Goal: Task Accomplishment & Management: Manage account settings

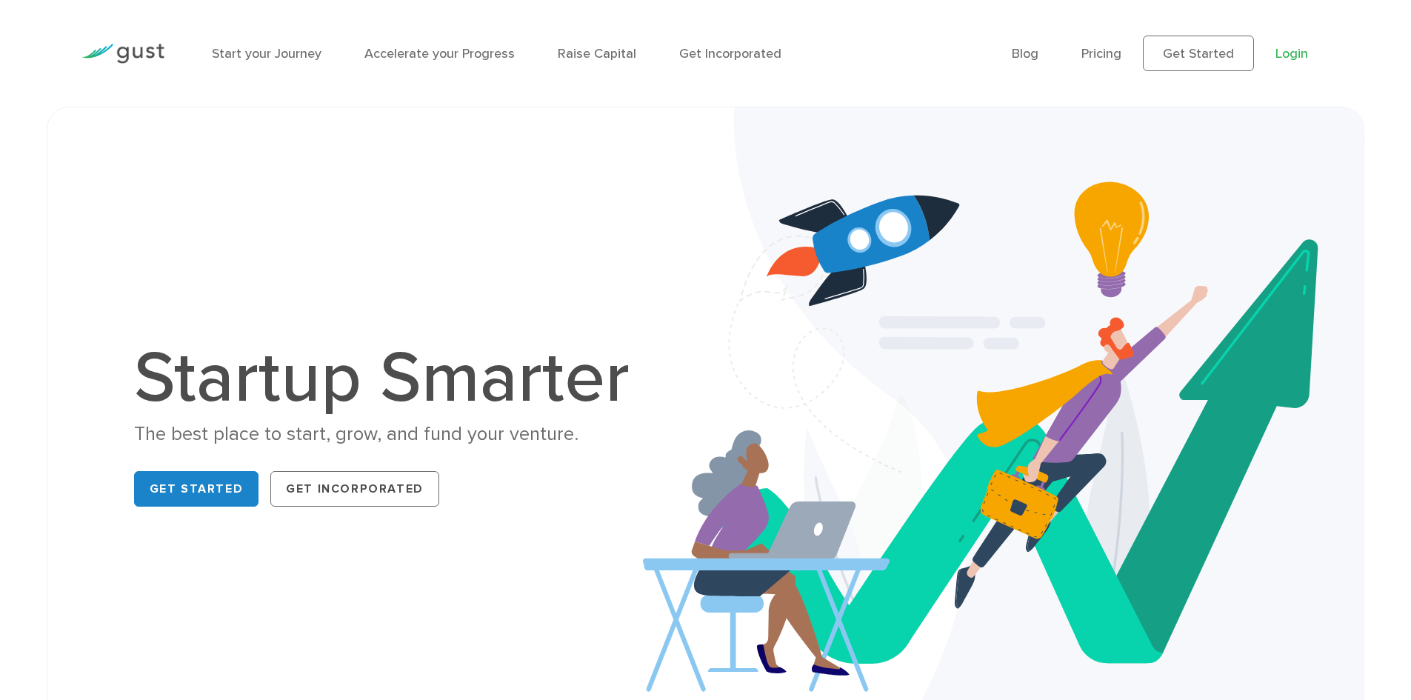
click at [1290, 54] on link "Login" at bounding box center [1292, 54] width 33 height 16
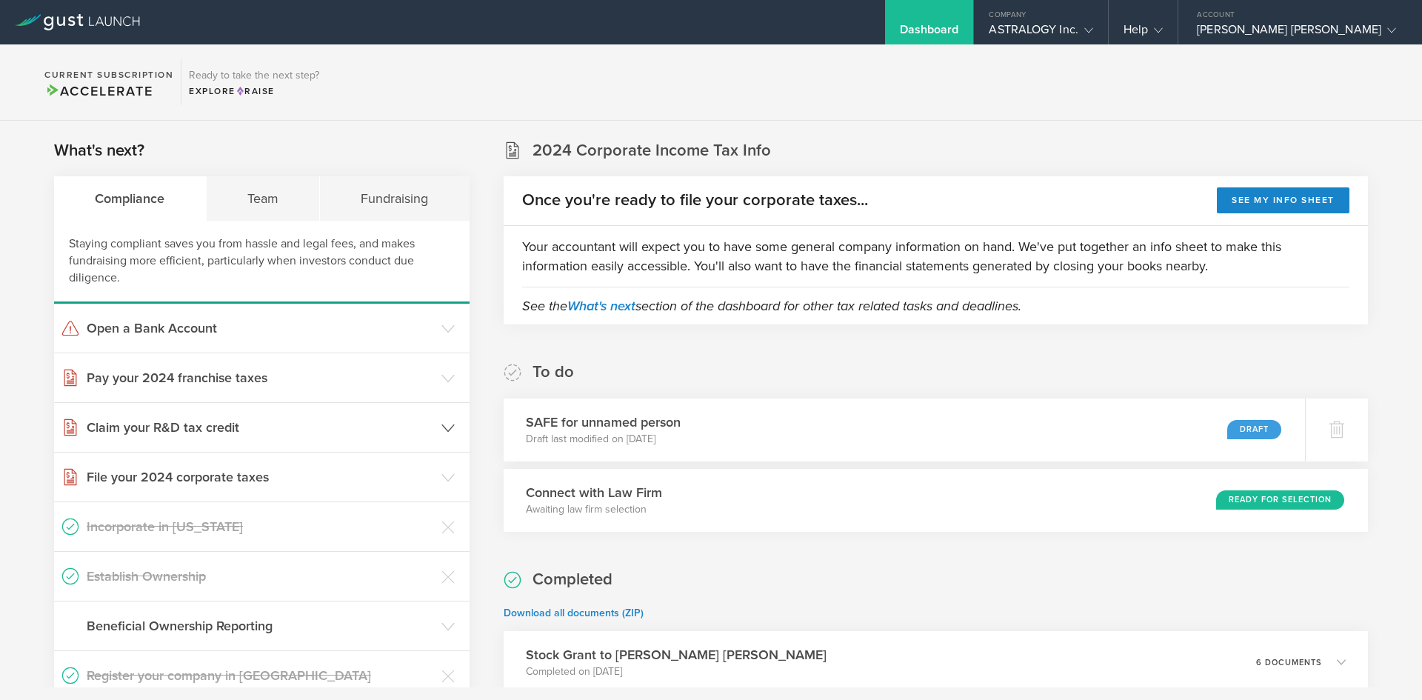
click at [436, 432] on header "Claim your R&D tax credit" at bounding box center [262, 427] width 416 height 49
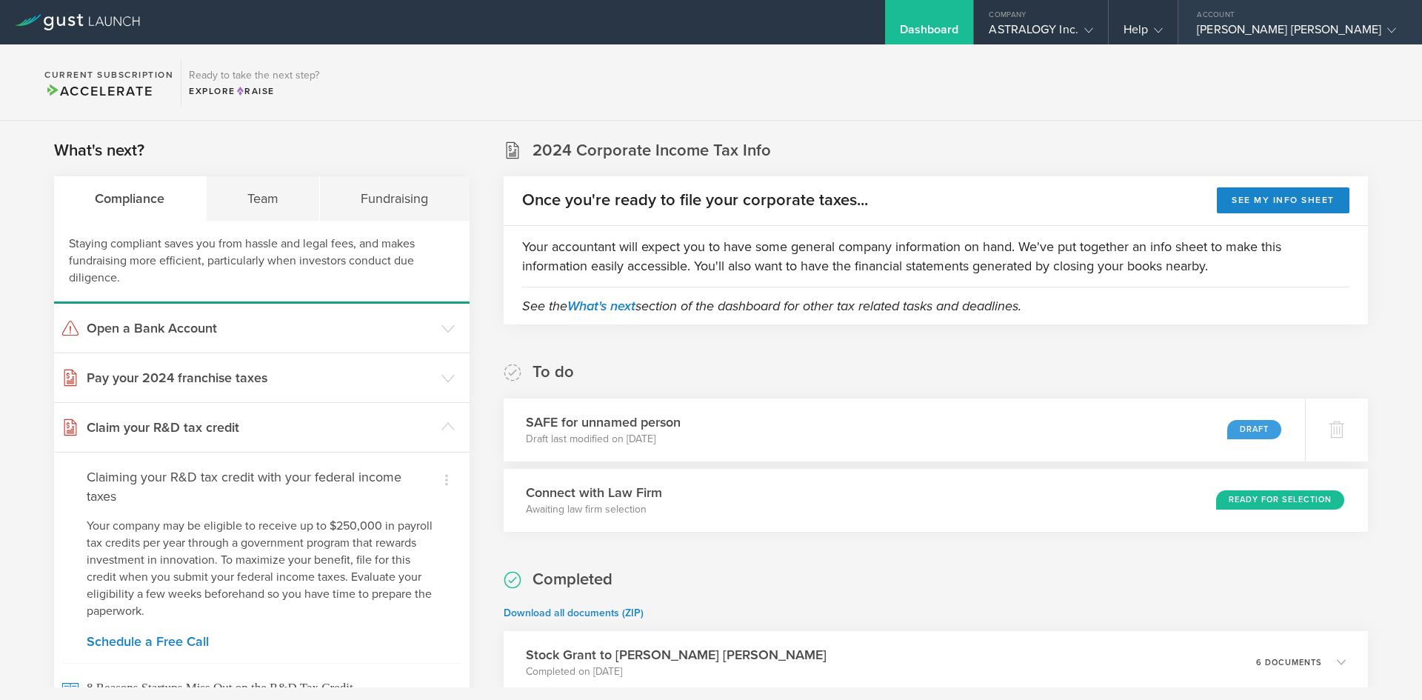
click at [1224, 32] on div "[PERSON_NAME] [PERSON_NAME]" at bounding box center [1296, 33] width 199 height 22
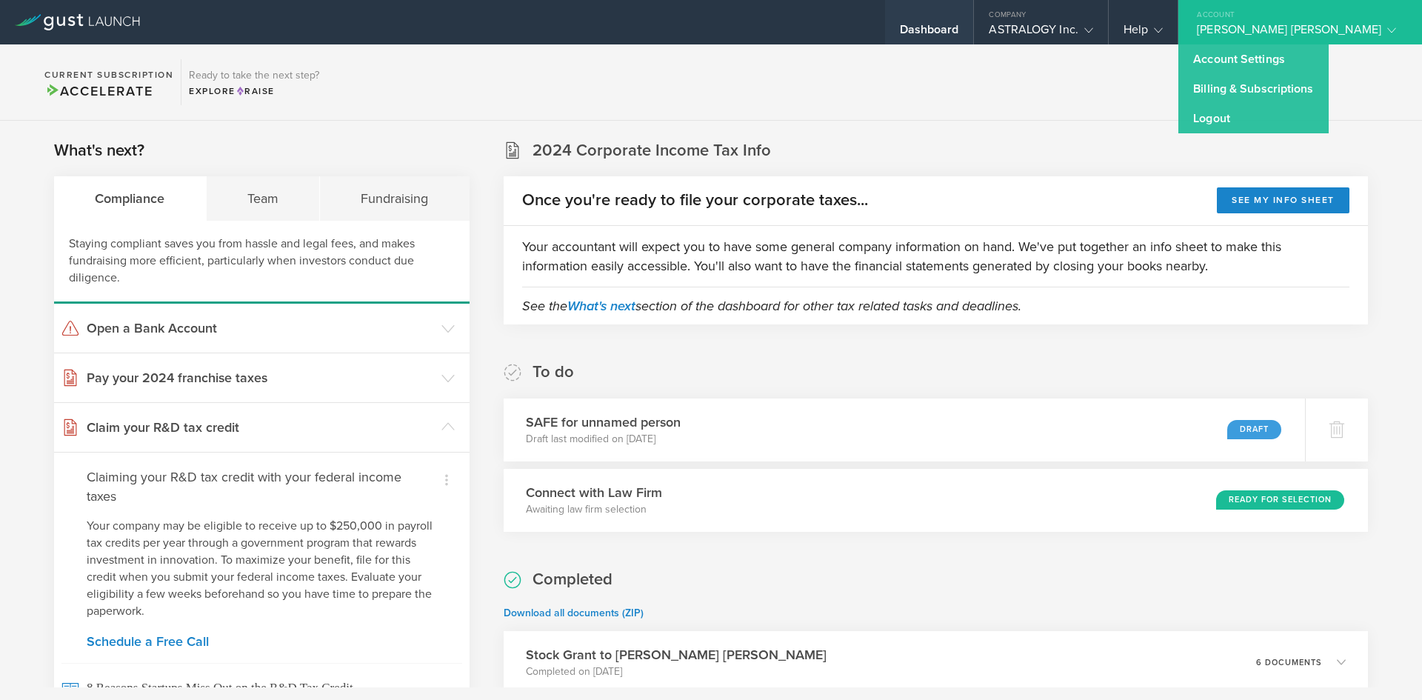
click at [900, 35] on div "Dashboard" at bounding box center [929, 33] width 59 height 22
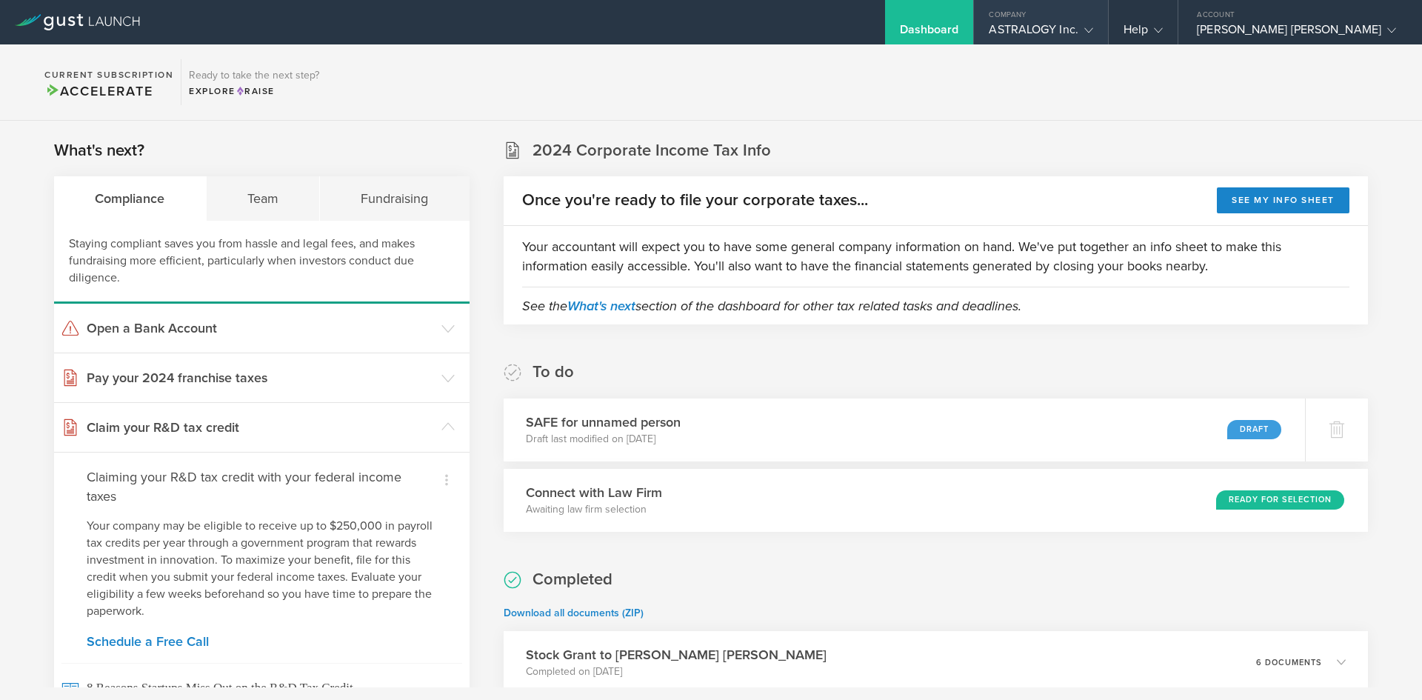
click at [1085, 34] on icon at bounding box center [1089, 30] width 9 height 9
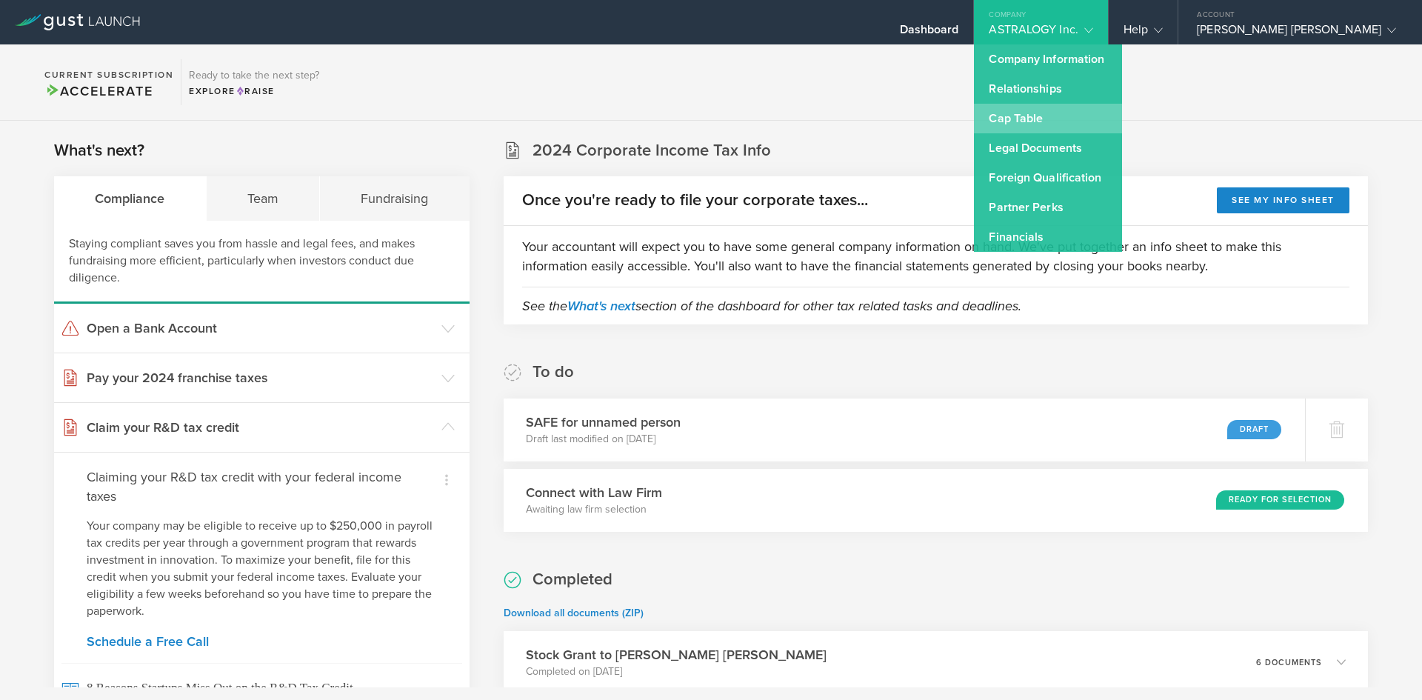
click at [998, 112] on link "Cap Table" at bounding box center [1048, 119] width 148 height 30
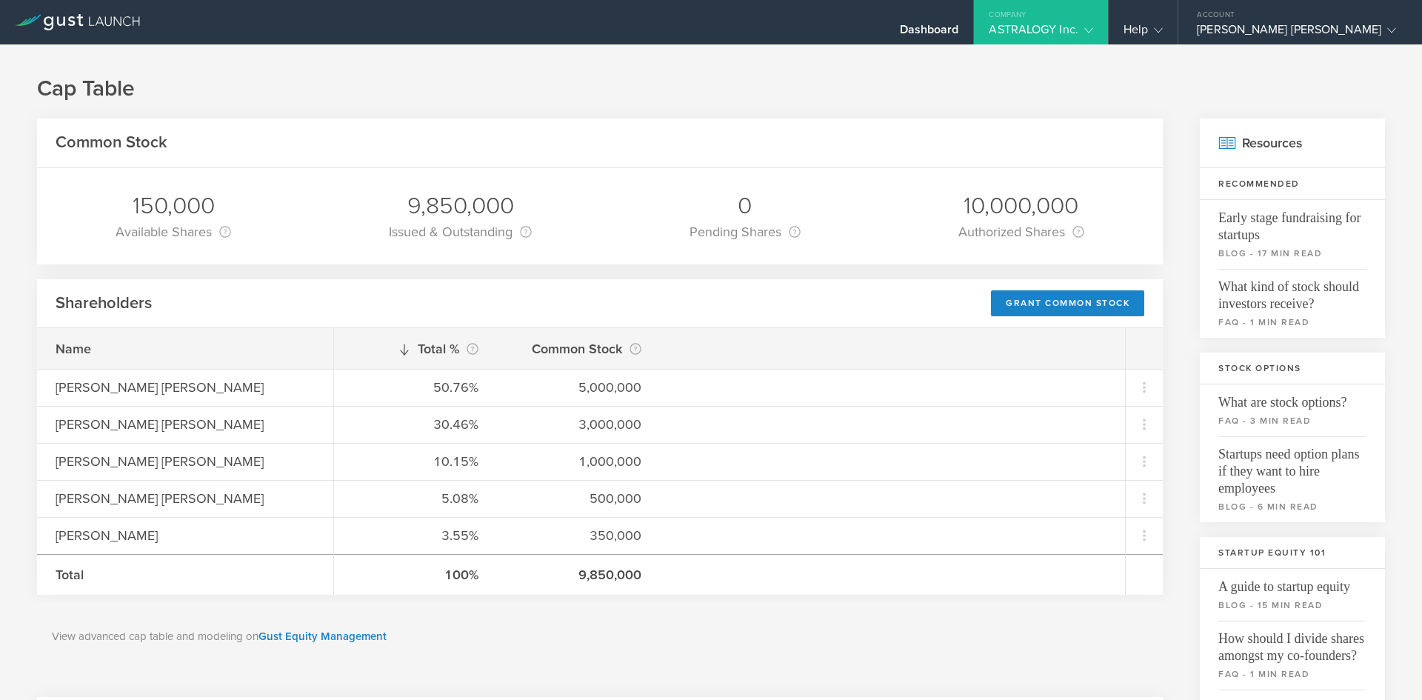
click at [0, 306] on div "Cap Table Common Stock 150,000 Available Shares This is the number of shares th…" at bounding box center [711, 618] width 1422 height 1148
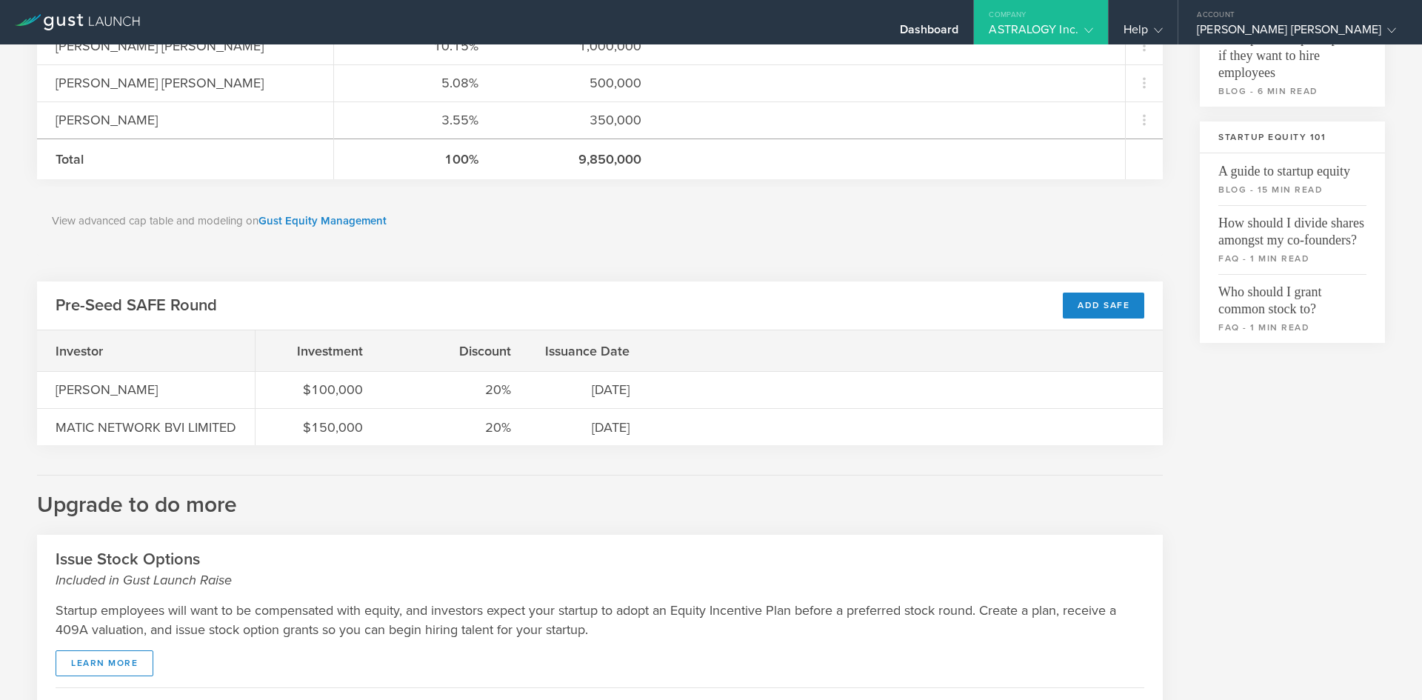
scroll to position [444, 0]
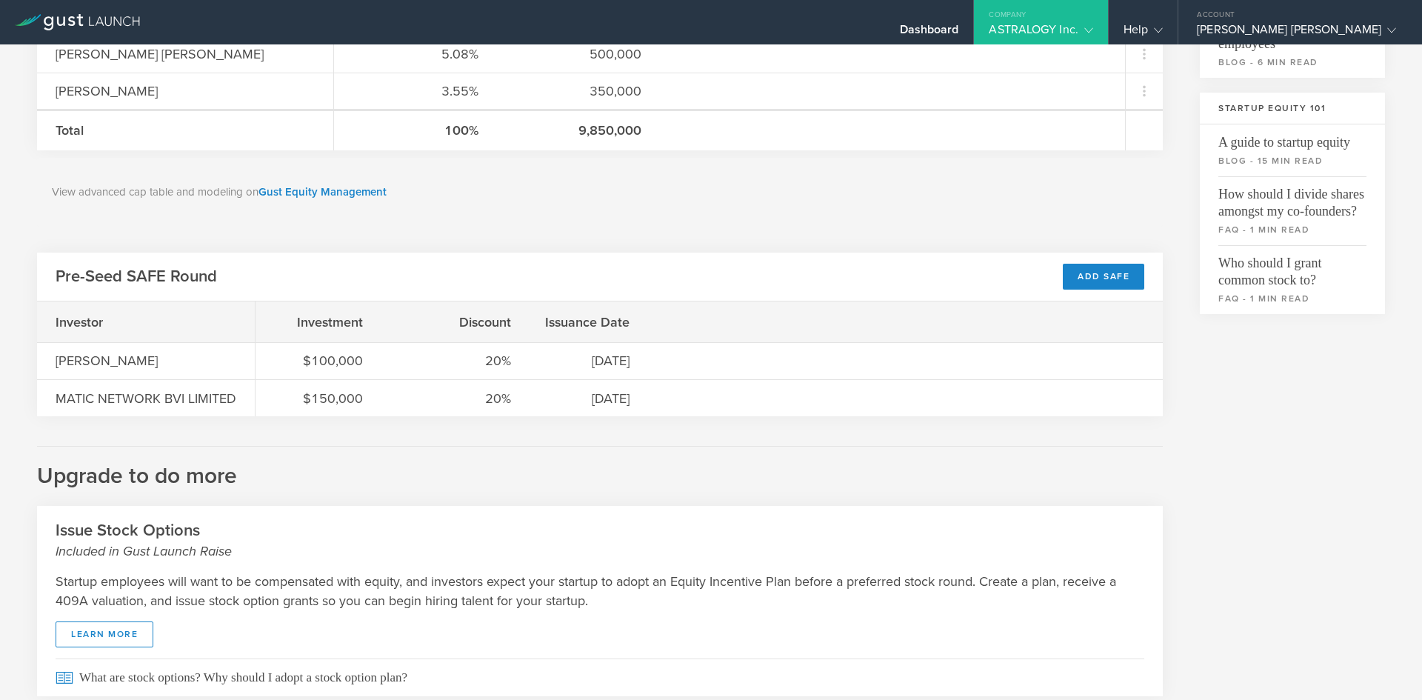
click at [10, 242] on div "Cap Table Common Stock 150,000 Available Shares This is the number of shares th…" at bounding box center [711, 174] width 1422 height 1148
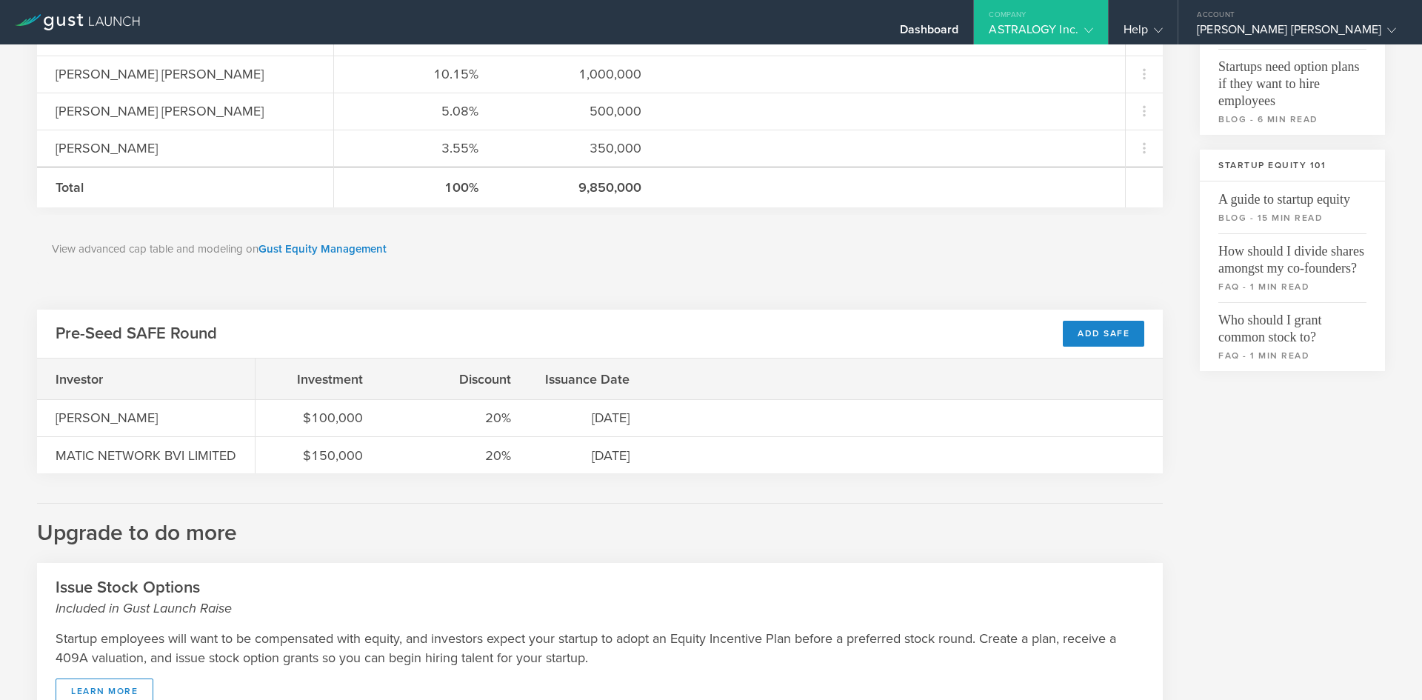
scroll to position [0, 0]
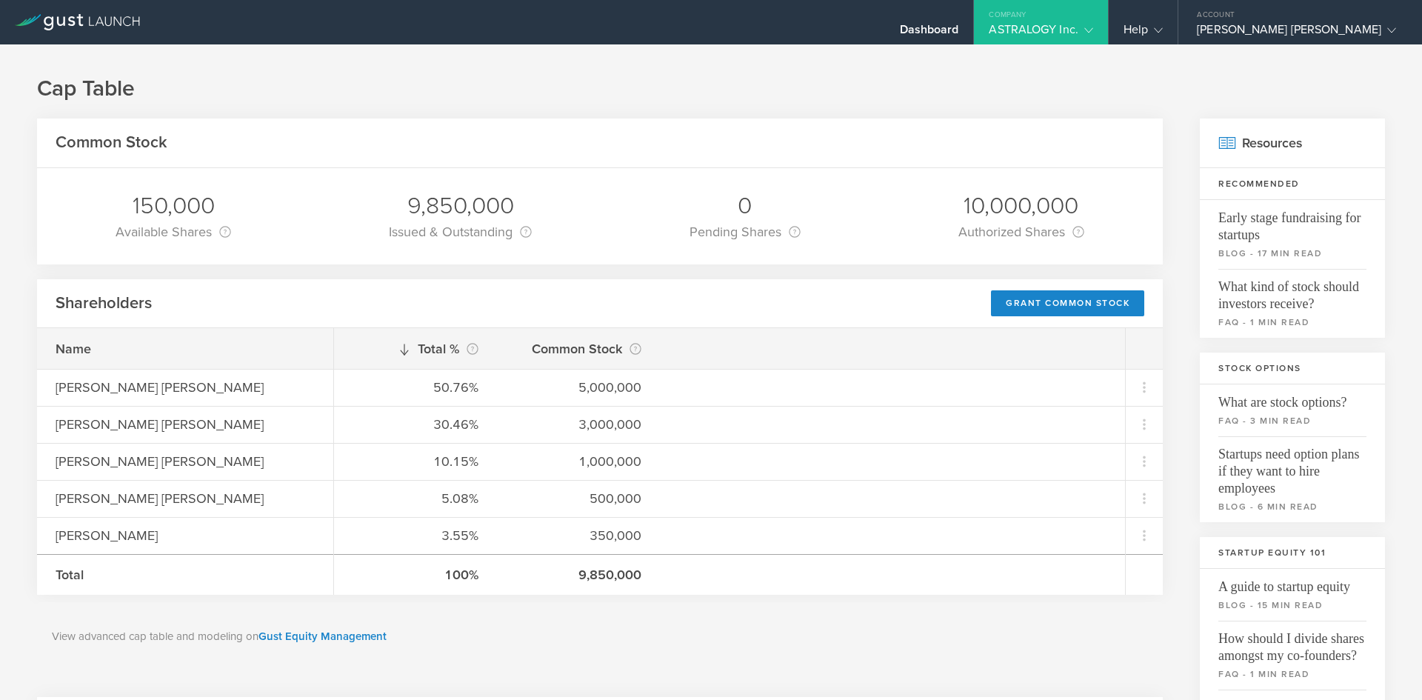
click at [106, 18] on icon at bounding box center [77, 22] width 125 height 16
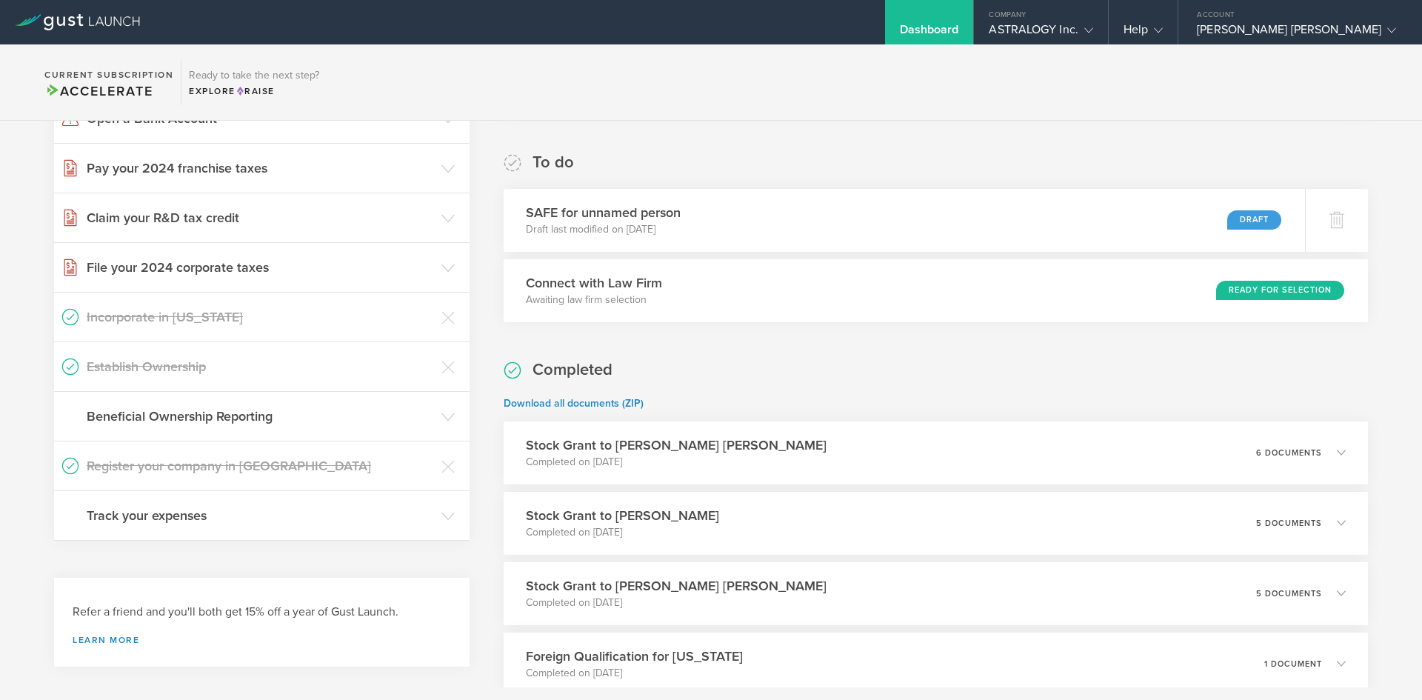
scroll to position [296, 0]
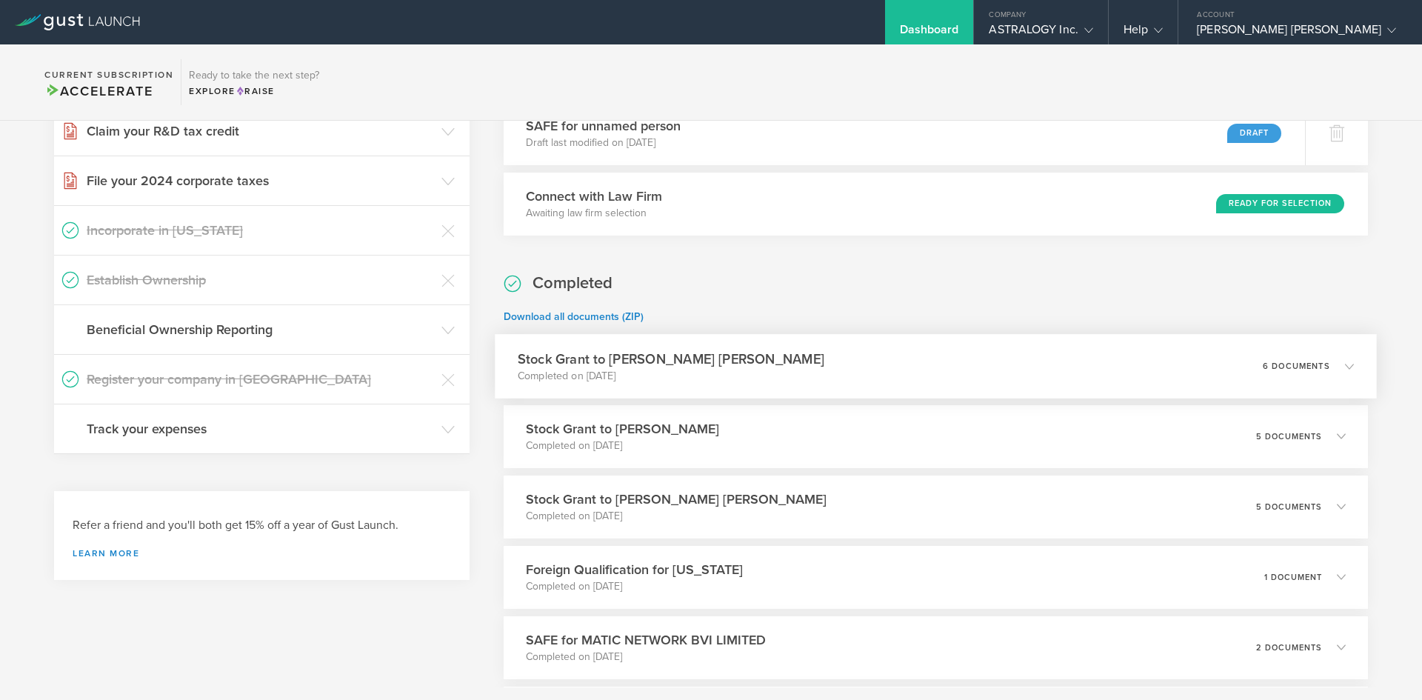
click at [1315, 367] on p "6 documents" at bounding box center [1296, 366] width 67 height 8
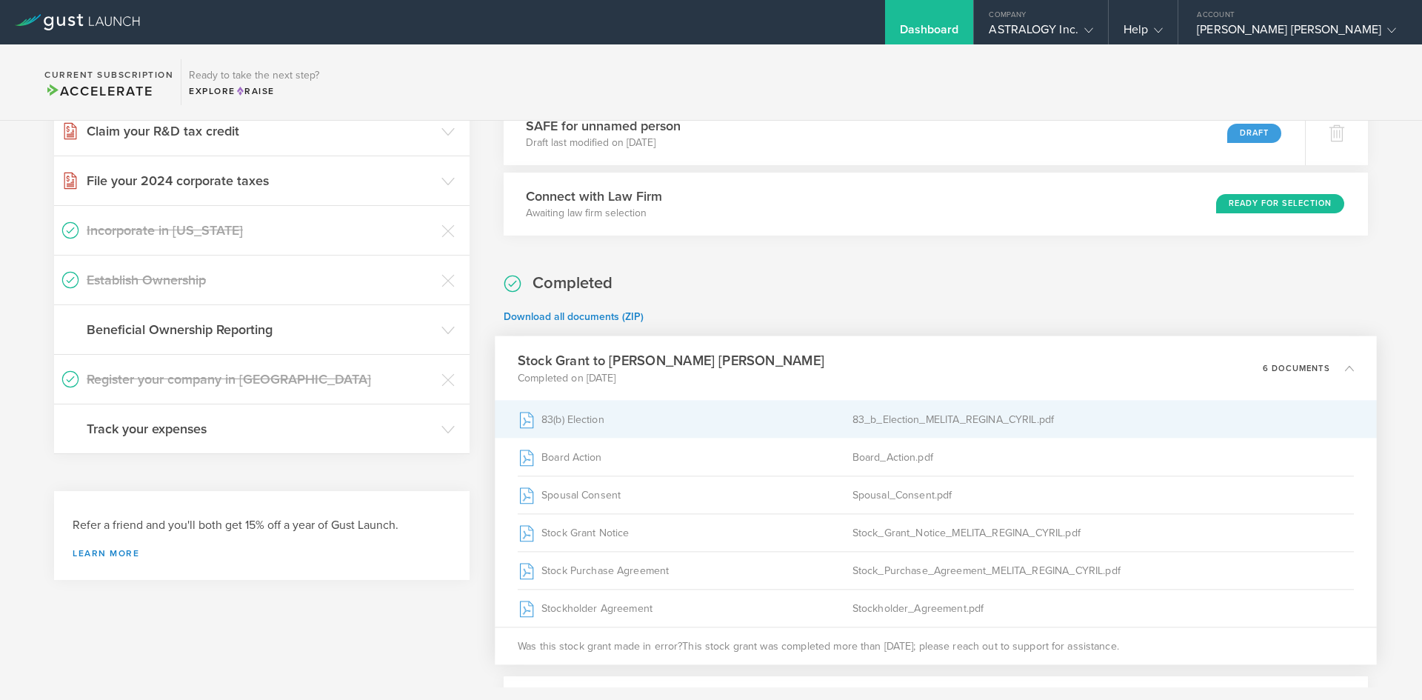
click at [564, 419] on div "83(b) Election" at bounding box center [685, 419] width 335 height 37
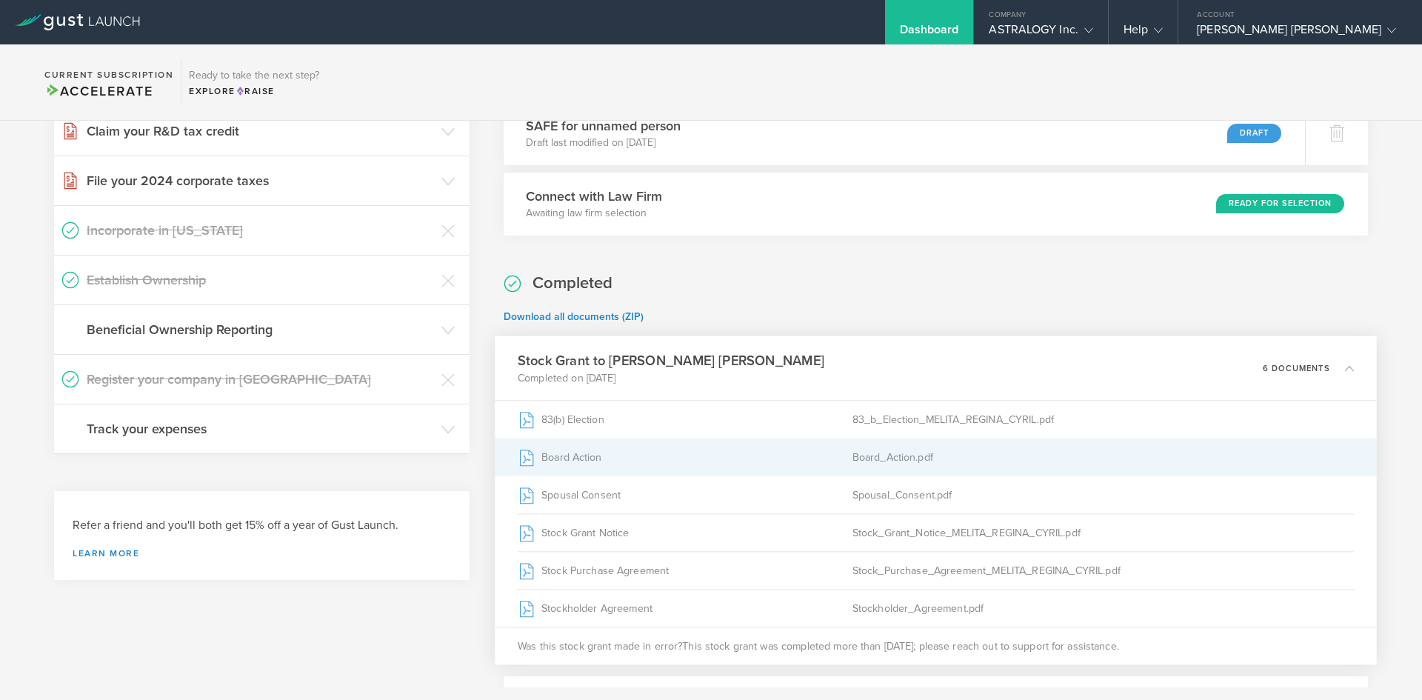
click at [577, 460] on div "Board Action" at bounding box center [685, 457] width 335 height 37
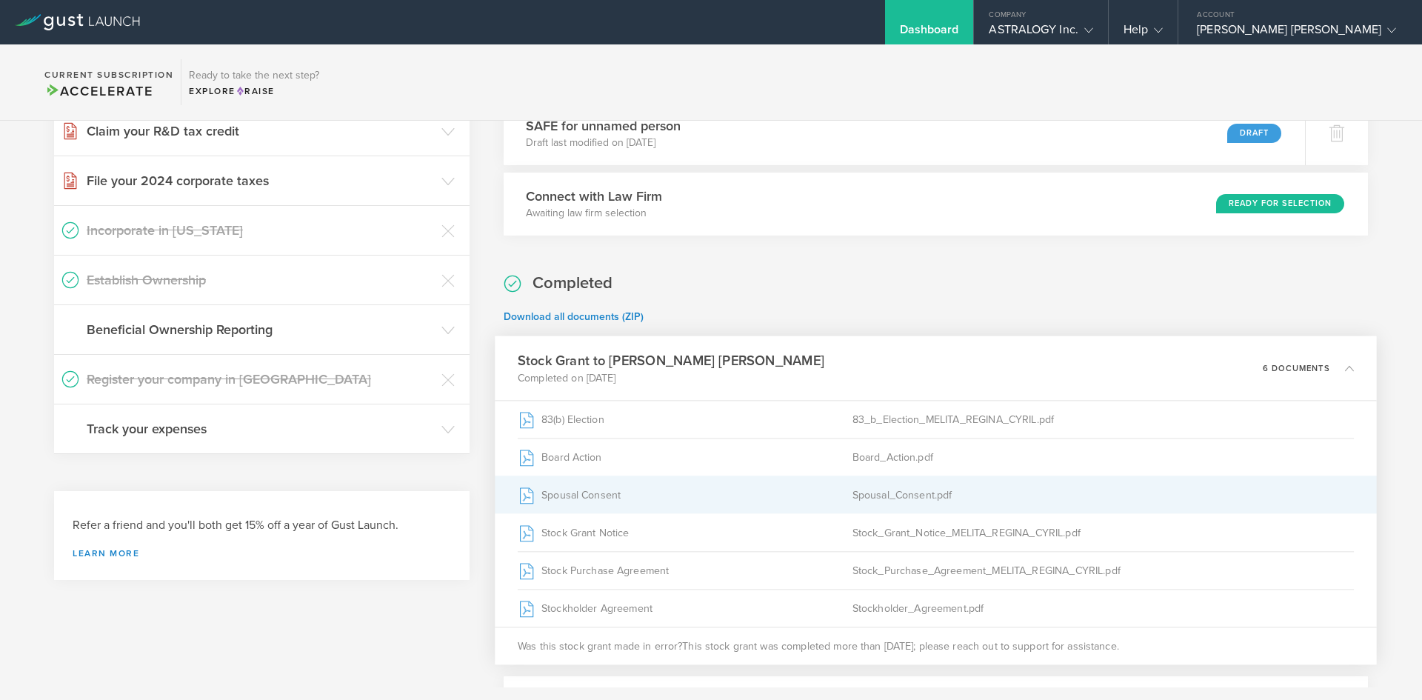
click at [583, 493] on div "Spousal Consent" at bounding box center [685, 494] width 335 height 37
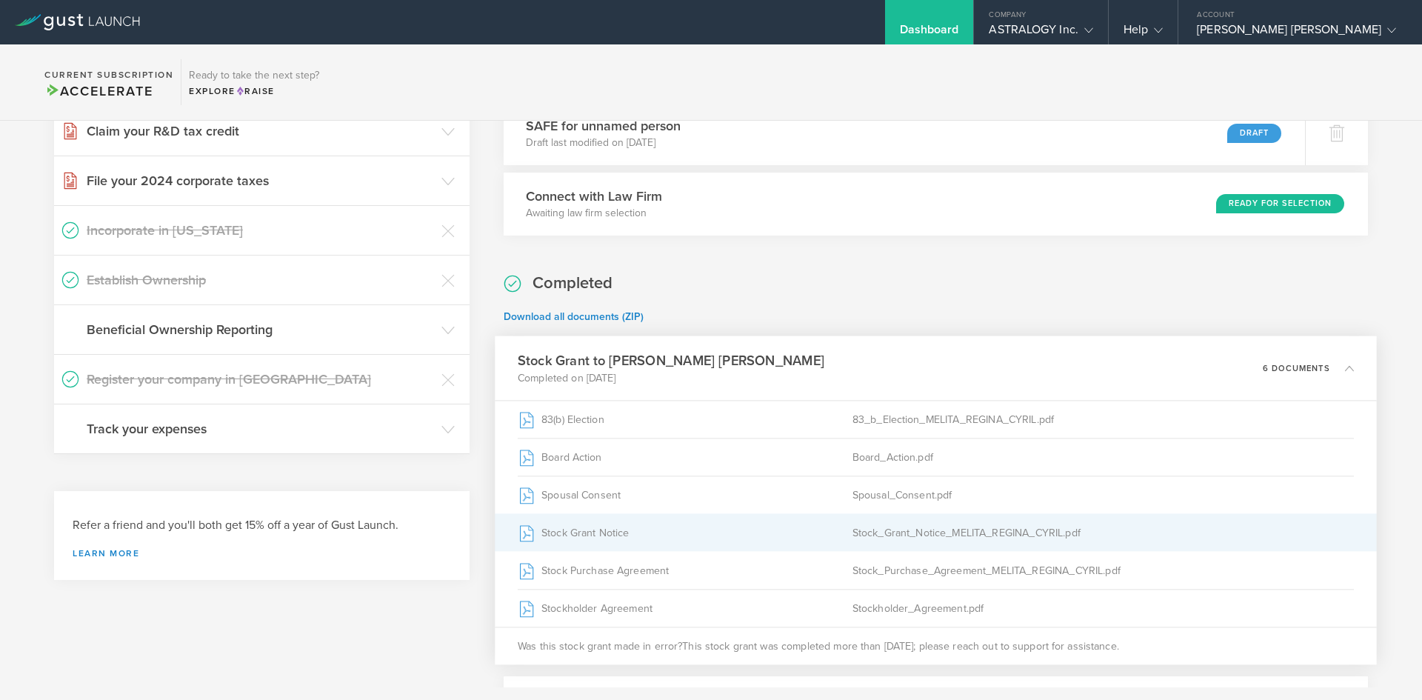
click at [609, 533] on div "Stock Grant Notice" at bounding box center [685, 532] width 335 height 37
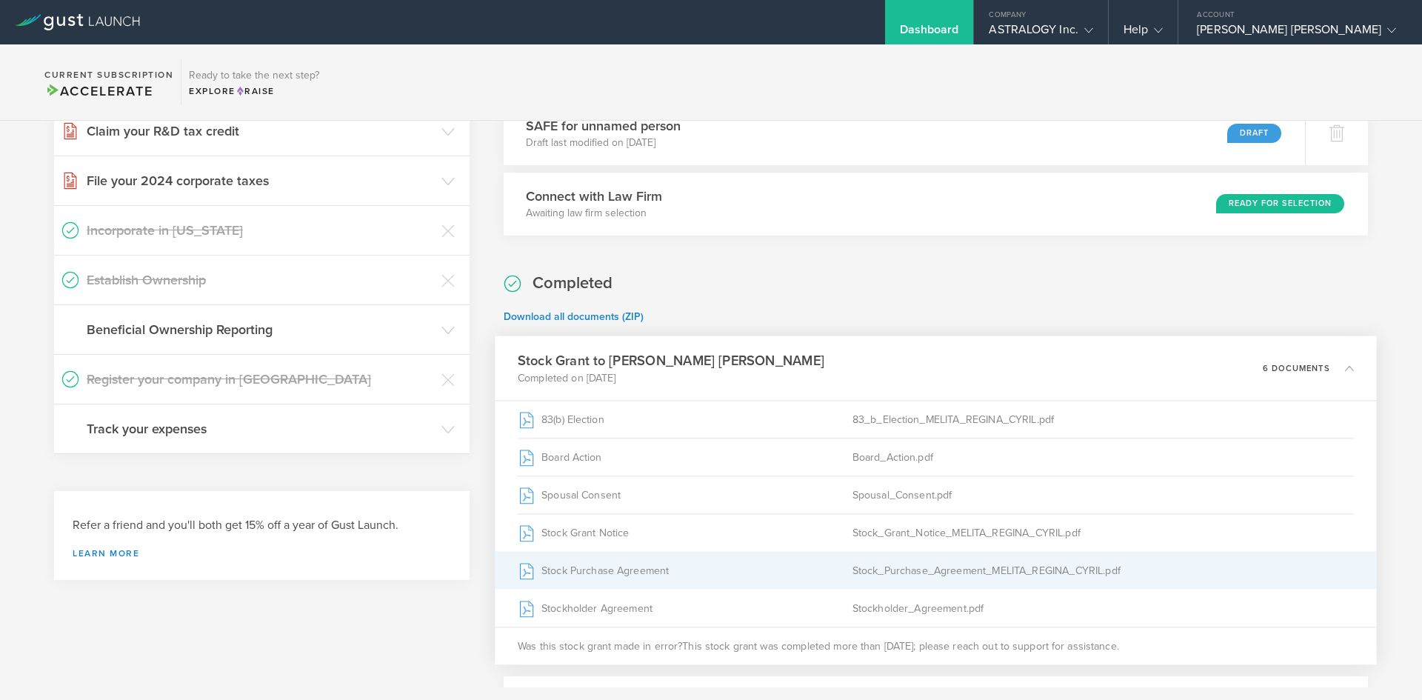
click at [607, 565] on div "Stock Purchase Agreement" at bounding box center [685, 570] width 335 height 37
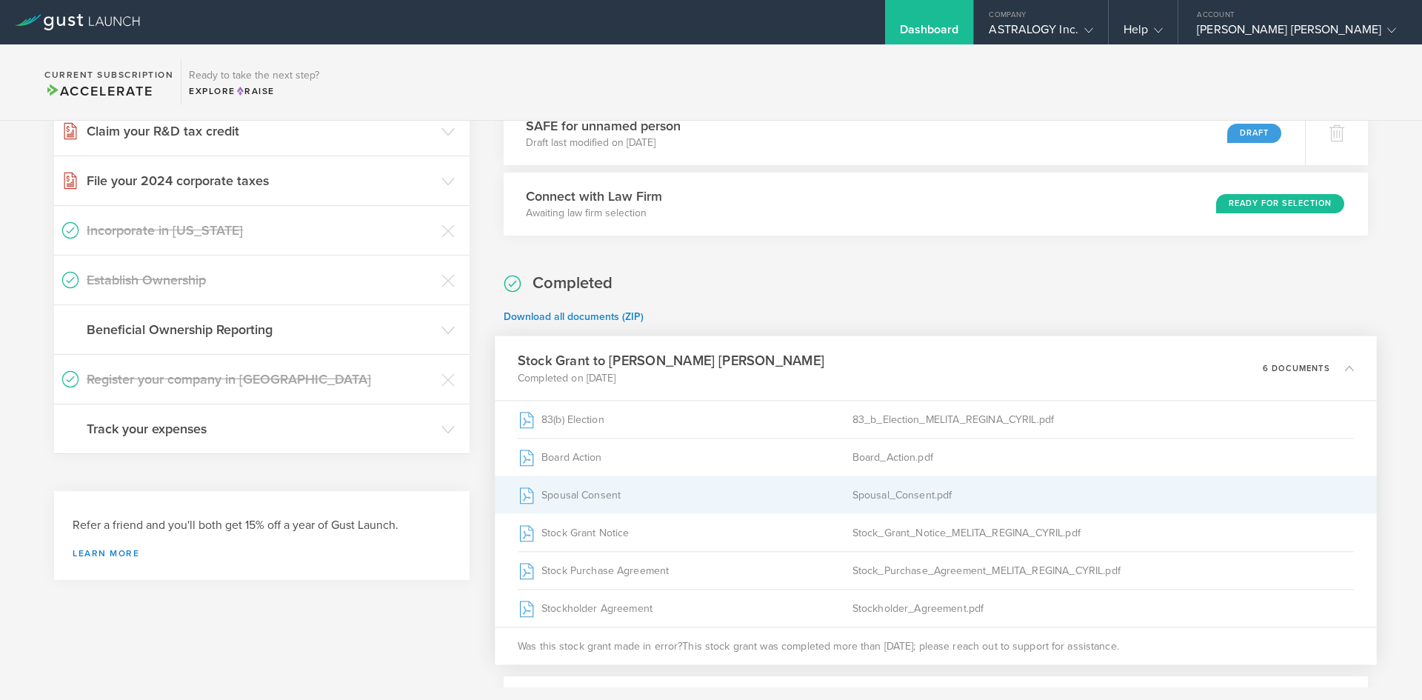
scroll to position [370, 0]
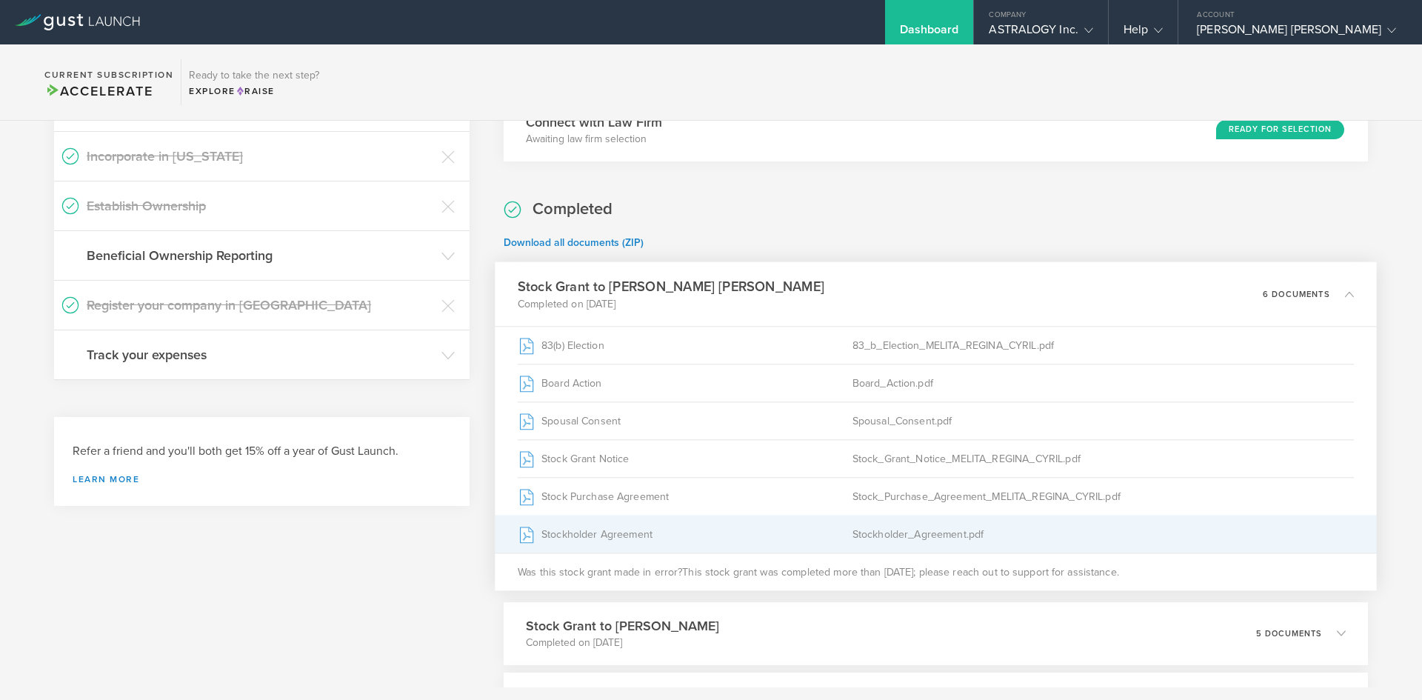
click at [624, 534] on div "Stockholder Agreement" at bounding box center [685, 534] width 335 height 37
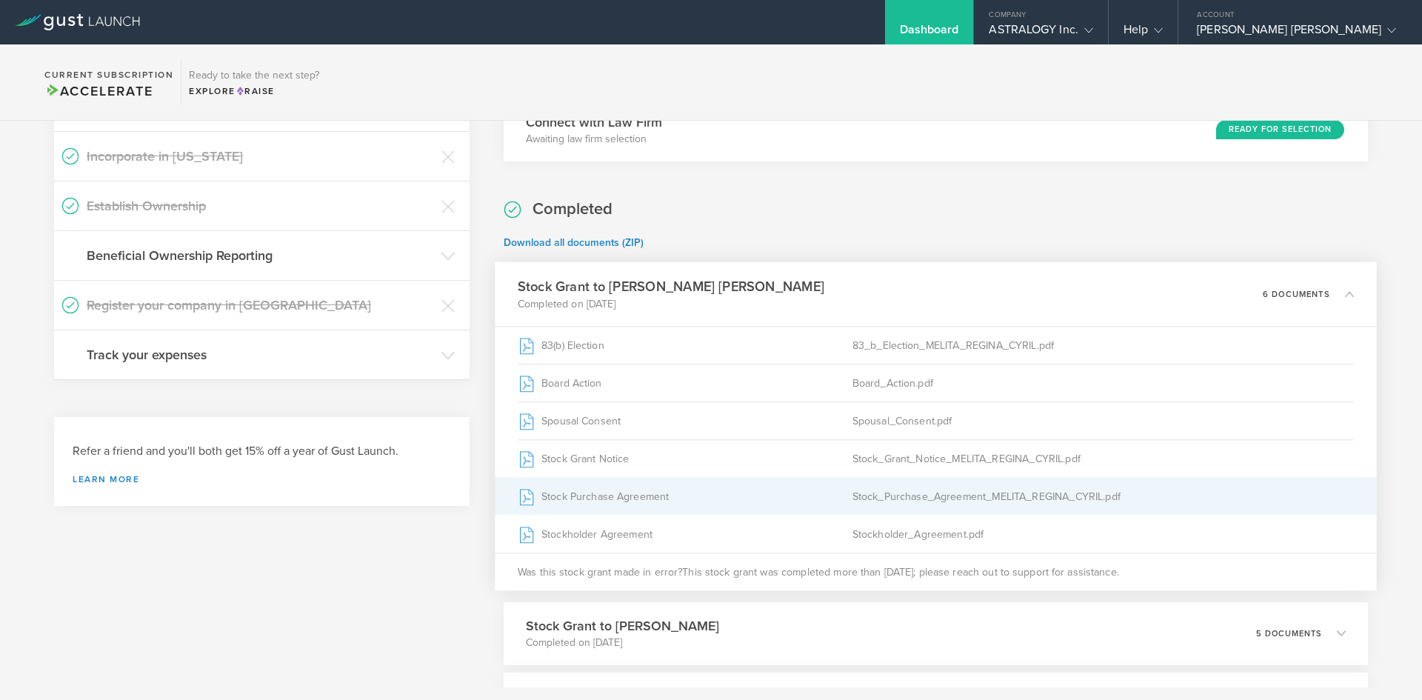
scroll to position [667, 0]
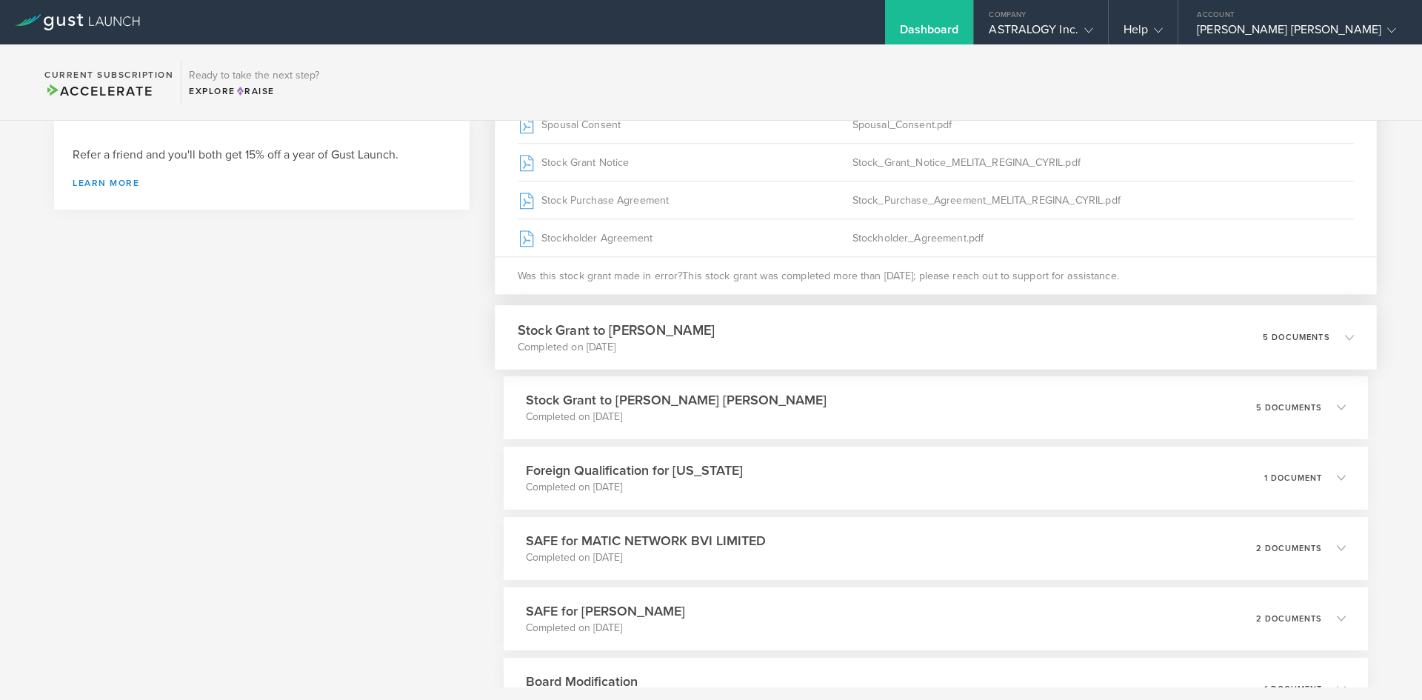
click at [1275, 339] on p "5 documents" at bounding box center [1296, 337] width 67 height 8
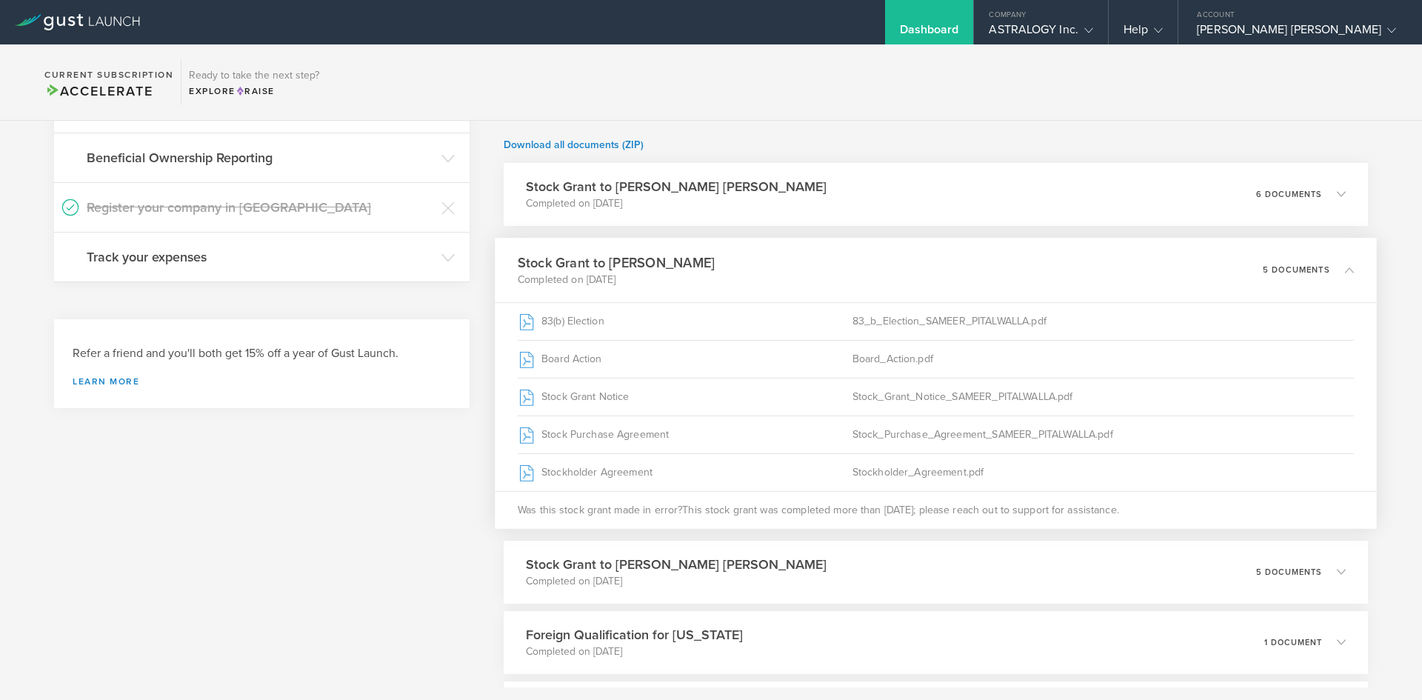
scroll to position [370, 0]
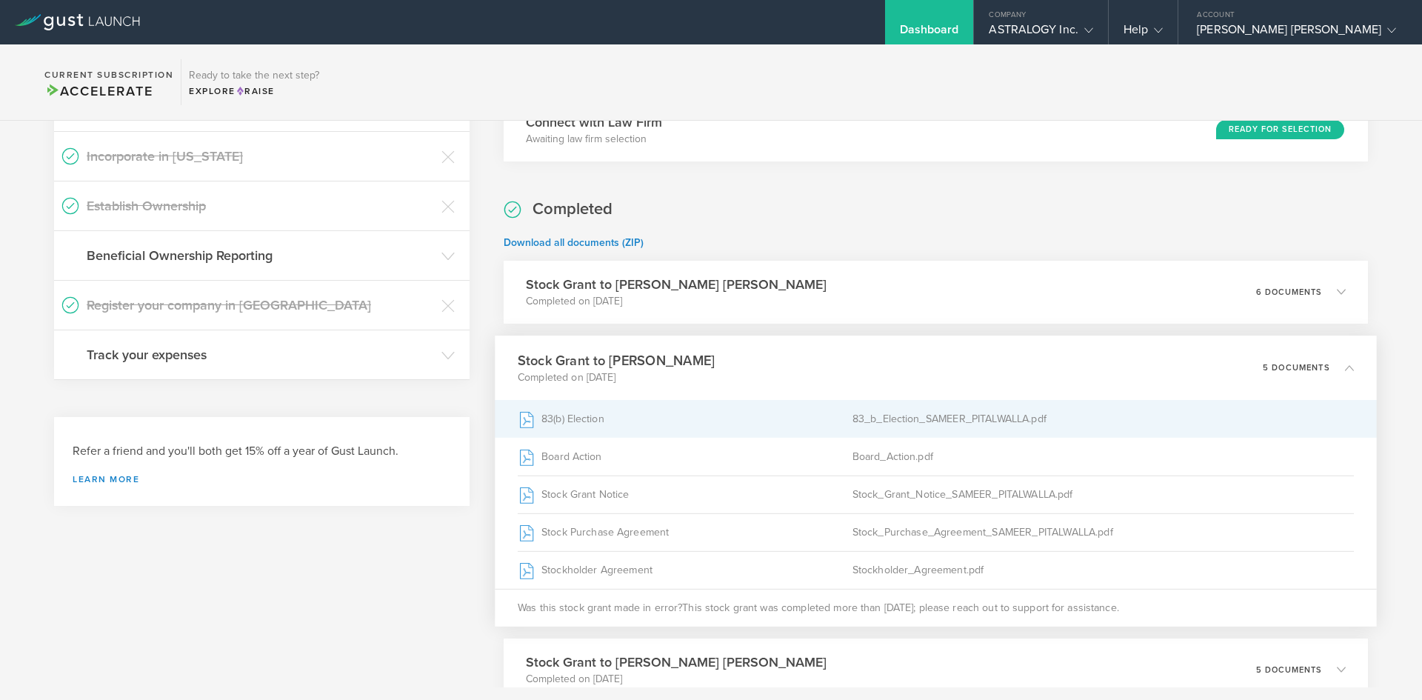
click at [567, 421] on div "83(b) Election" at bounding box center [685, 418] width 335 height 37
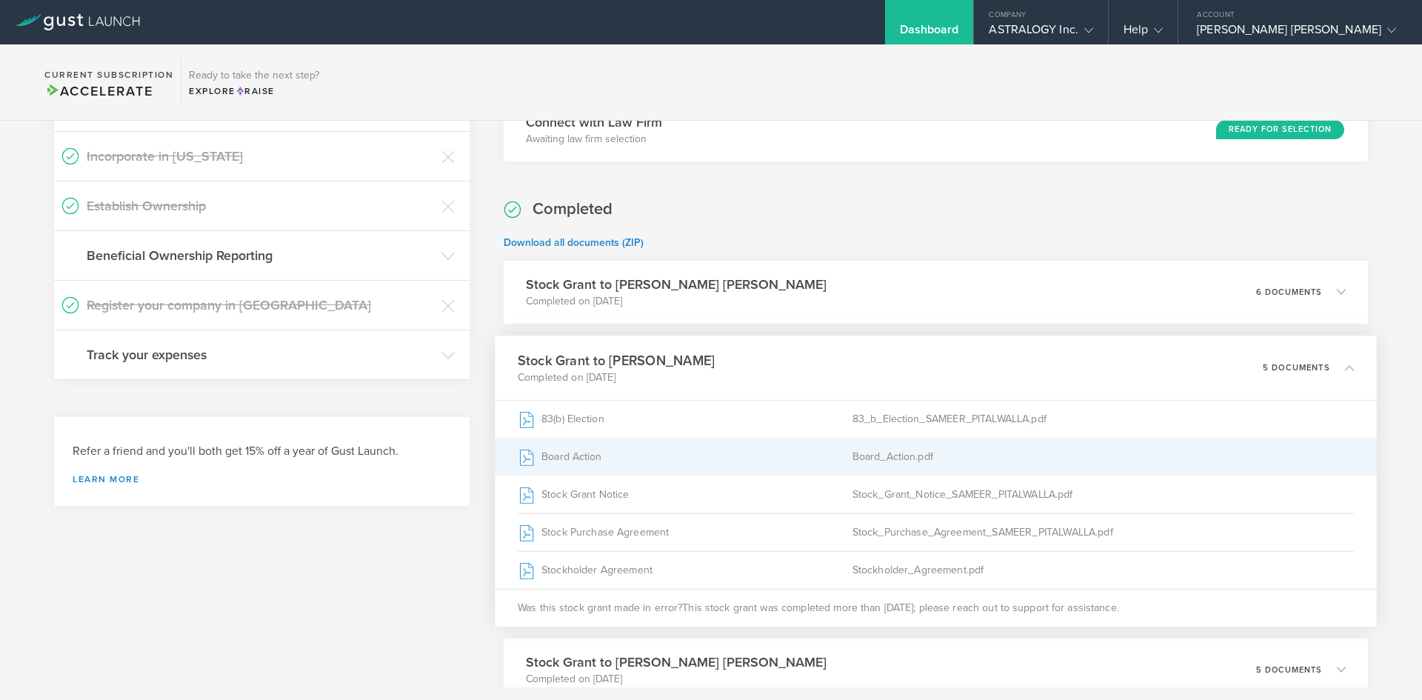
click at [730, 453] on div "Board Action" at bounding box center [685, 456] width 335 height 37
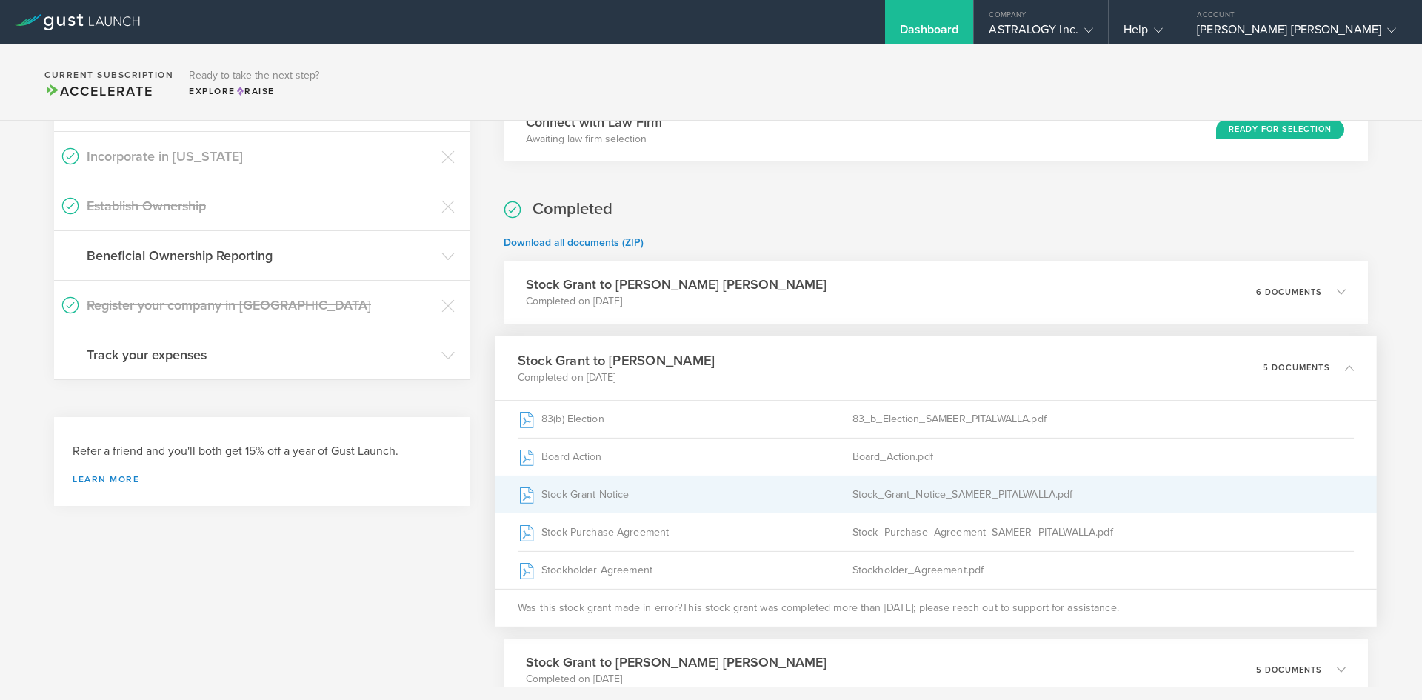
click at [616, 493] on div "Stock Grant Notice" at bounding box center [685, 494] width 335 height 37
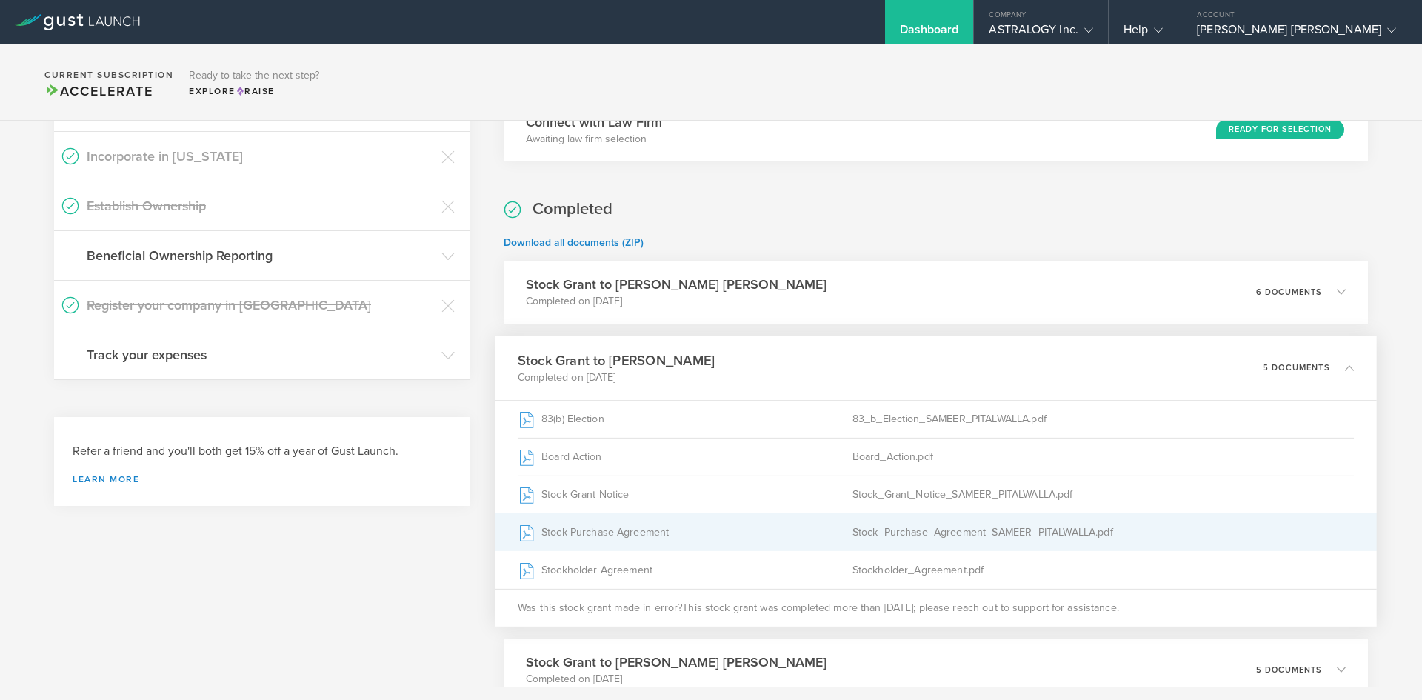
click at [619, 535] on div "Stock Purchase Agreement" at bounding box center [685, 531] width 335 height 37
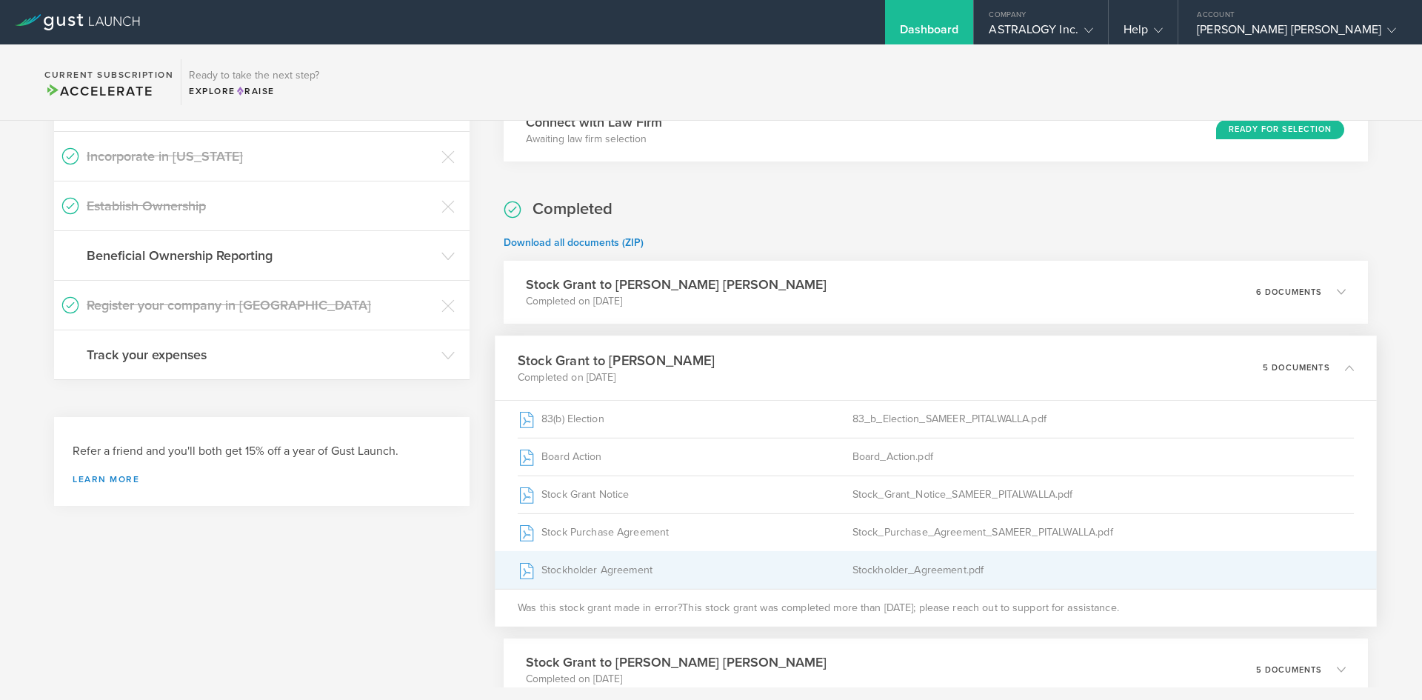
click at [601, 571] on div "Stockholder Agreement" at bounding box center [685, 569] width 335 height 37
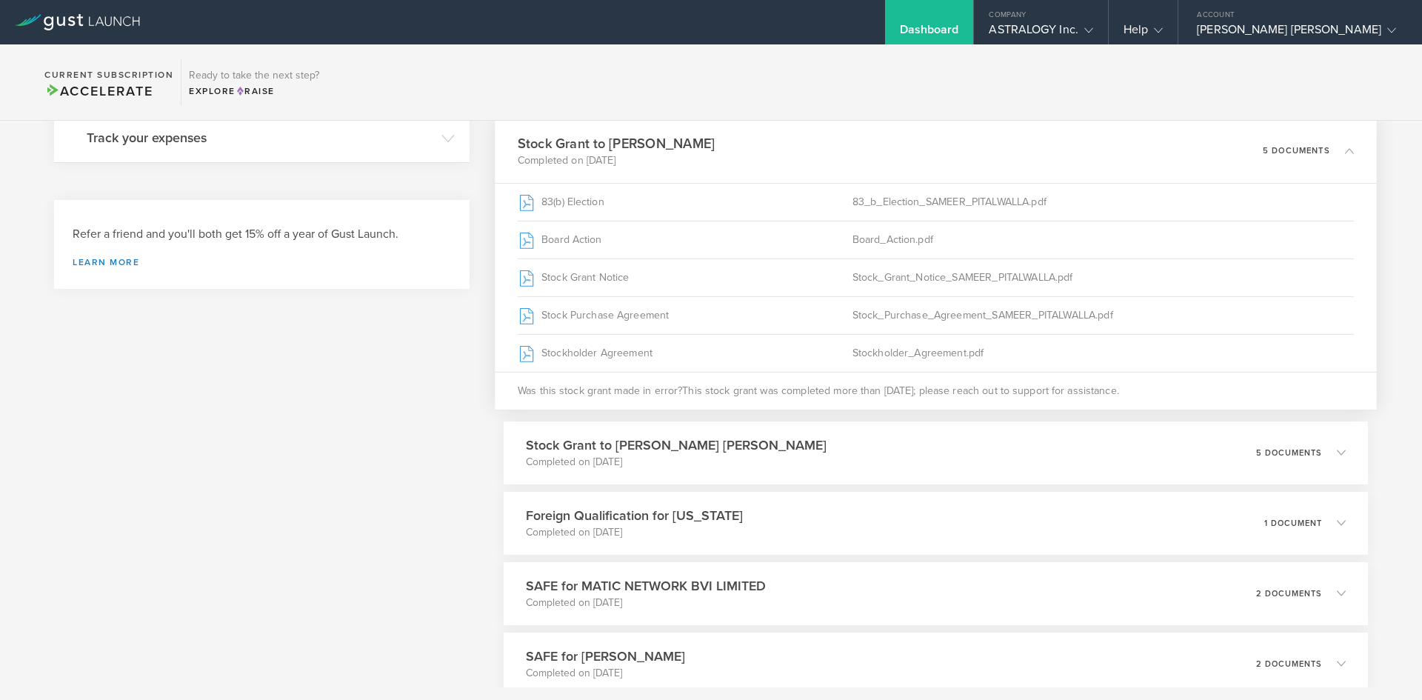
scroll to position [667, 0]
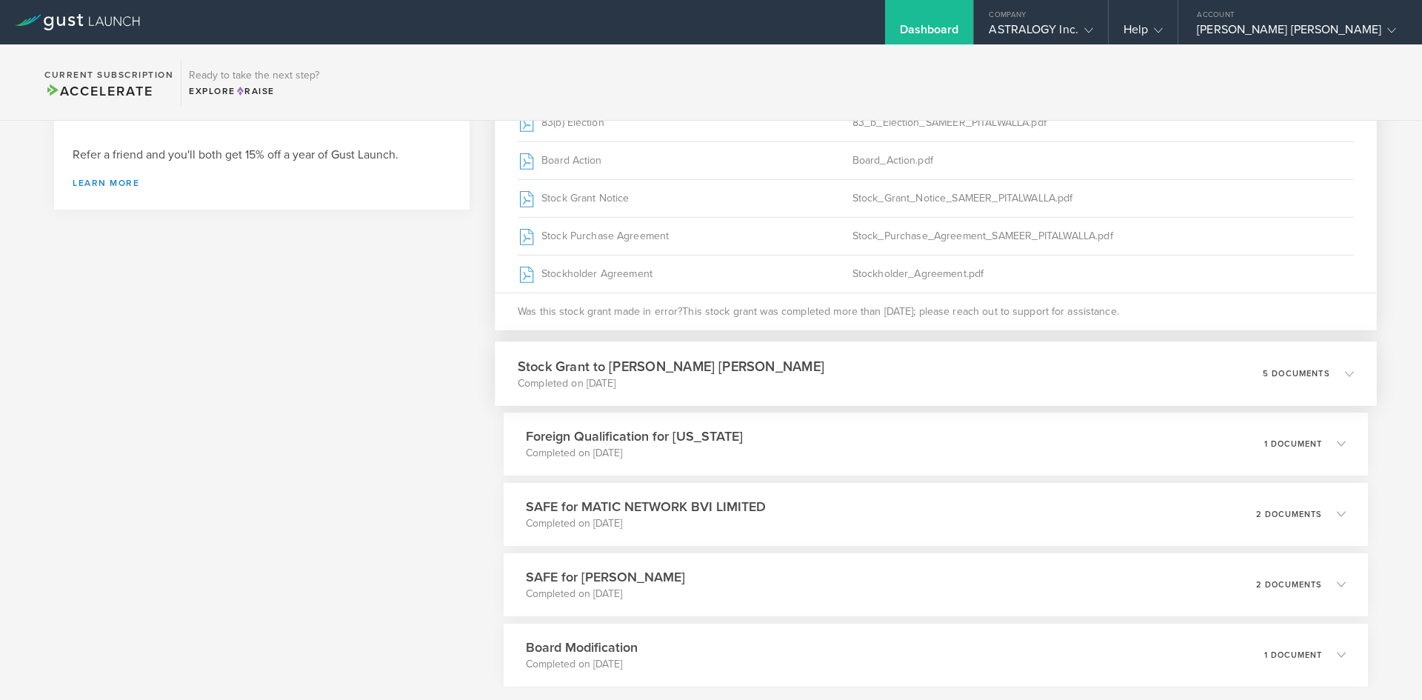
click at [1303, 377] on p "5 documents" at bounding box center [1296, 373] width 67 height 8
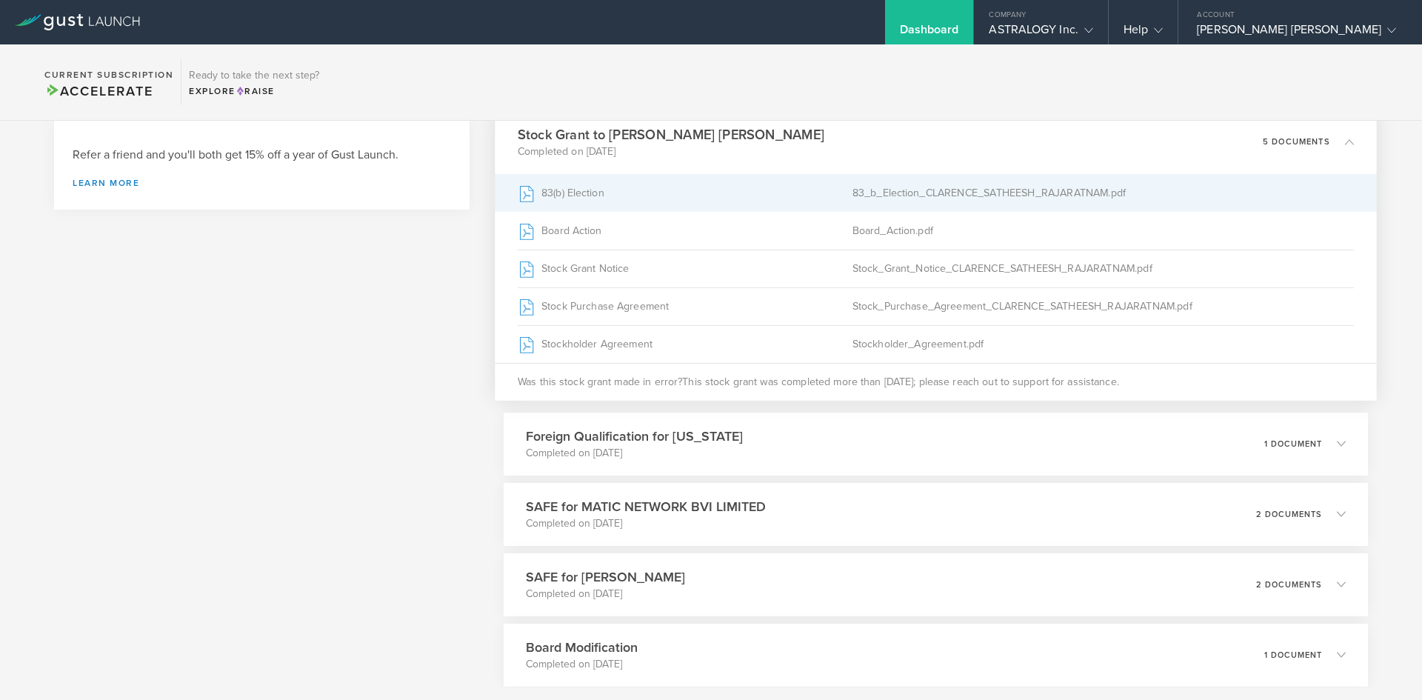
click at [777, 193] on div "83(b) Election" at bounding box center [685, 192] width 335 height 37
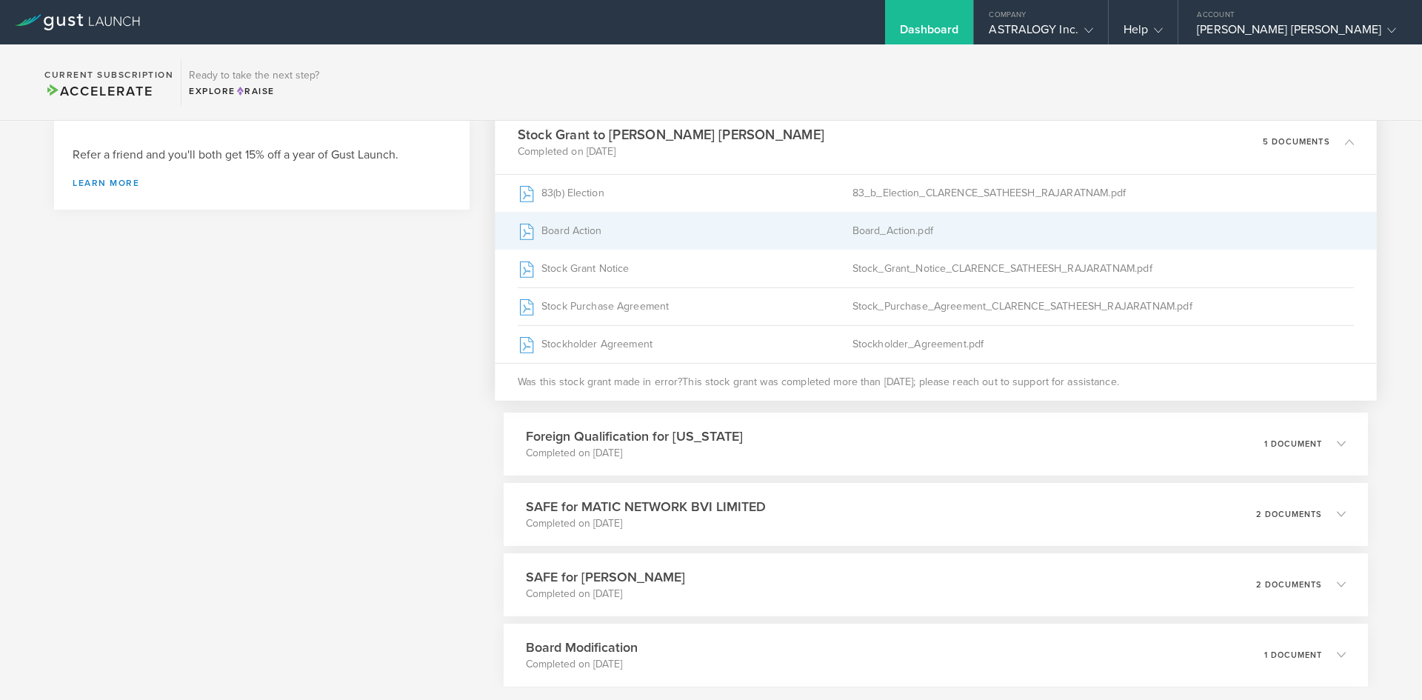
click at [683, 228] on div "Board Action" at bounding box center [685, 230] width 335 height 37
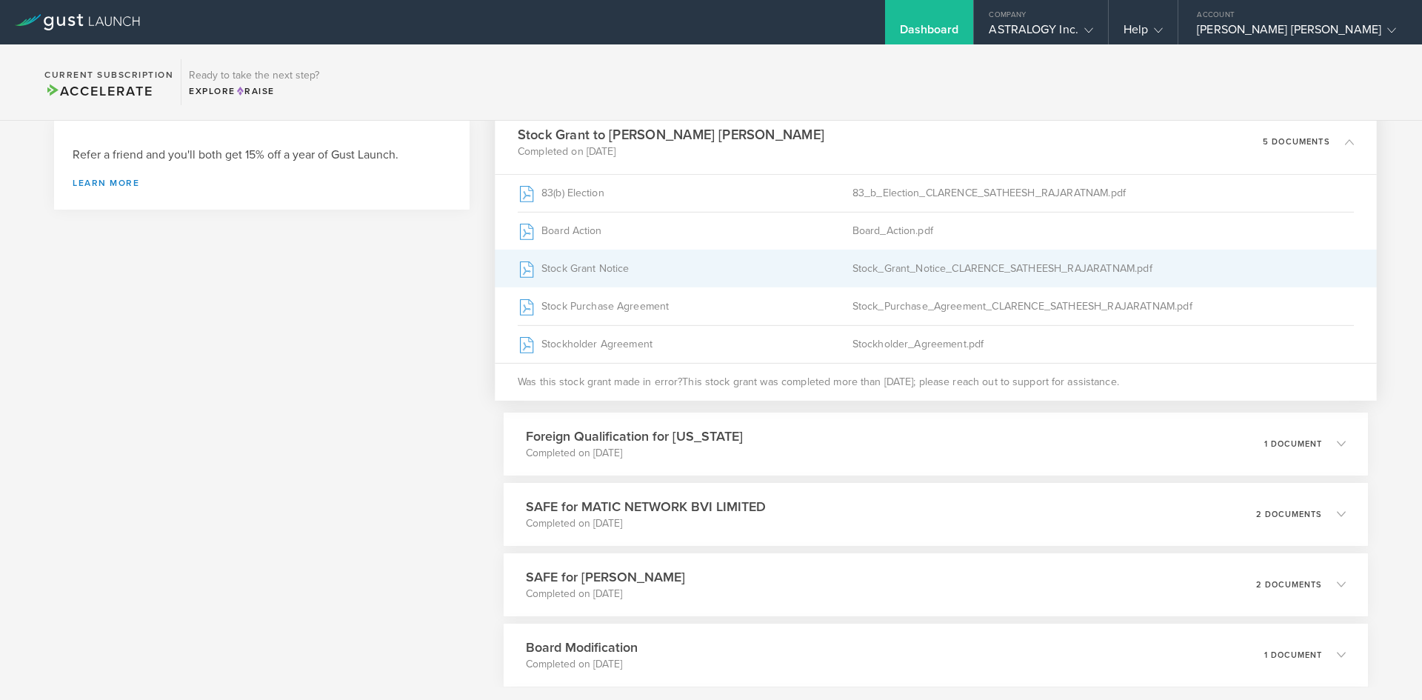
click at [667, 276] on div "Stock Grant Notice" at bounding box center [685, 268] width 335 height 37
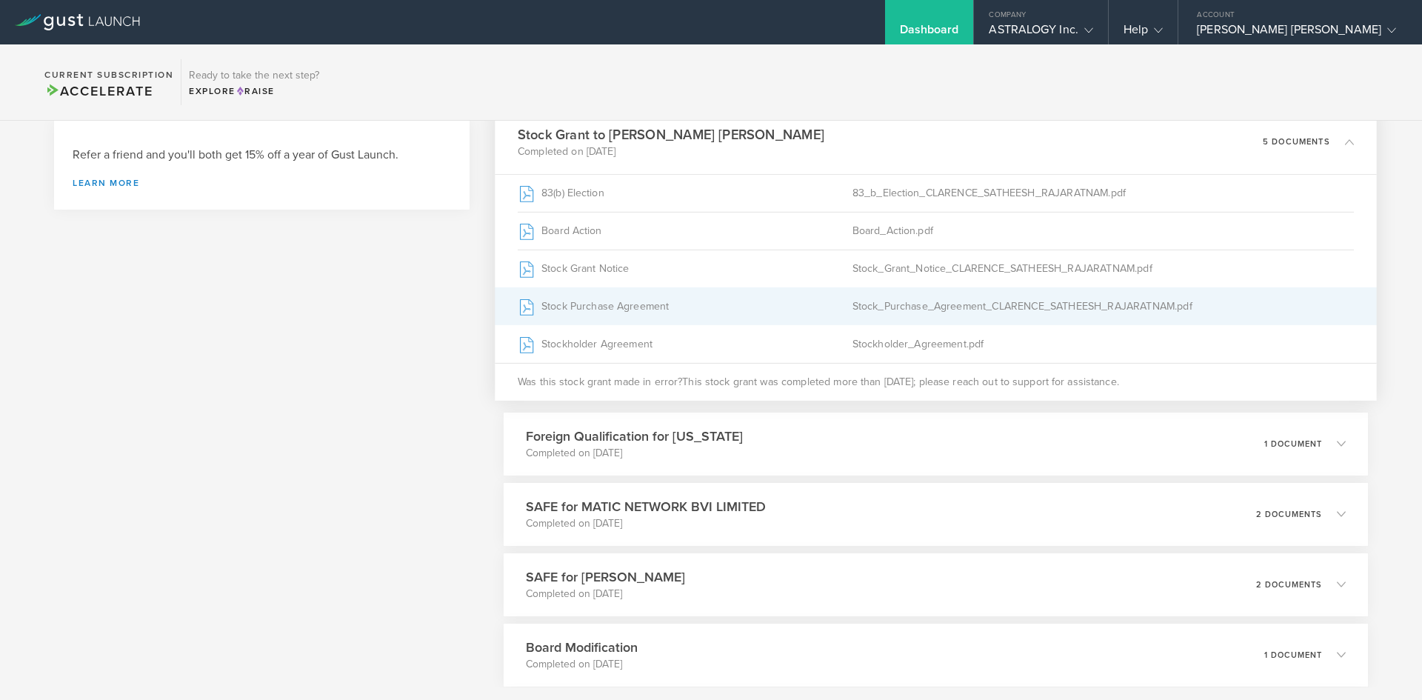
click at [633, 304] on div "Stock Purchase Agreement" at bounding box center [685, 305] width 335 height 37
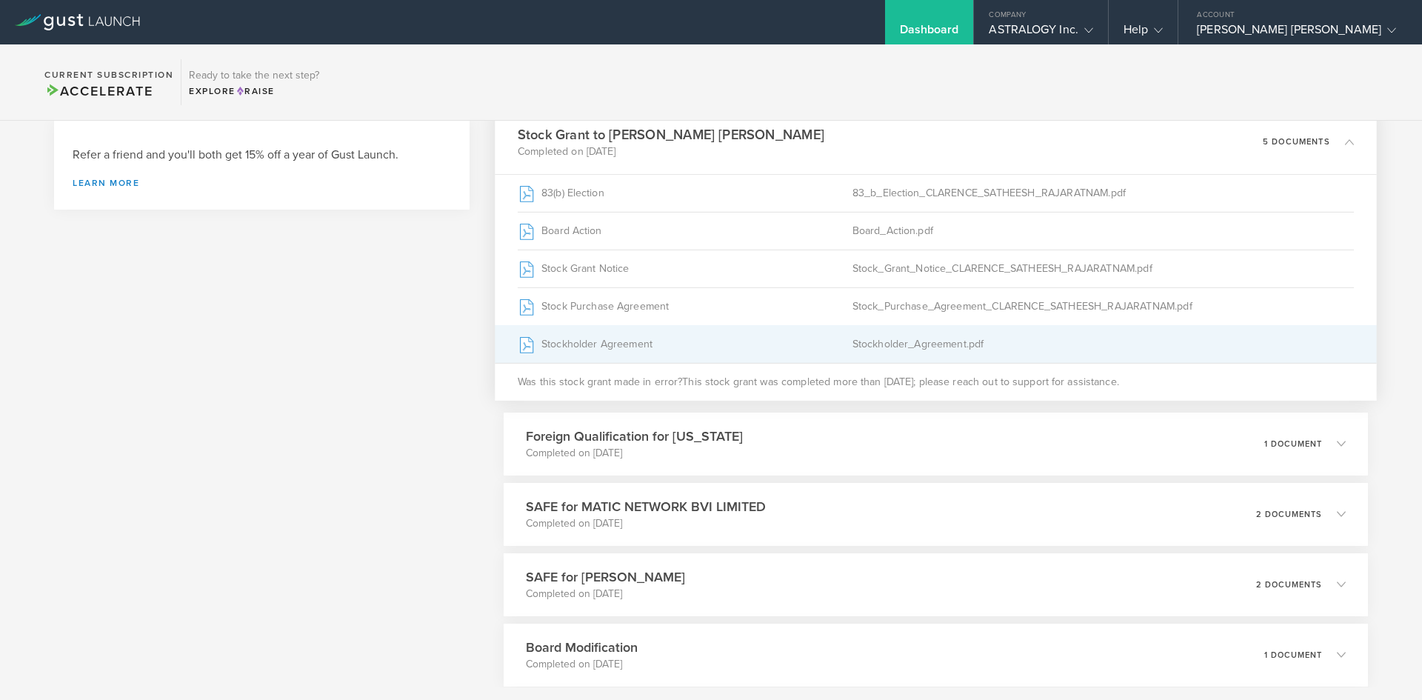
click at [610, 344] on div "Stockholder Agreement" at bounding box center [685, 343] width 335 height 37
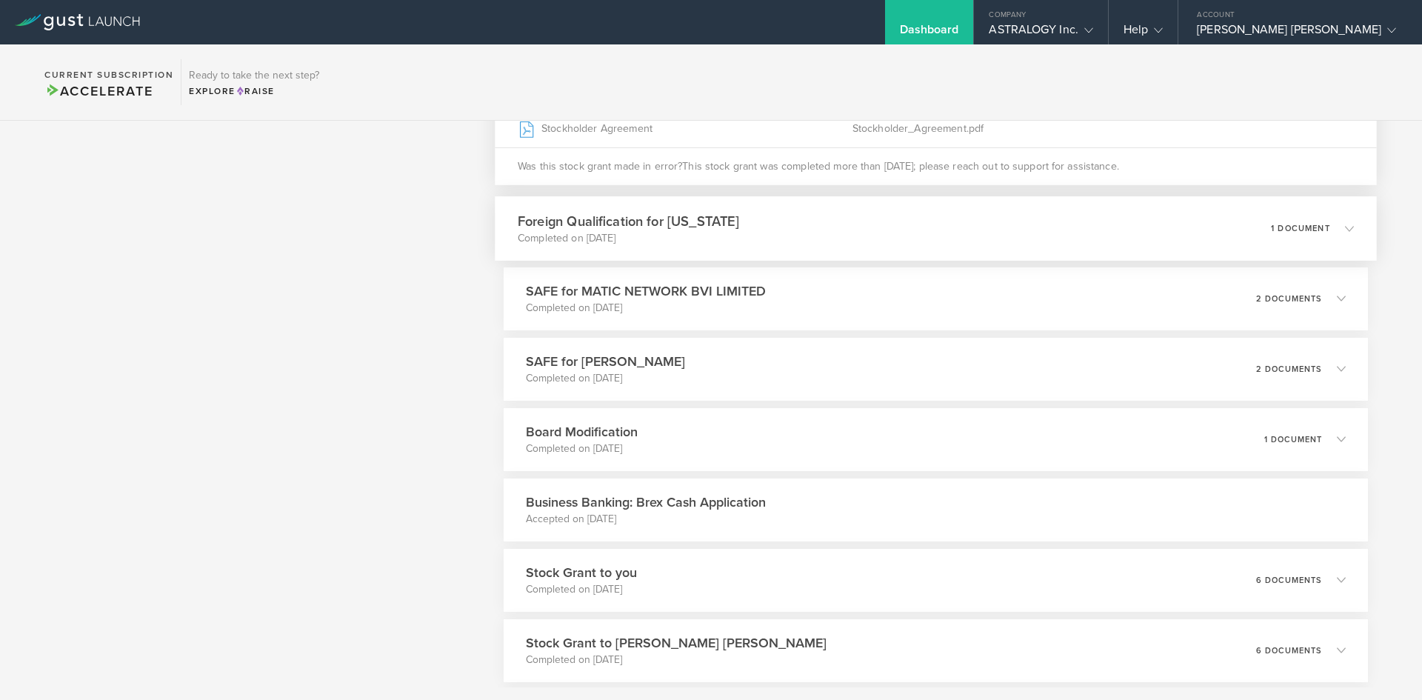
scroll to position [889, 0]
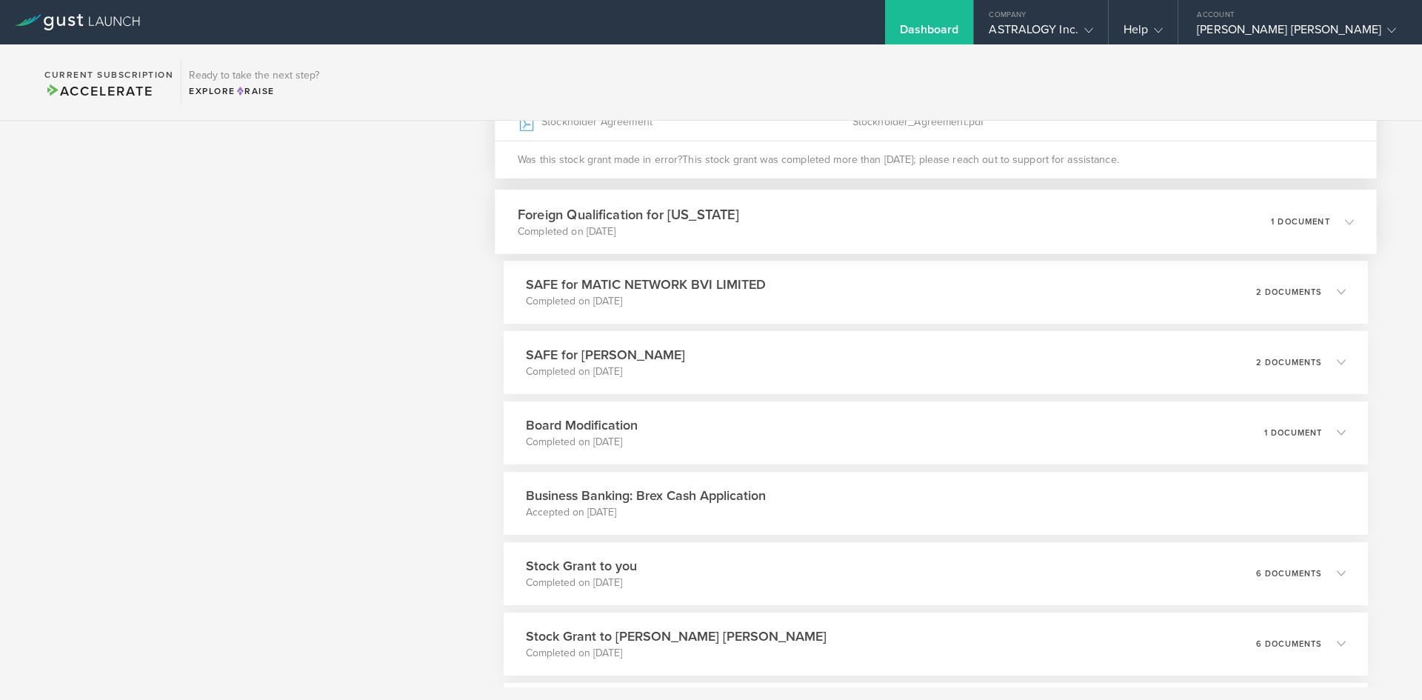
click at [1285, 230] on div "1 document" at bounding box center [1312, 221] width 83 height 25
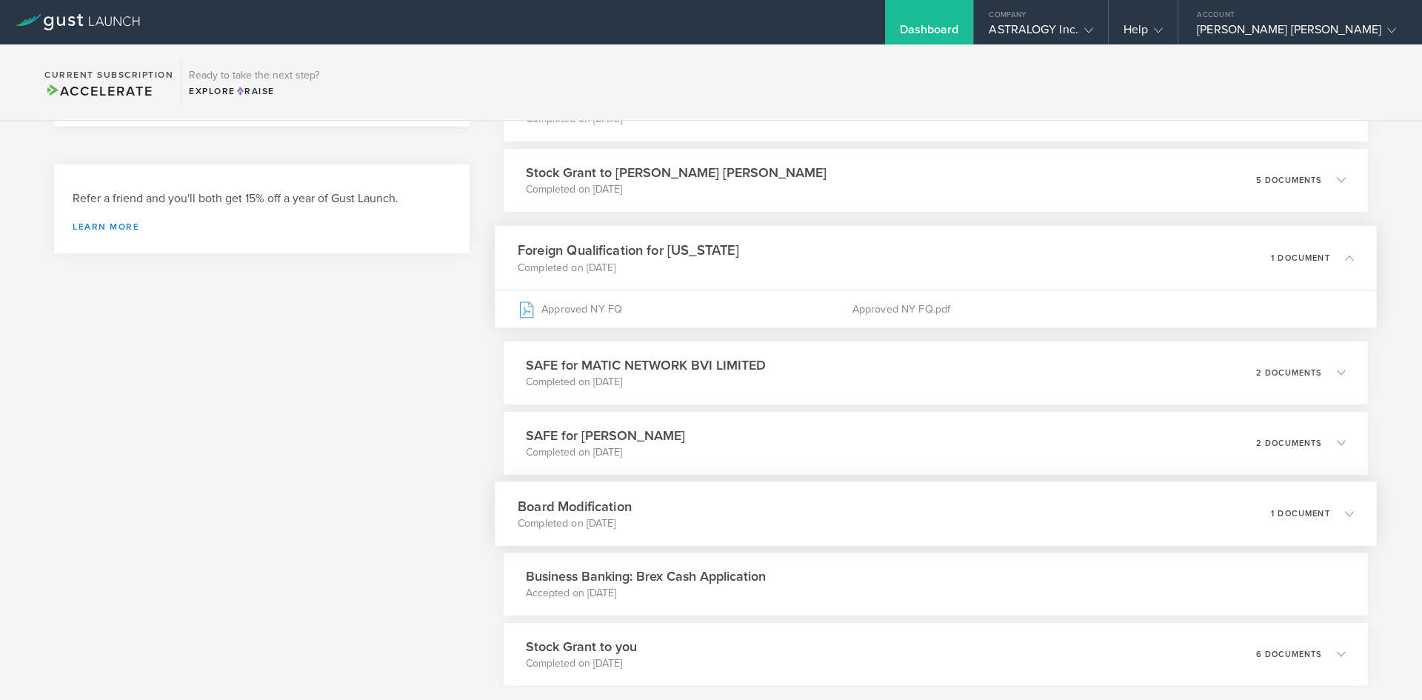
scroll to position [519, 0]
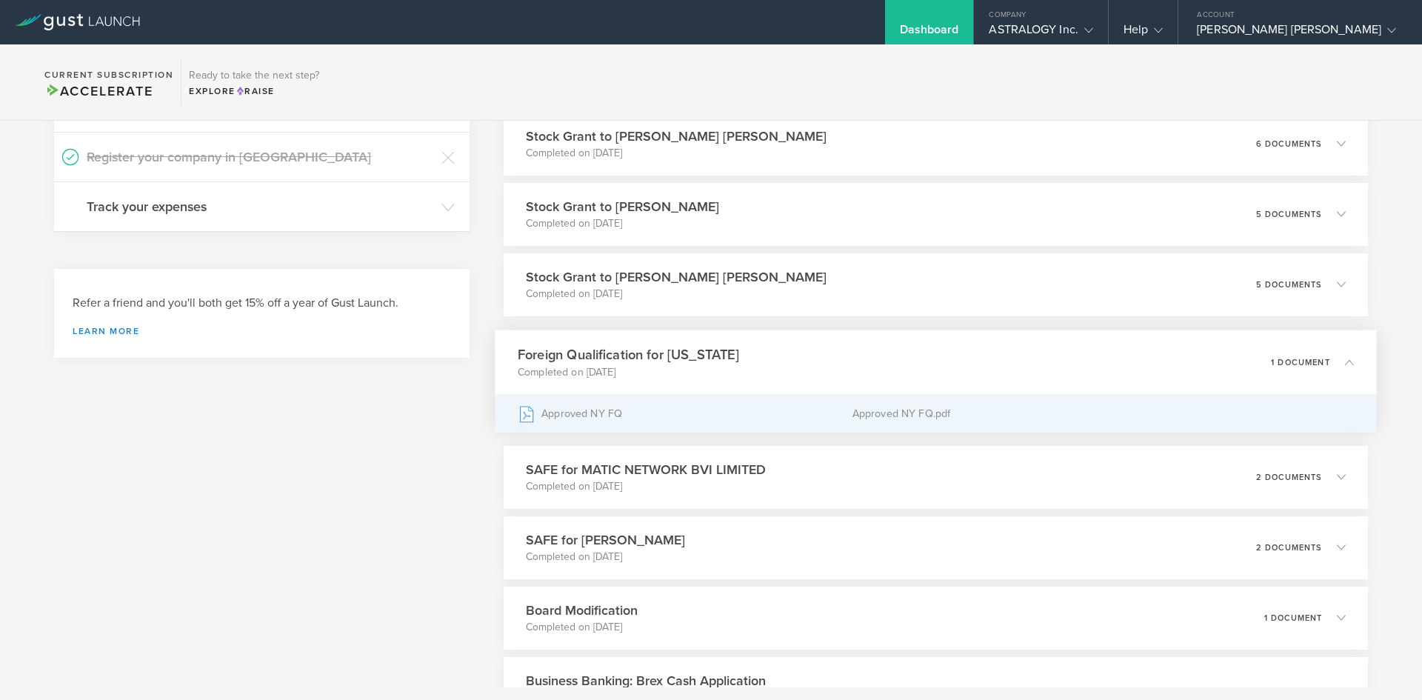
click at [584, 418] on div "Approved NY FQ" at bounding box center [685, 413] width 335 height 37
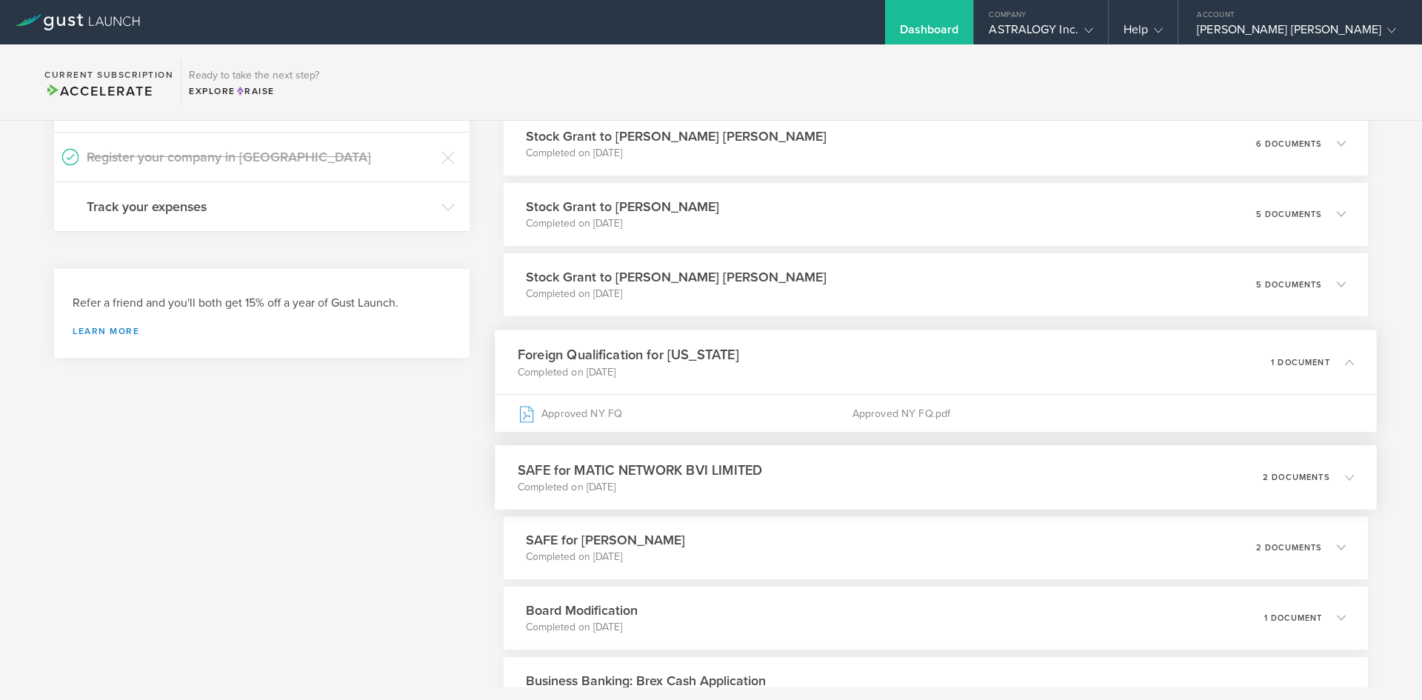
click at [984, 478] on div "SAFE for MATIC NETWORK BVI LIMITED Completed on Feb 8, 2022 2 documents" at bounding box center [936, 477] width 882 height 64
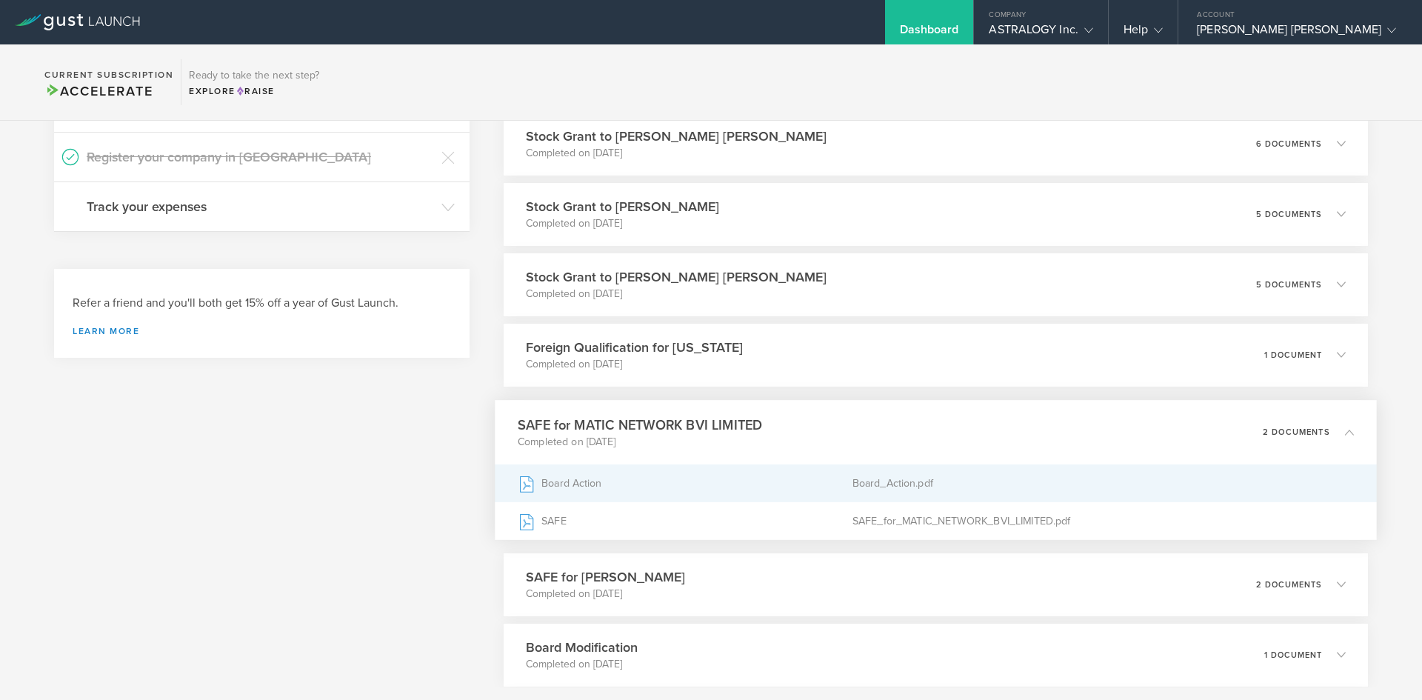
click at [673, 484] on div "Board Action" at bounding box center [685, 482] width 335 height 37
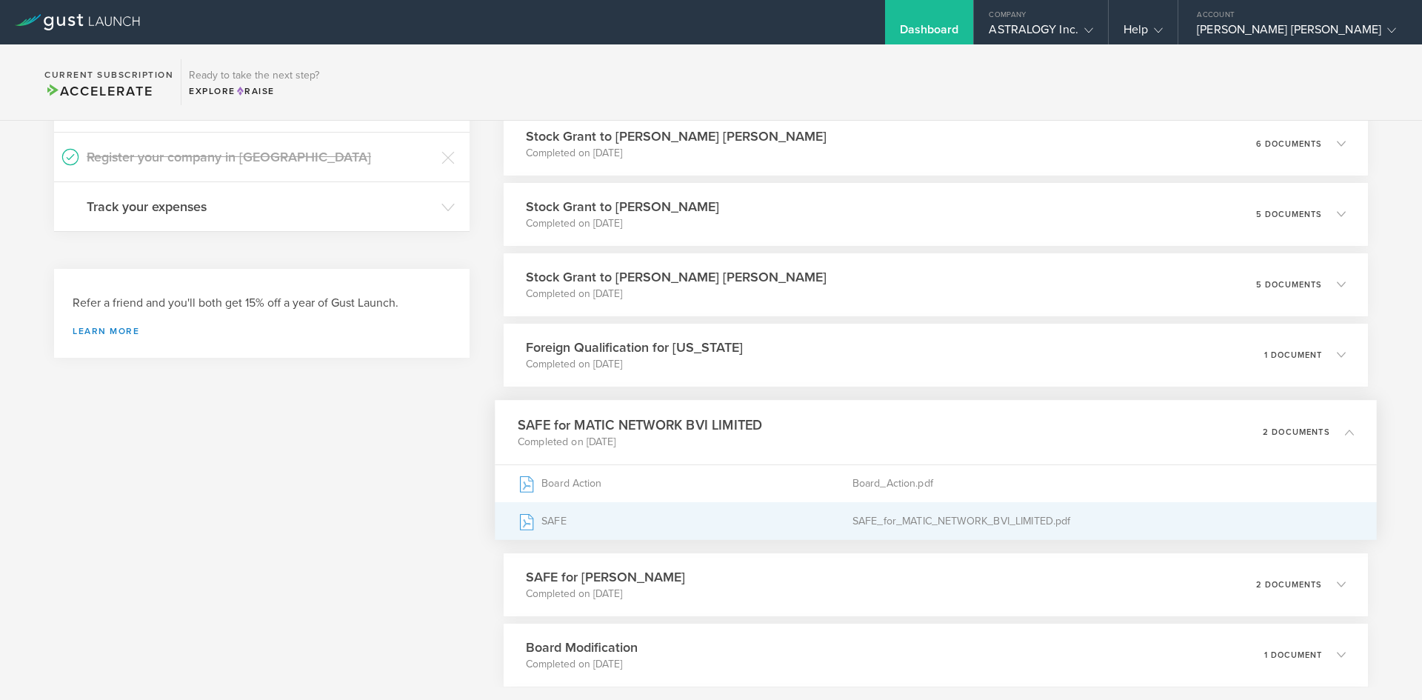
click at [679, 517] on div "SAFE" at bounding box center [685, 520] width 335 height 37
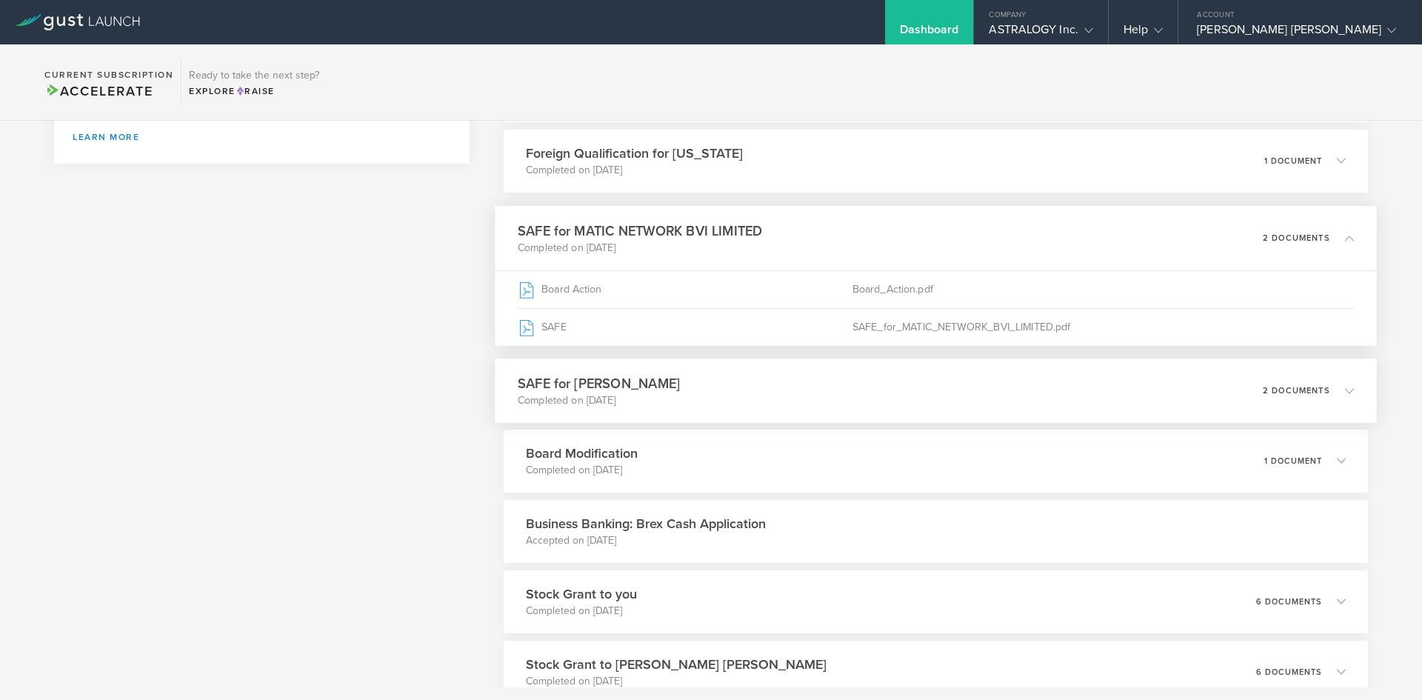
scroll to position [815, 0]
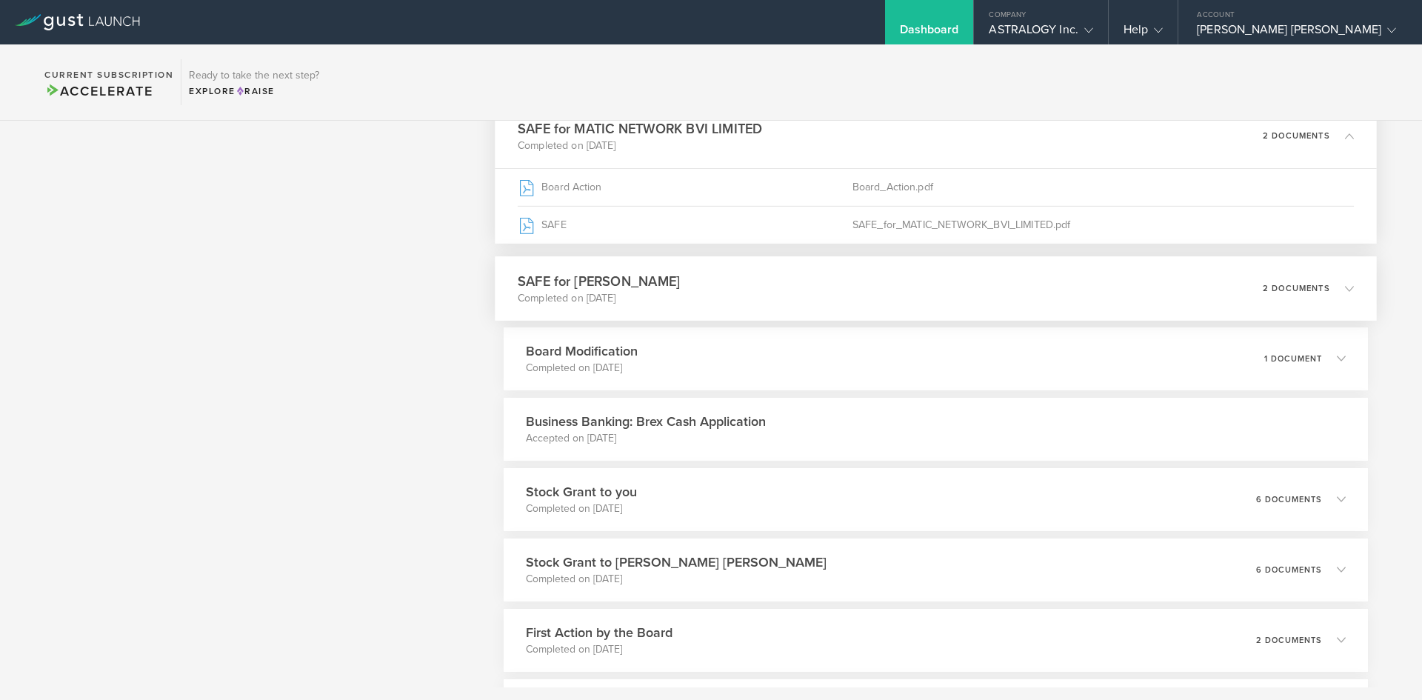
click at [837, 290] on div "SAFE for JAYNTI KANANI Completed on Feb 7, 2022 2 documents" at bounding box center [936, 288] width 882 height 64
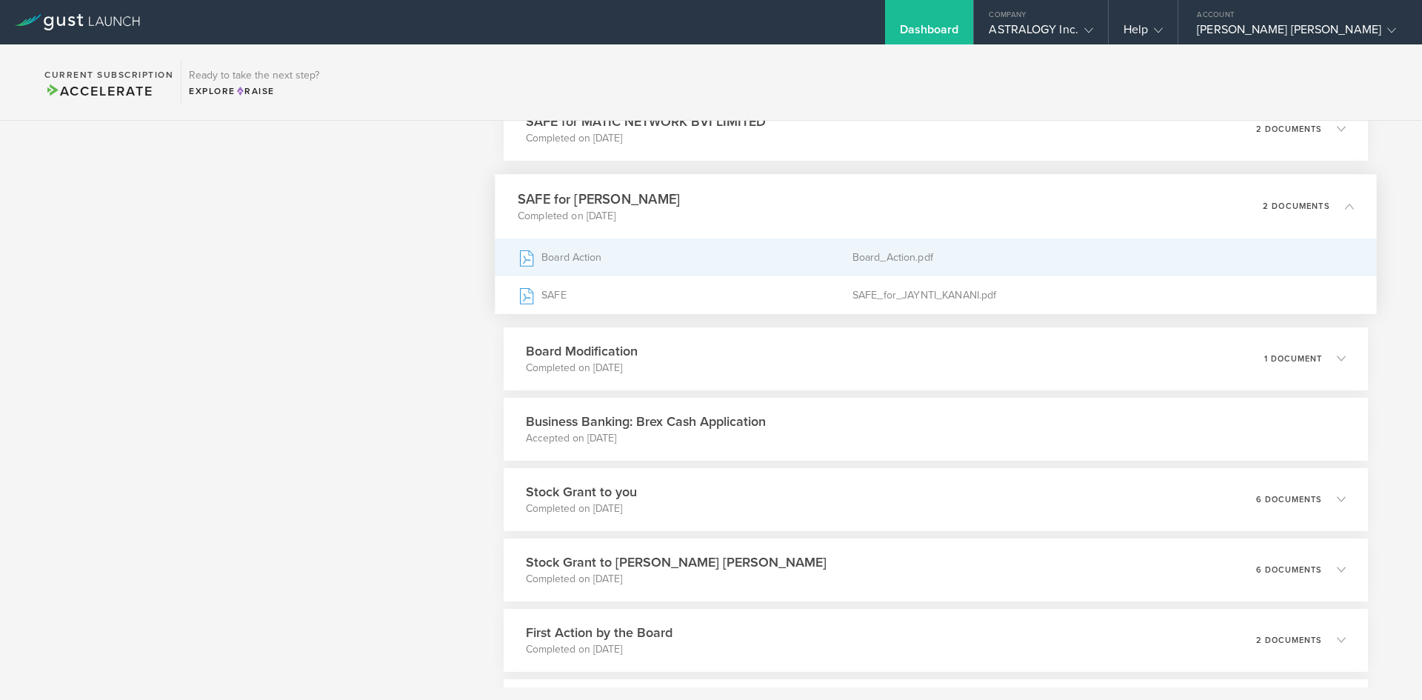
click at [567, 252] on div "Board Action" at bounding box center [685, 257] width 335 height 37
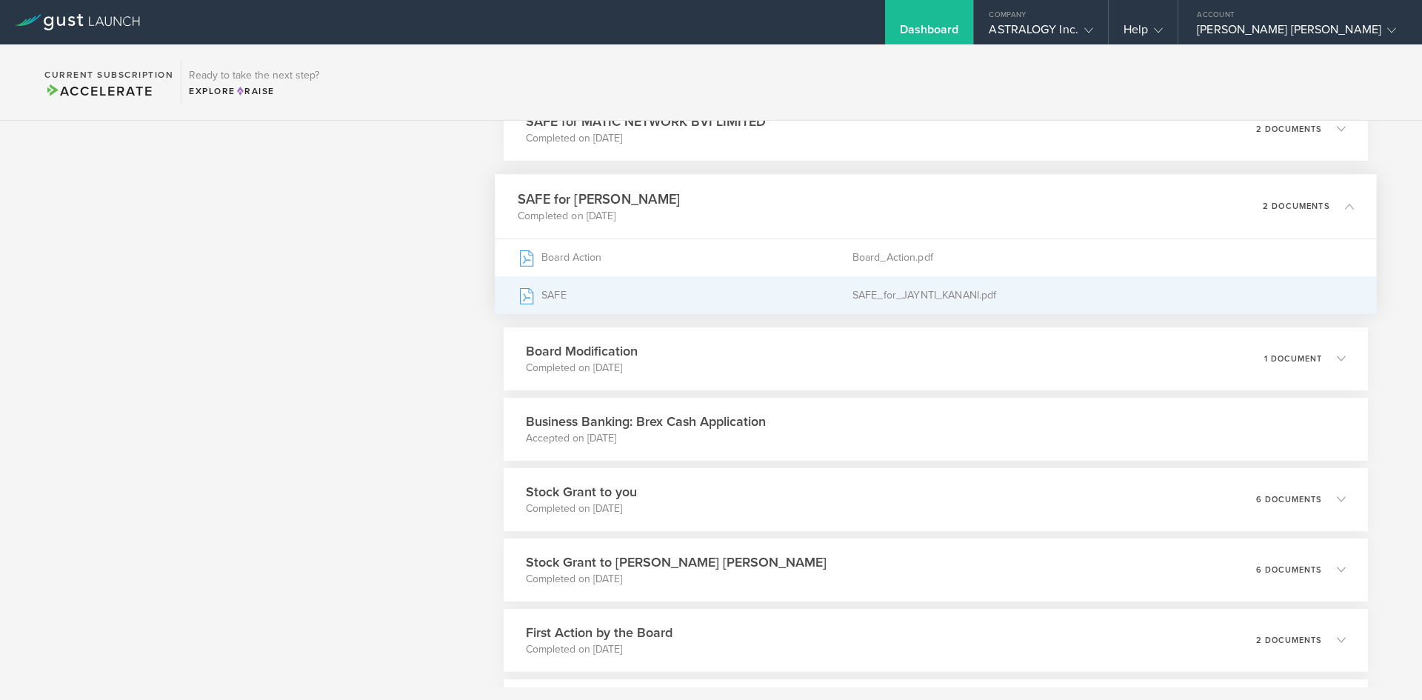
click at [616, 291] on div "SAFE" at bounding box center [685, 294] width 335 height 37
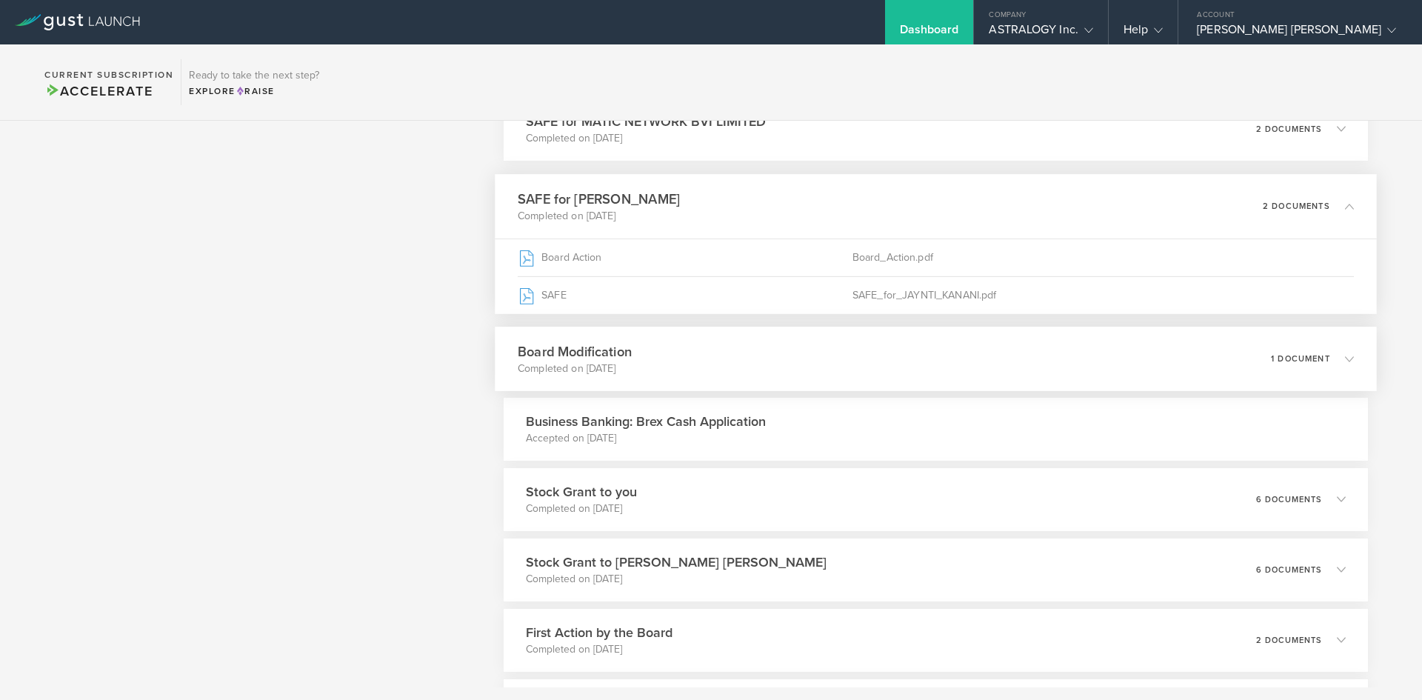
click at [842, 362] on div "Board Modification Completed on Jan 22, 2022 1 document" at bounding box center [936, 359] width 882 height 64
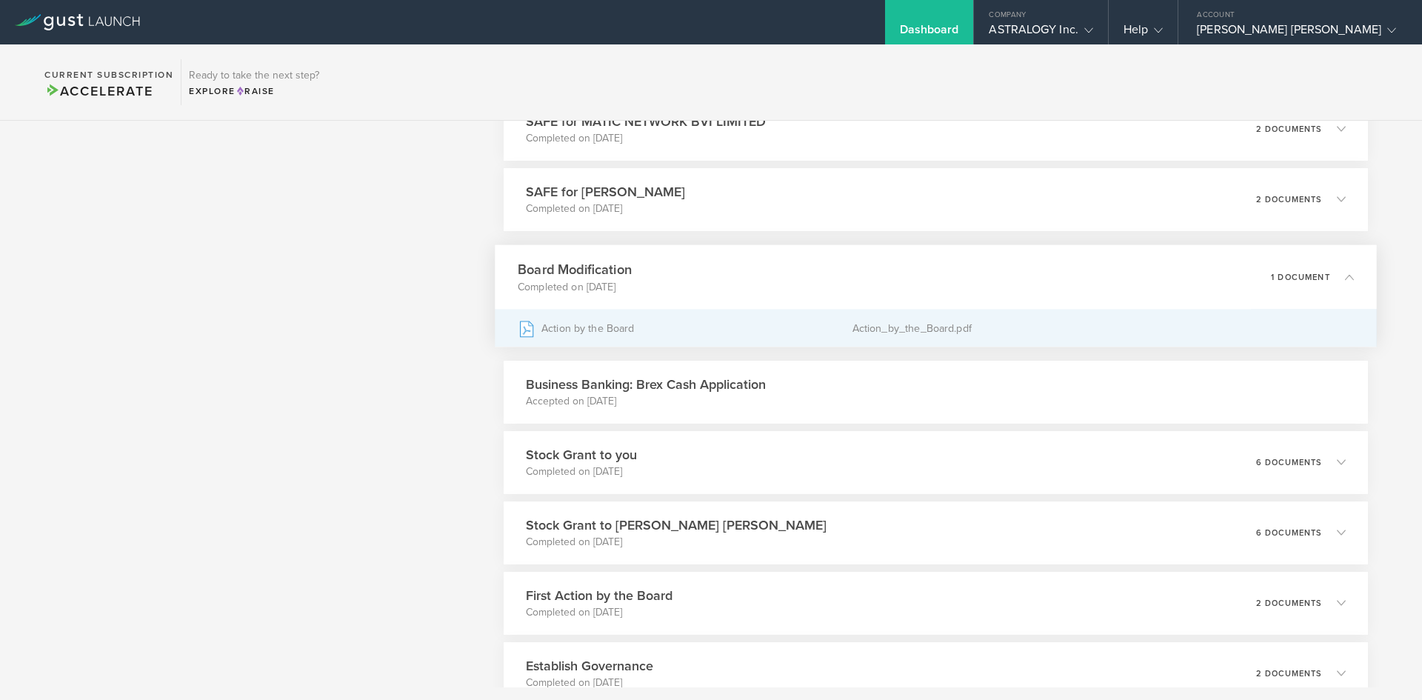
click at [605, 326] on div "Action by the Board" at bounding box center [685, 328] width 335 height 37
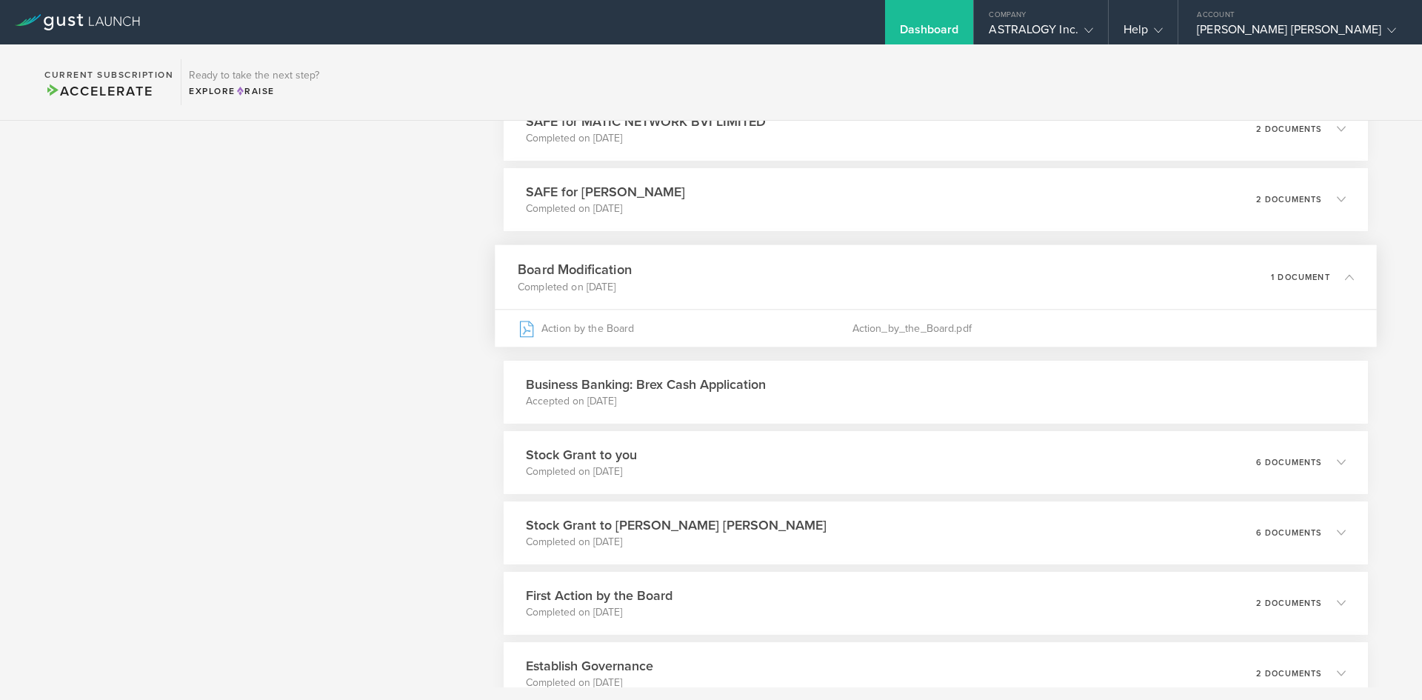
click at [875, 396] on div "Business Banking: Brex Cash Application Accepted on Jan 17, 2022" at bounding box center [936, 392] width 864 height 63
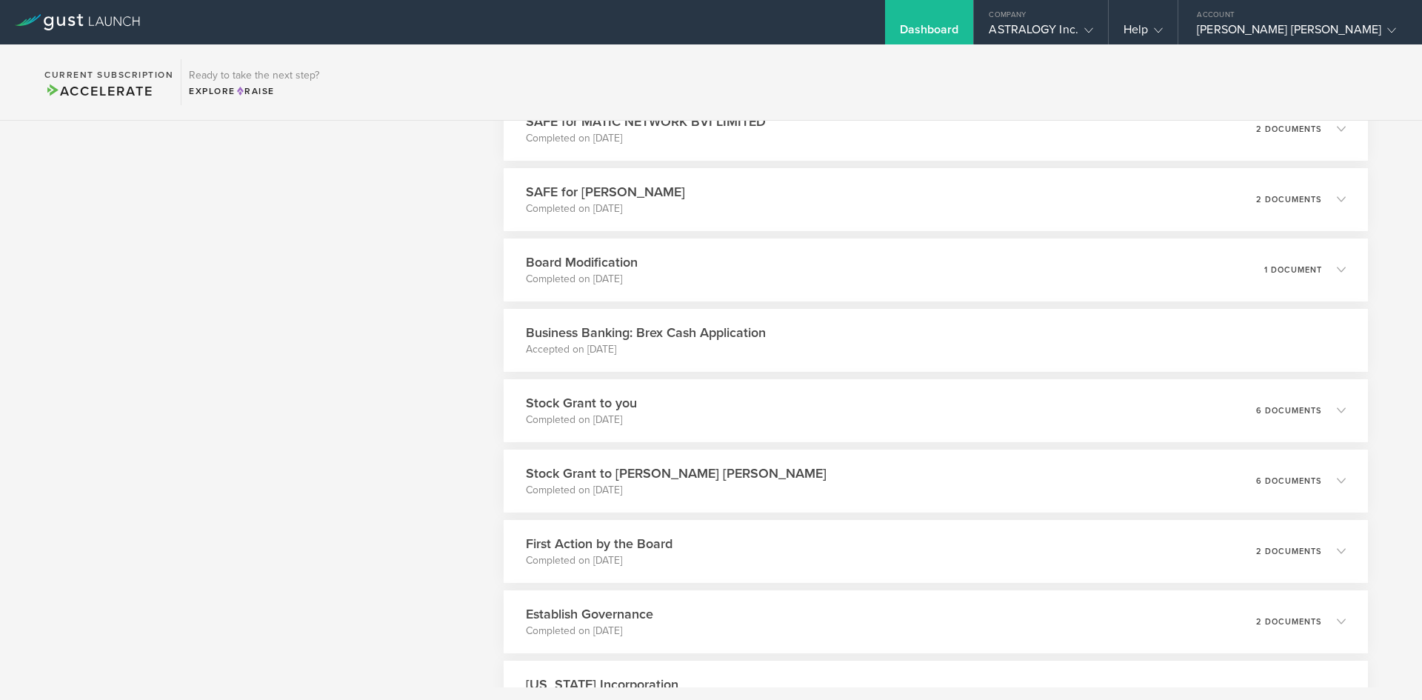
click at [832, 340] on div "Business Banking: Brex Cash Application Accepted on Jan 17, 2022" at bounding box center [936, 340] width 864 height 63
click at [729, 423] on div "Stock Grant to you Completed on Jan 9, 2022 6 documents" at bounding box center [936, 411] width 882 height 64
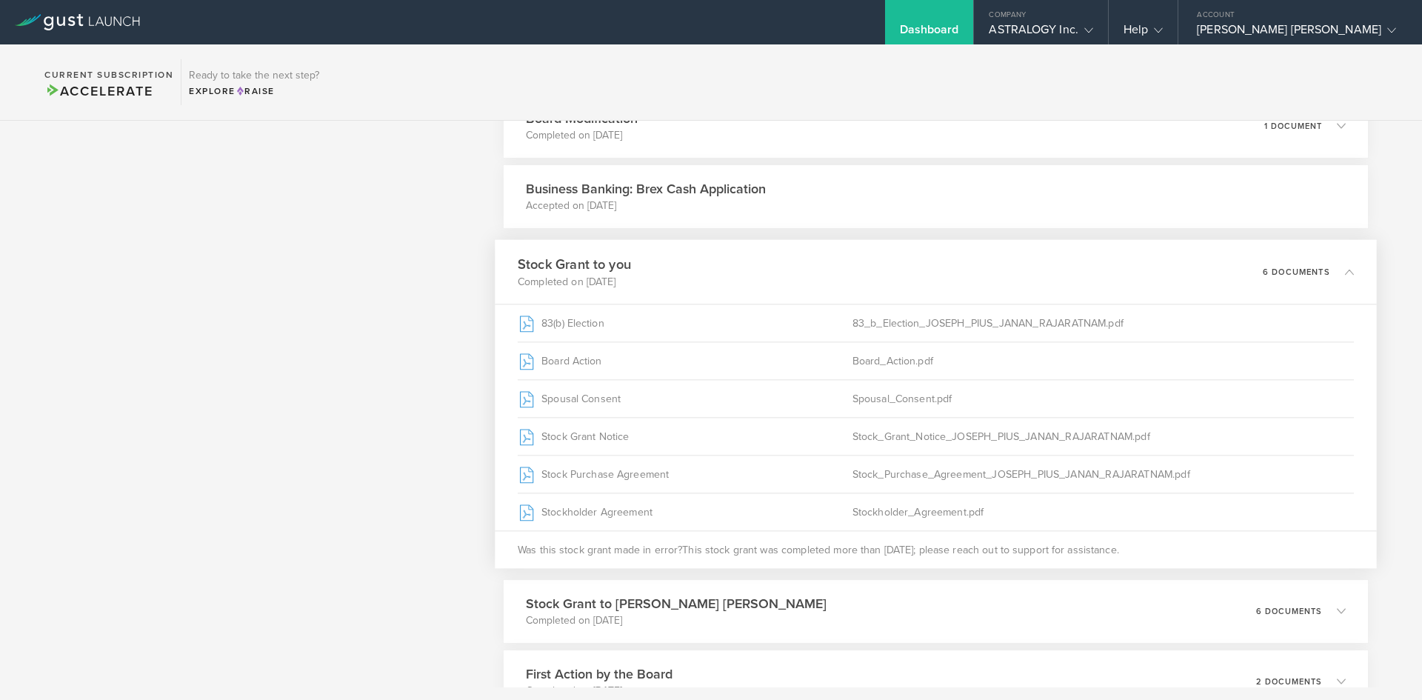
scroll to position [963, 0]
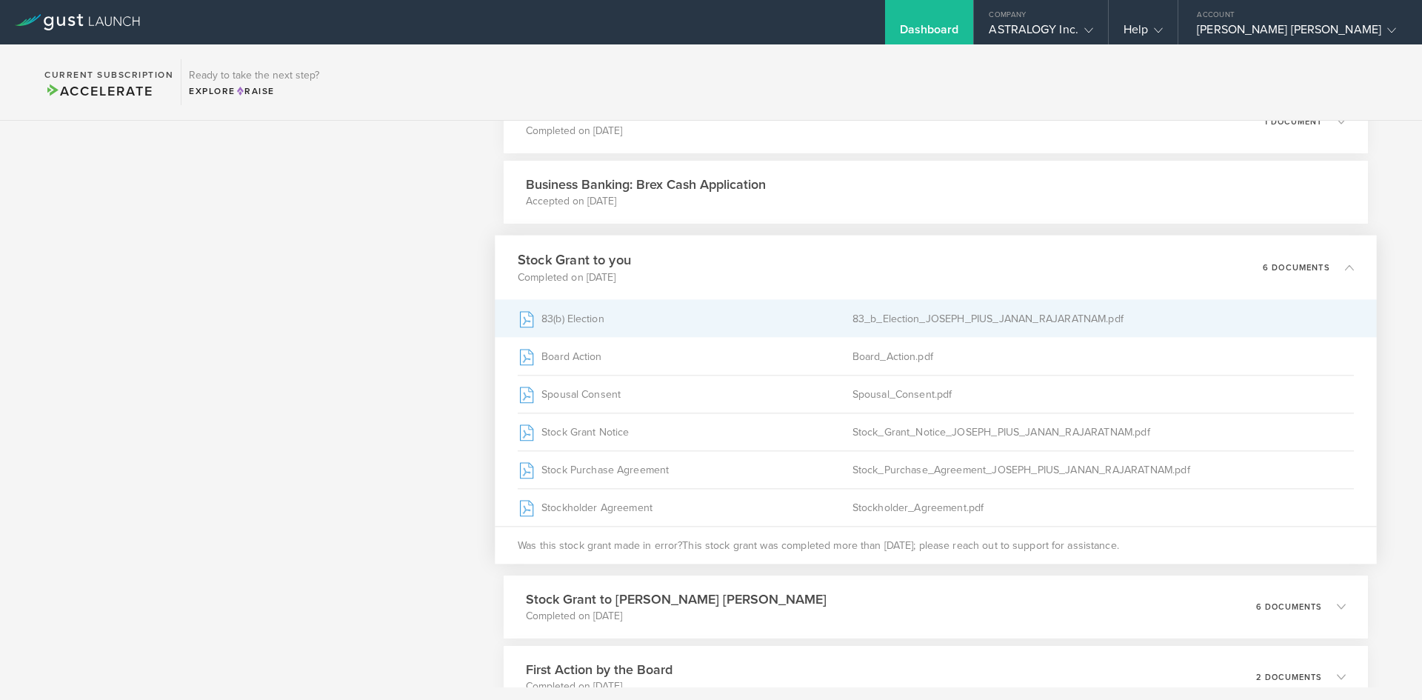
click at [637, 325] on div "83(b) Election" at bounding box center [685, 318] width 335 height 37
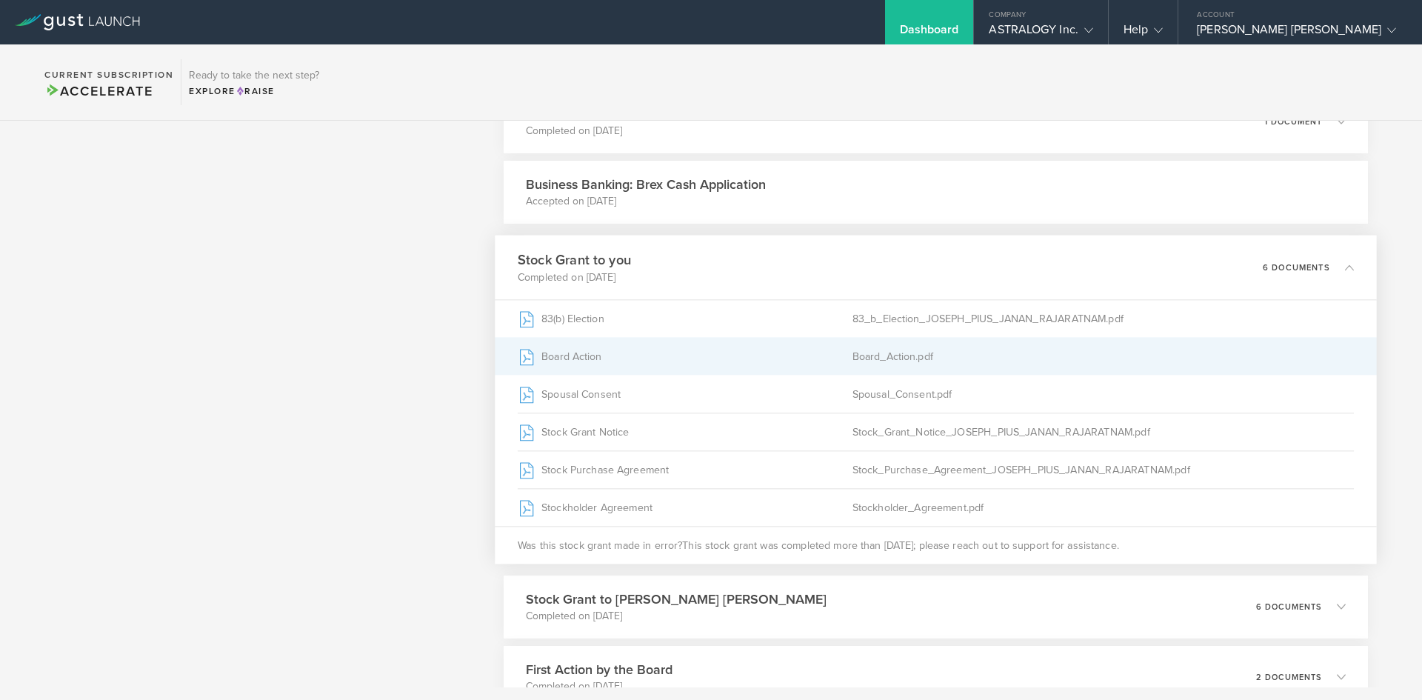
click at [644, 359] on div "Board Action" at bounding box center [685, 356] width 335 height 37
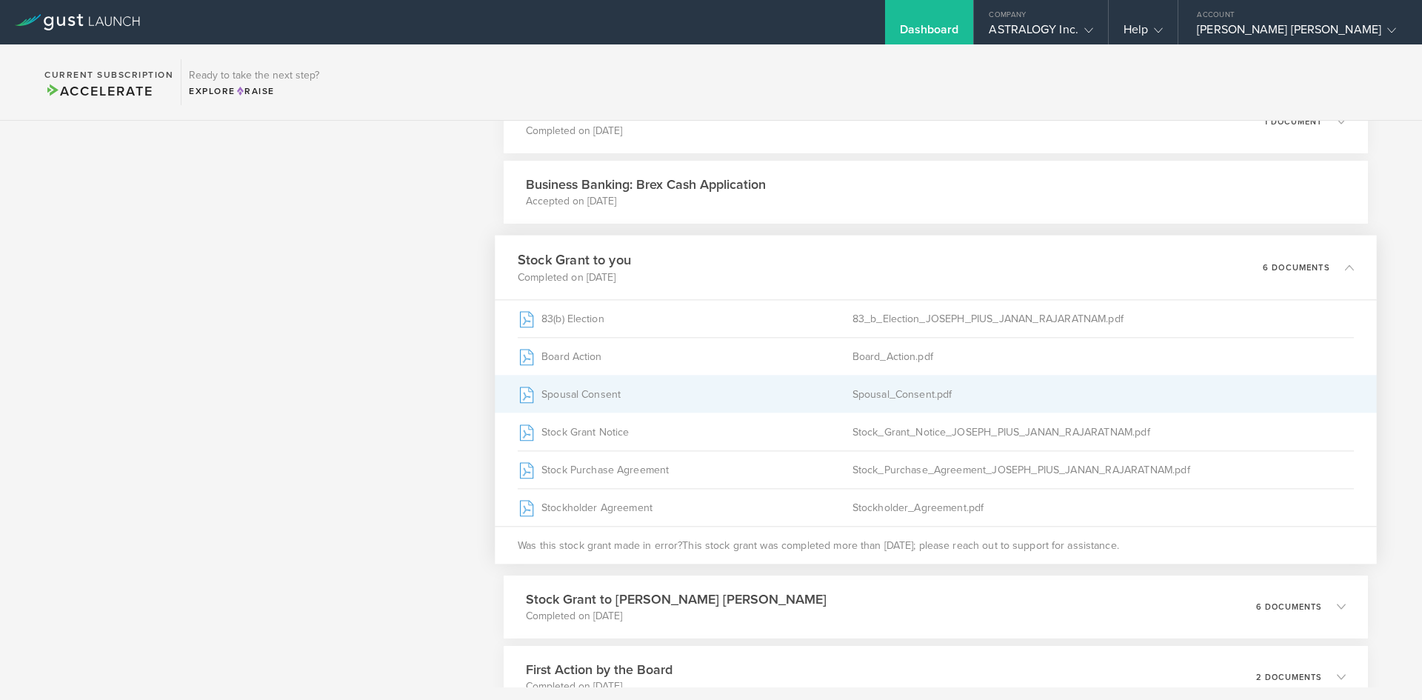
click at [667, 393] on div "Spousal Consent" at bounding box center [685, 394] width 335 height 37
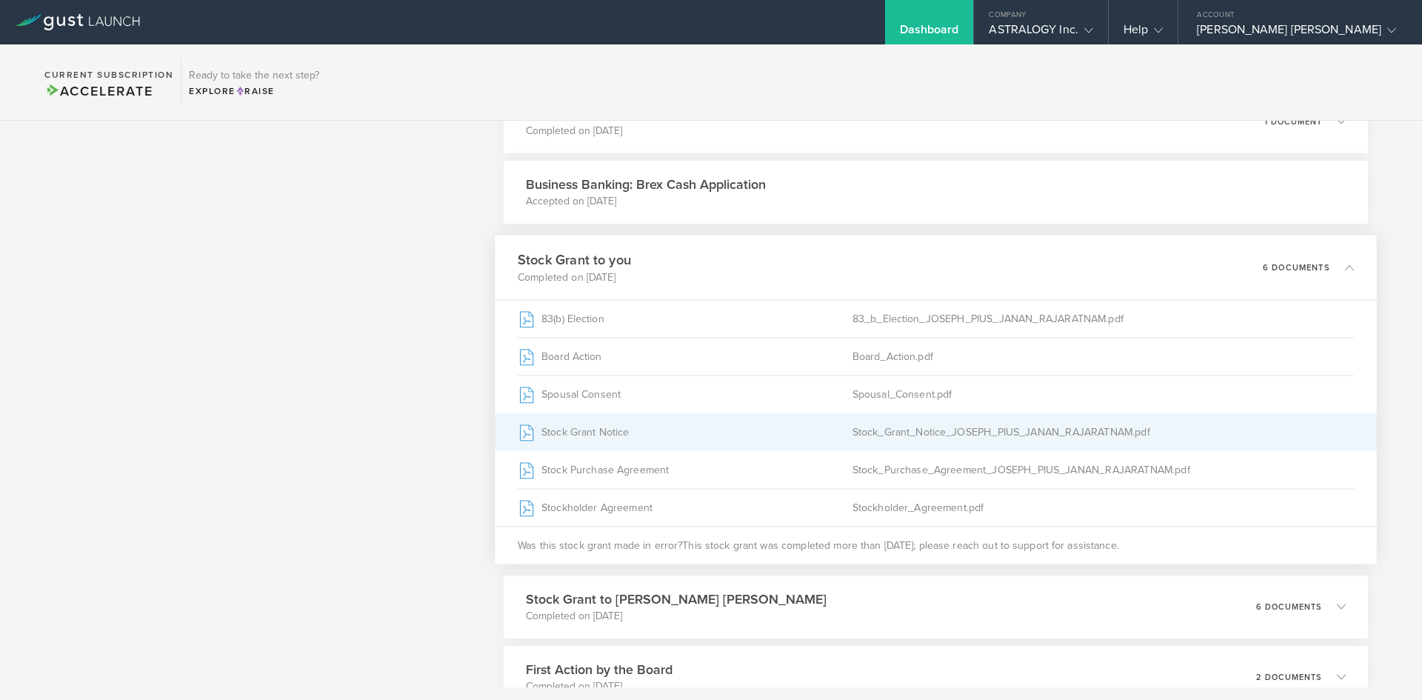
click at [650, 435] on div "Stock Grant Notice" at bounding box center [685, 431] width 335 height 37
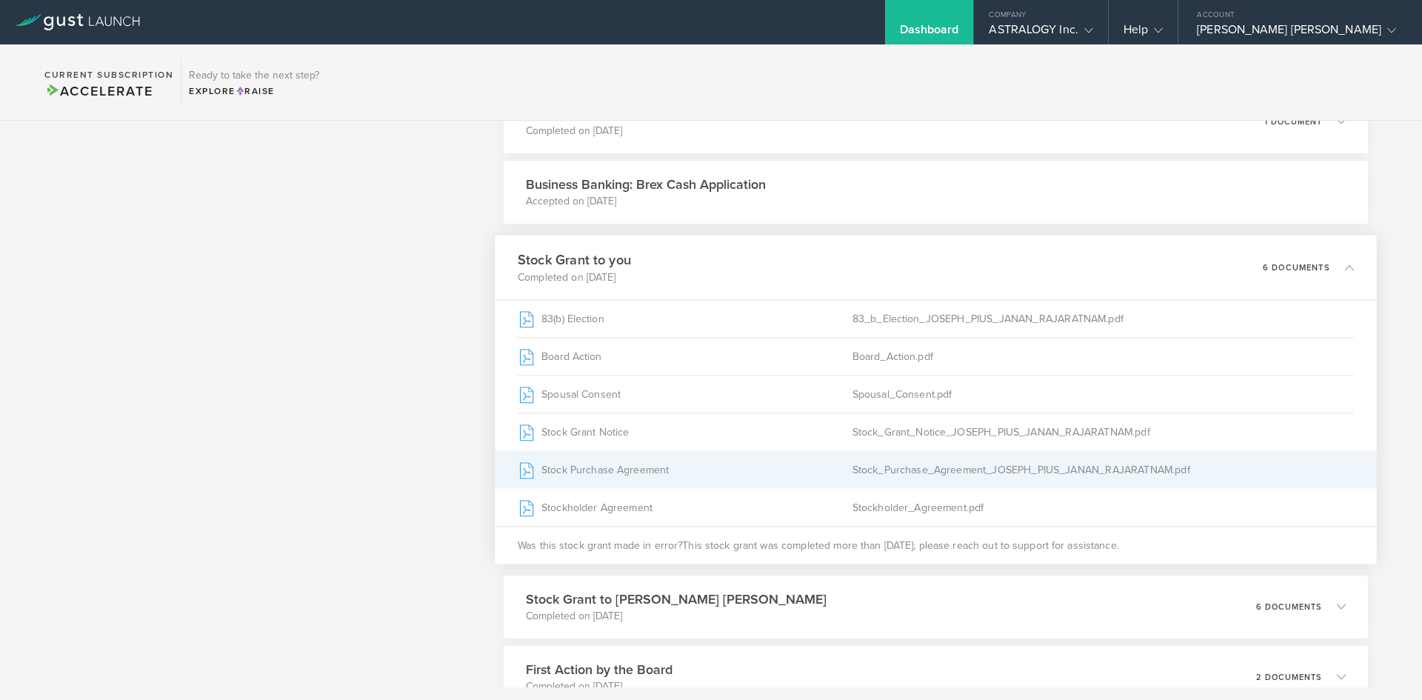
click at [822, 461] on div "Stock Purchase Agreement" at bounding box center [685, 469] width 335 height 37
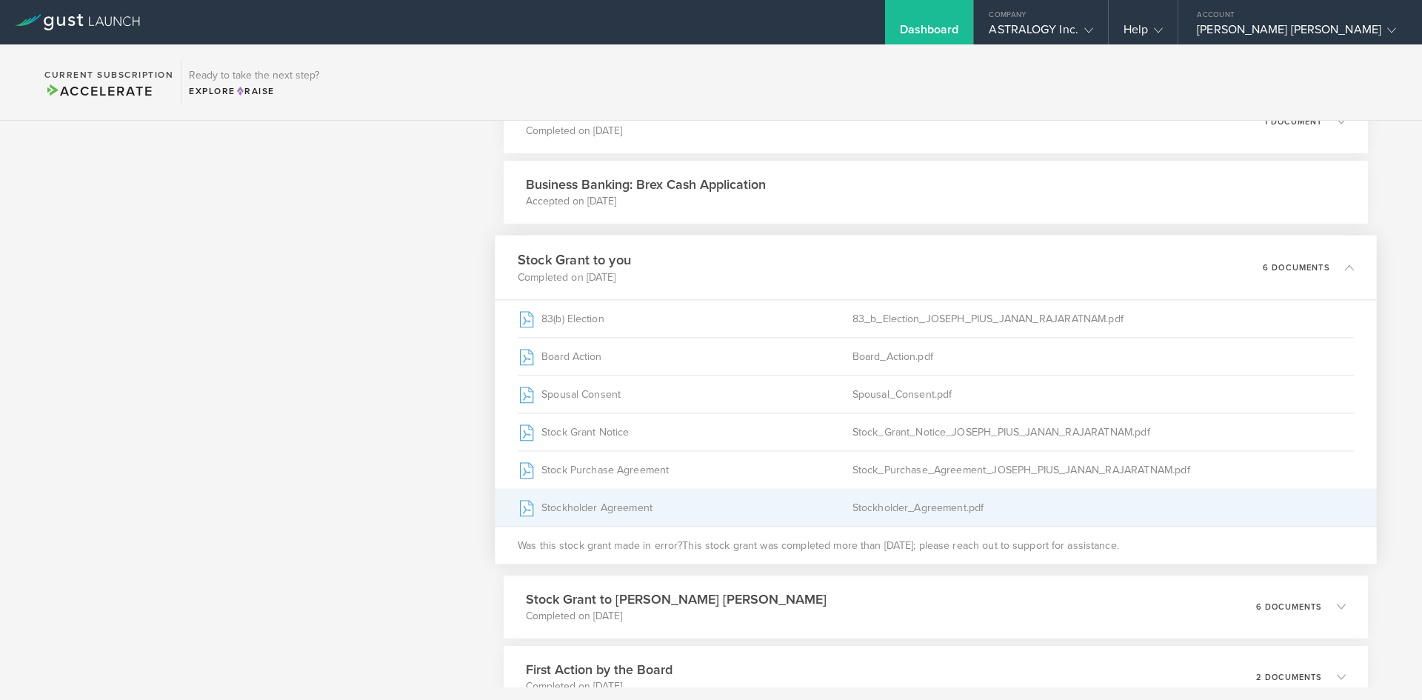
click at [722, 511] on div "Stockholder Agreement" at bounding box center [685, 507] width 335 height 37
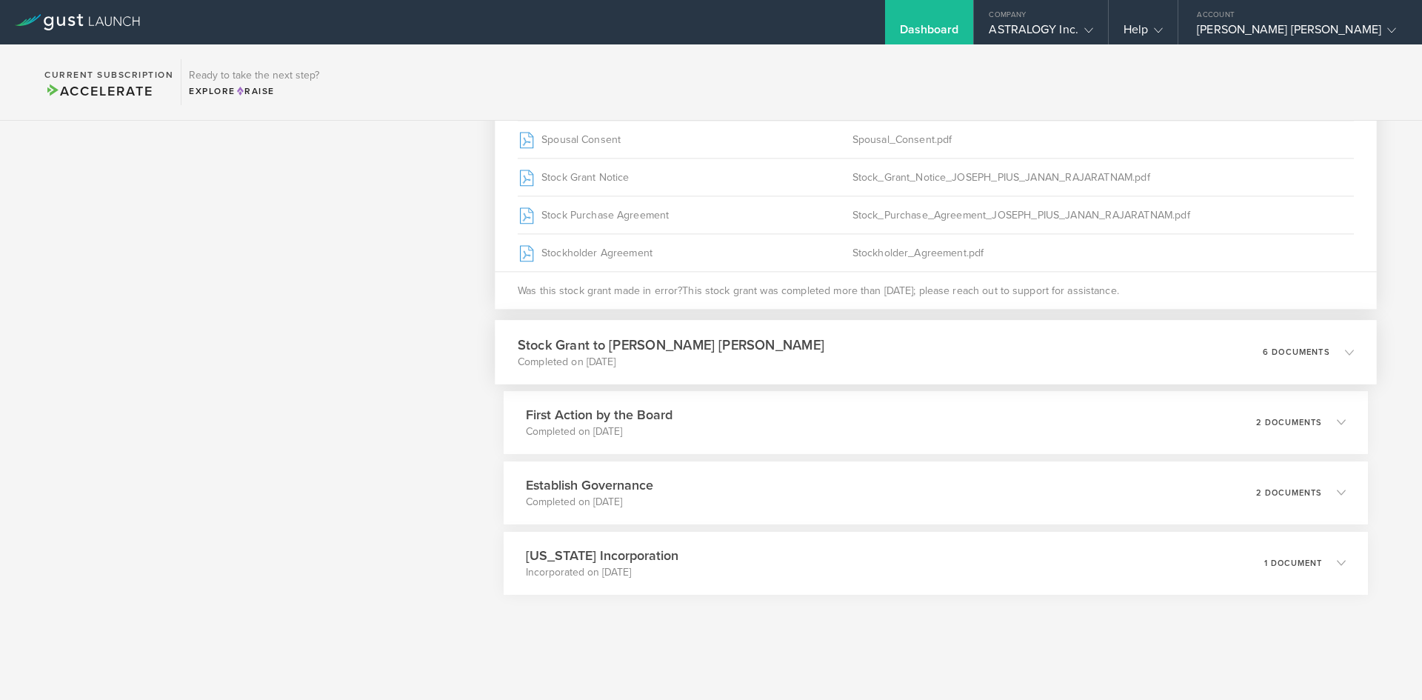
click at [1053, 342] on div "Stock Grant to DHARSHINI IOLANTHE SIVAKUMARAN Completed on Jan 9, 2022 6 docume…" at bounding box center [936, 352] width 882 height 64
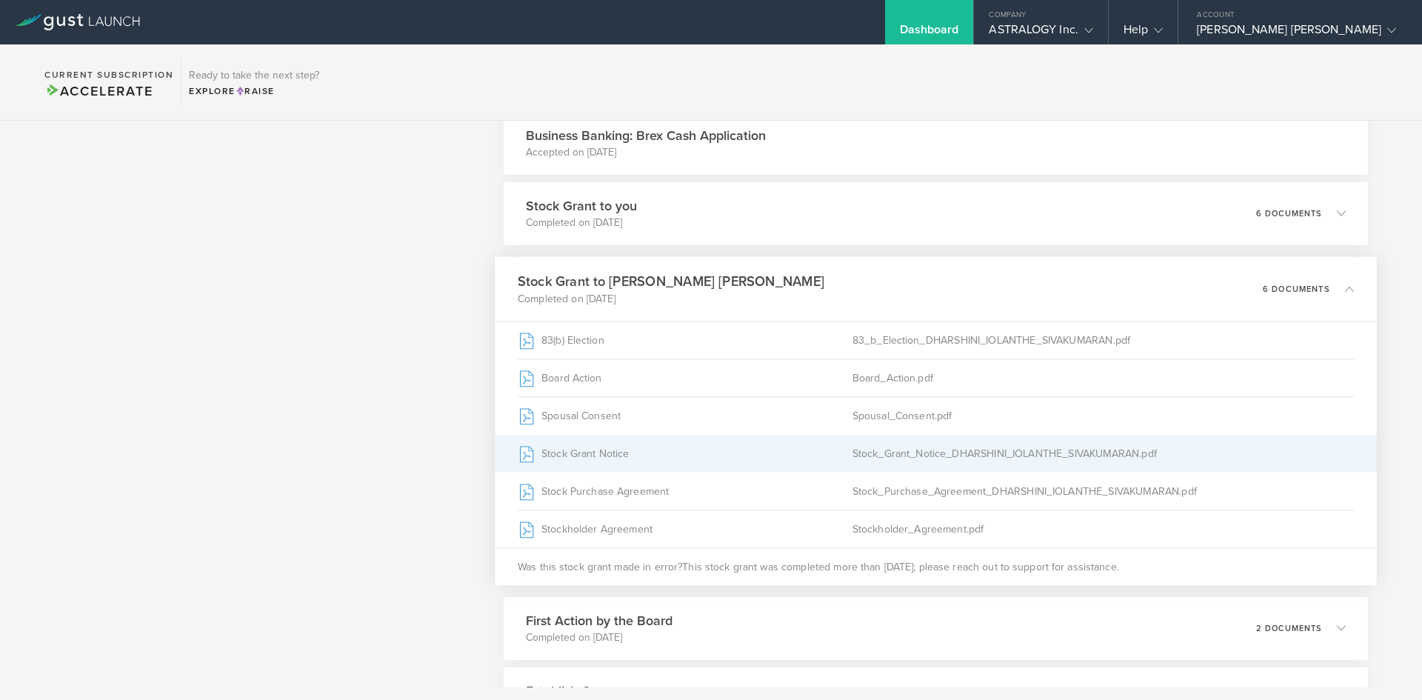
scroll to position [996, 0]
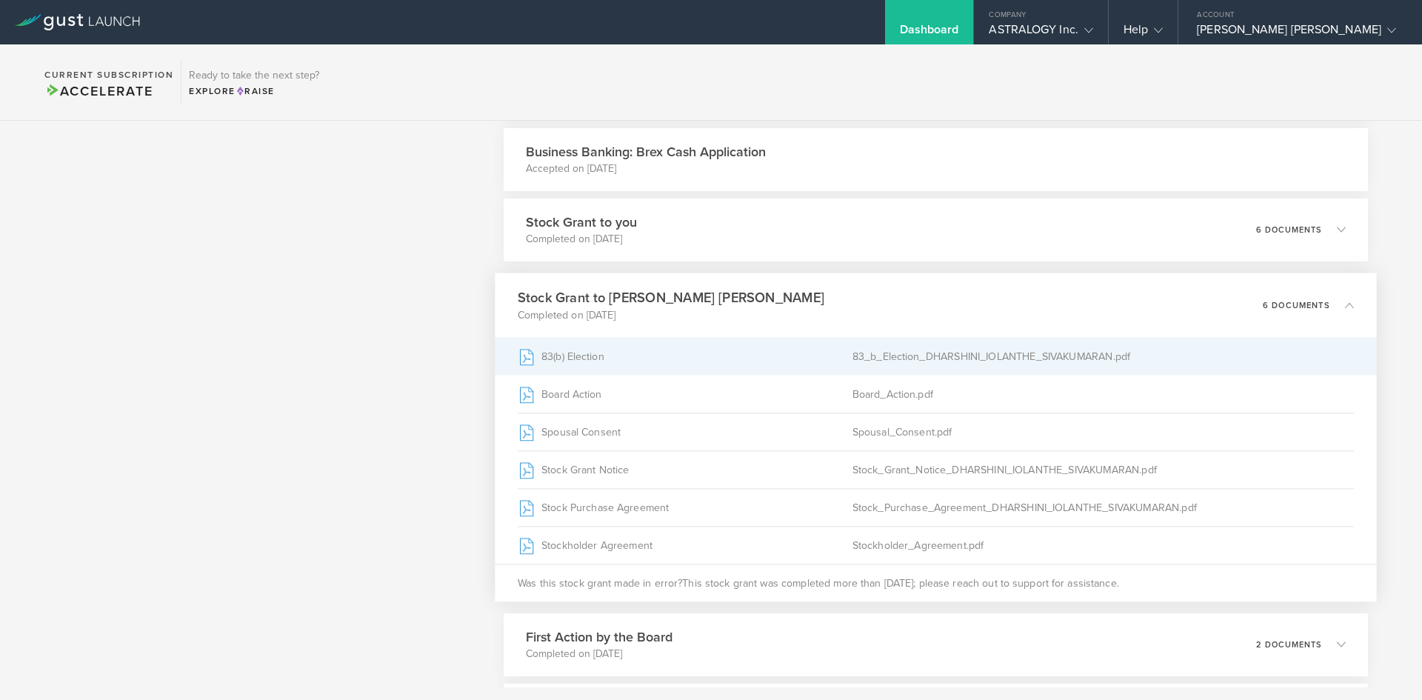
click at [639, 359] on div "83(b) Election" at bounding box center [685, 356] width 335 height 37
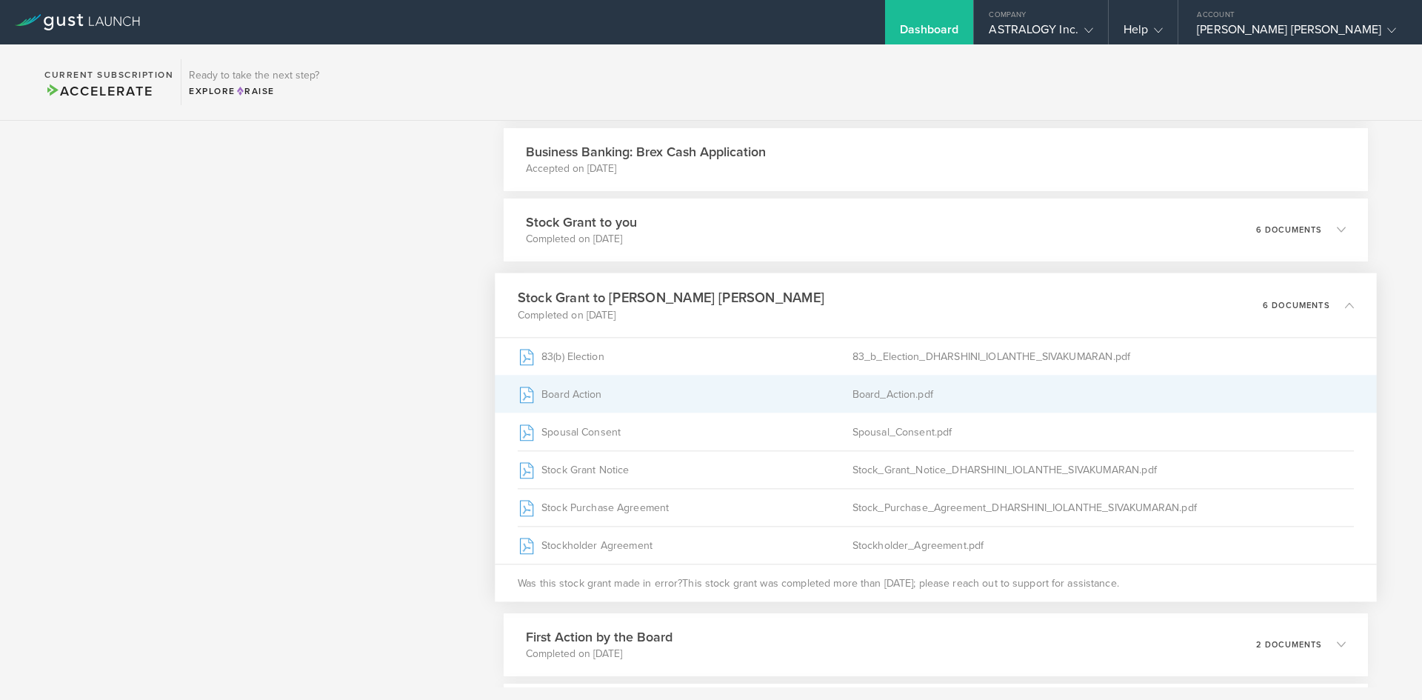
click at [762, 398] on div "Board Action" at bounding box center [685, 394] width 335 height 37
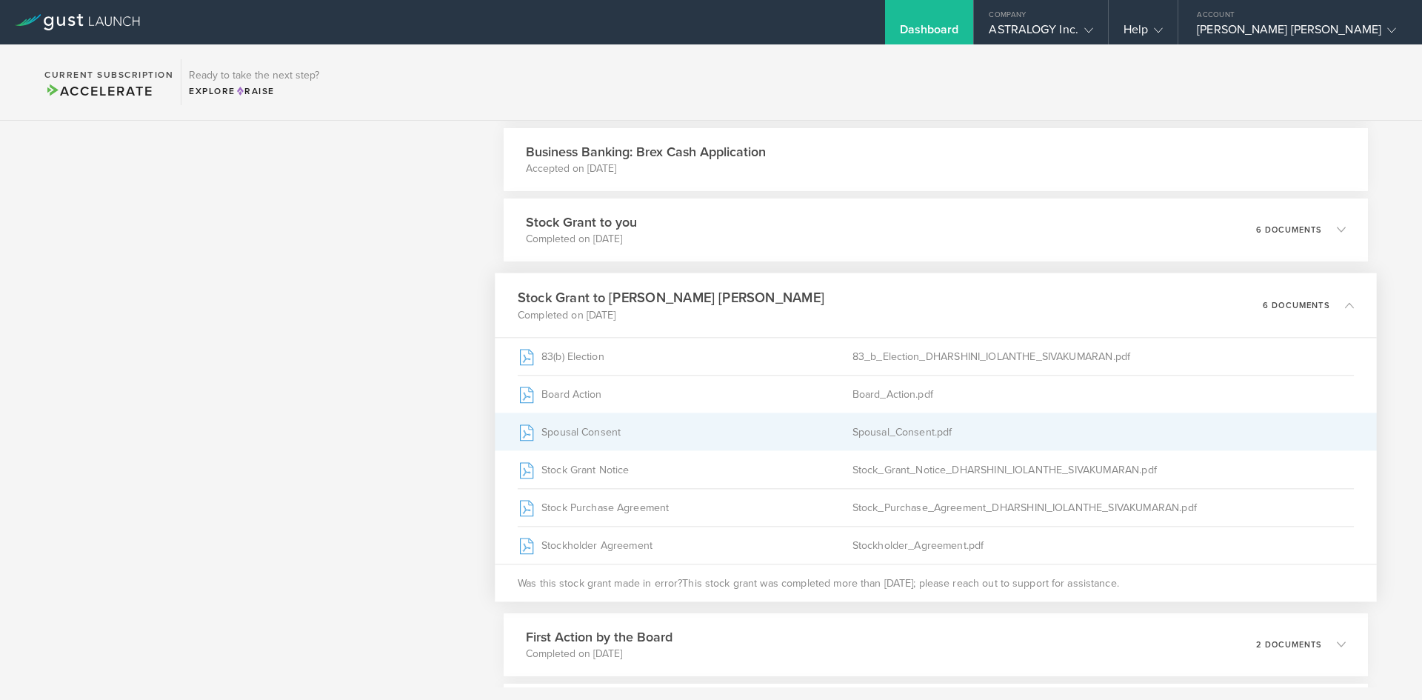
click at [895, 436] on div "Spousal_Consent.pdf" at bounding box center [1103, 431] width 502 height 37
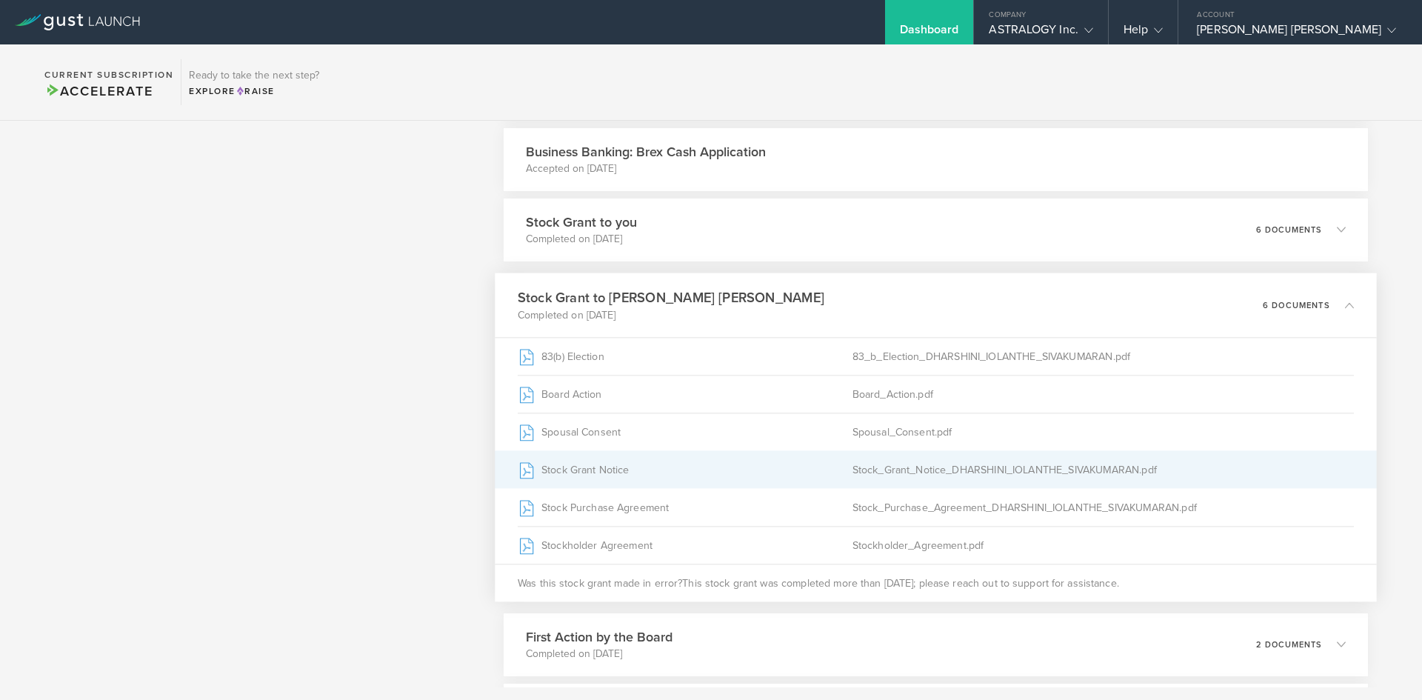
click at [698, 471] on div "Stock Grant Notice" at bounding box center [685, 469] width 335 height 37
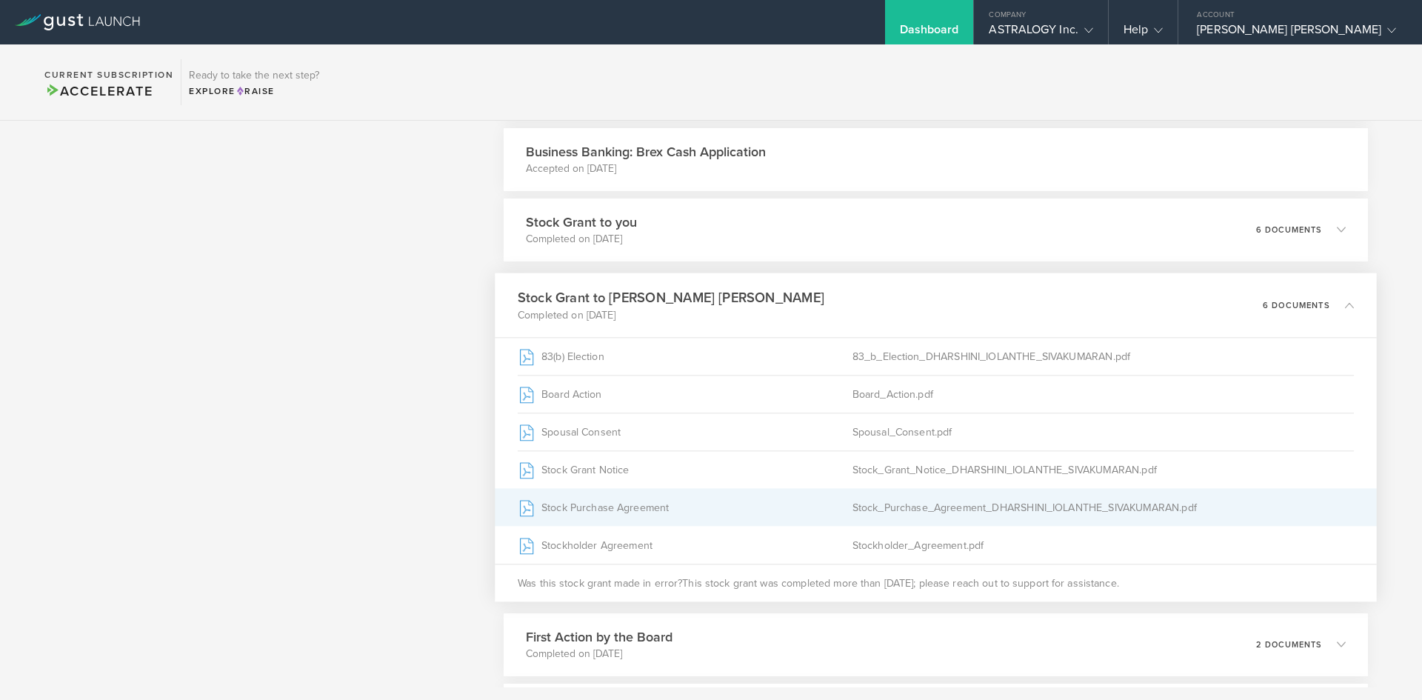
click at [740, 513] on div "Stock Purchase Agreement" at bounding box center [685, 507] width 335 height 37
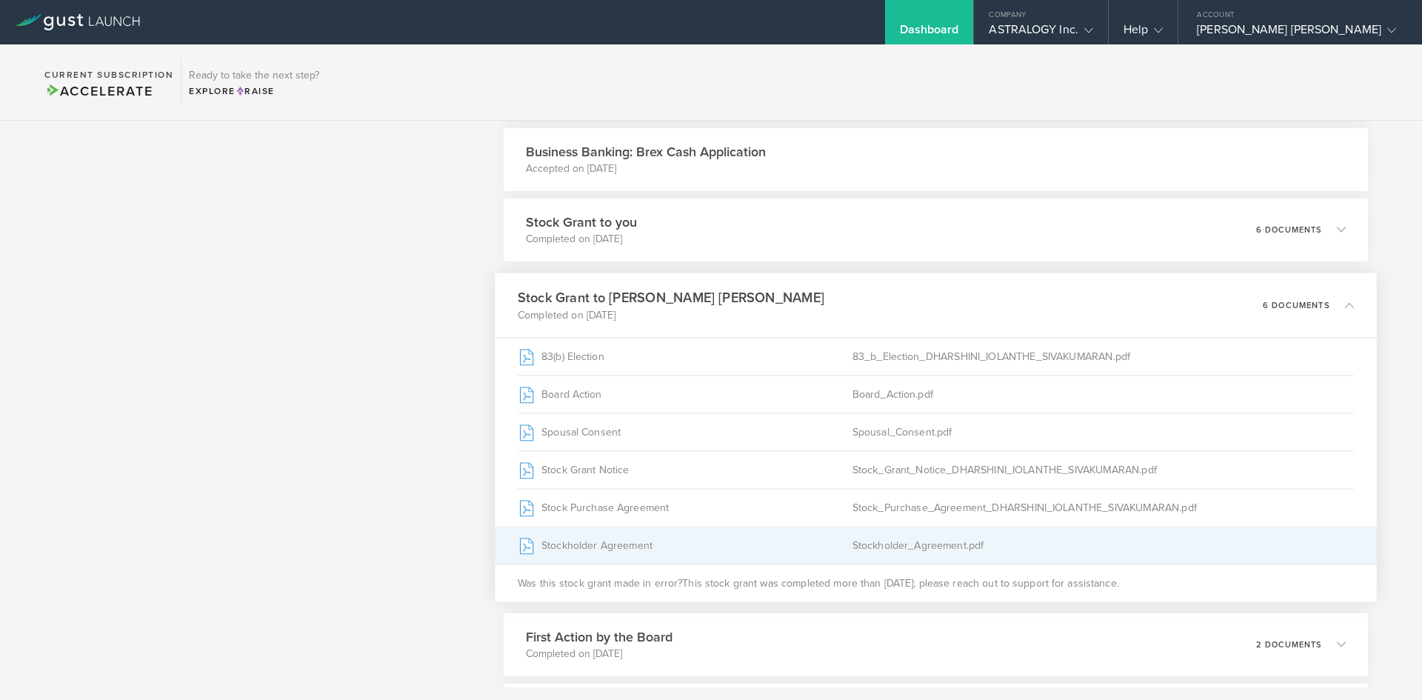
click at [780, 547] on div "Stockholder Agreement" at bounding box center [685, 545] width 335 height 37
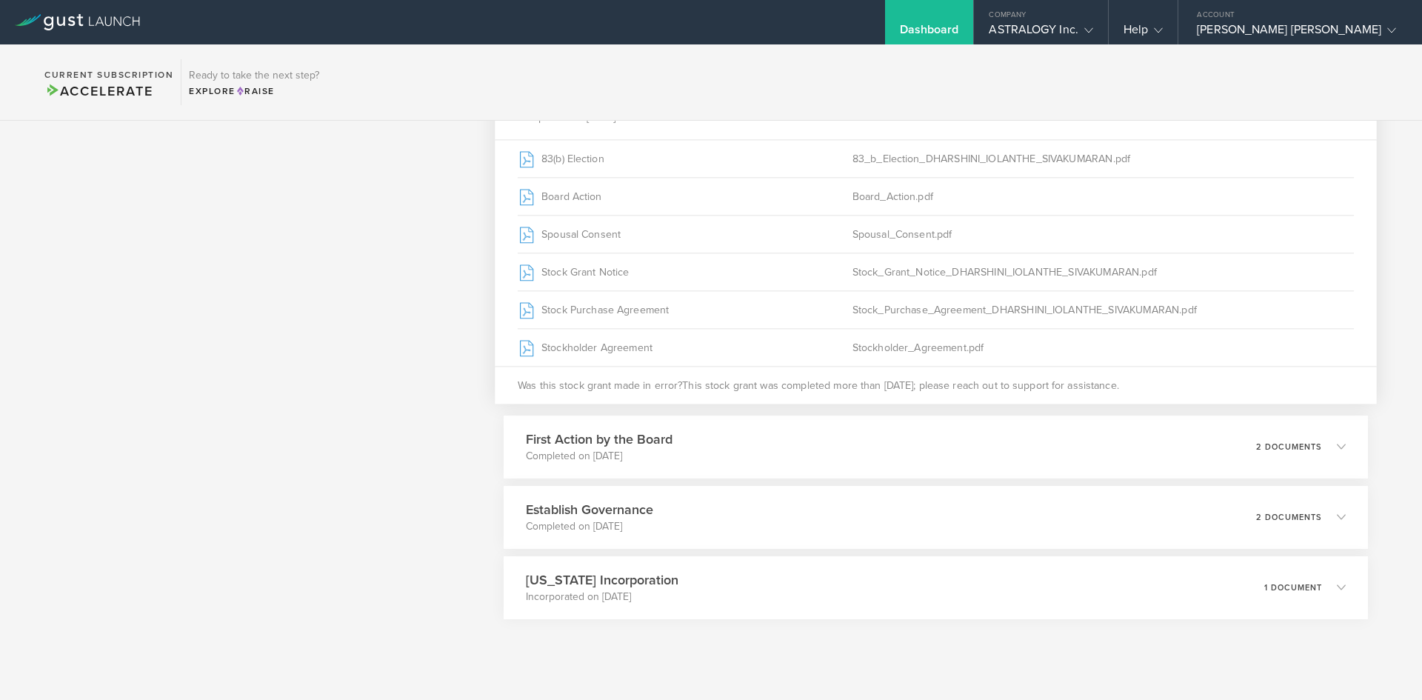
scroll to position [1218, 0]
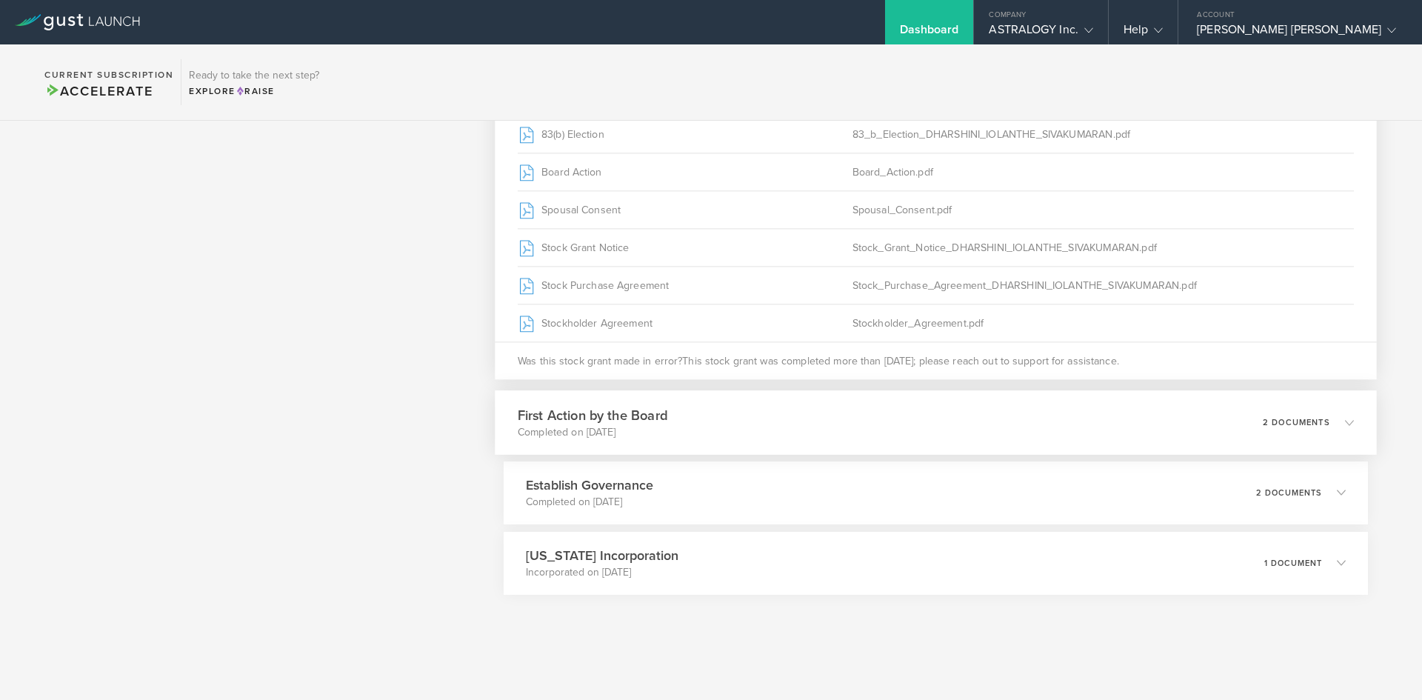
click at [1018, 406] on div "First Action by the Board Completed on Jan 9, 2022 2 documents" at bounding box center [936, 422] width 882 height 64
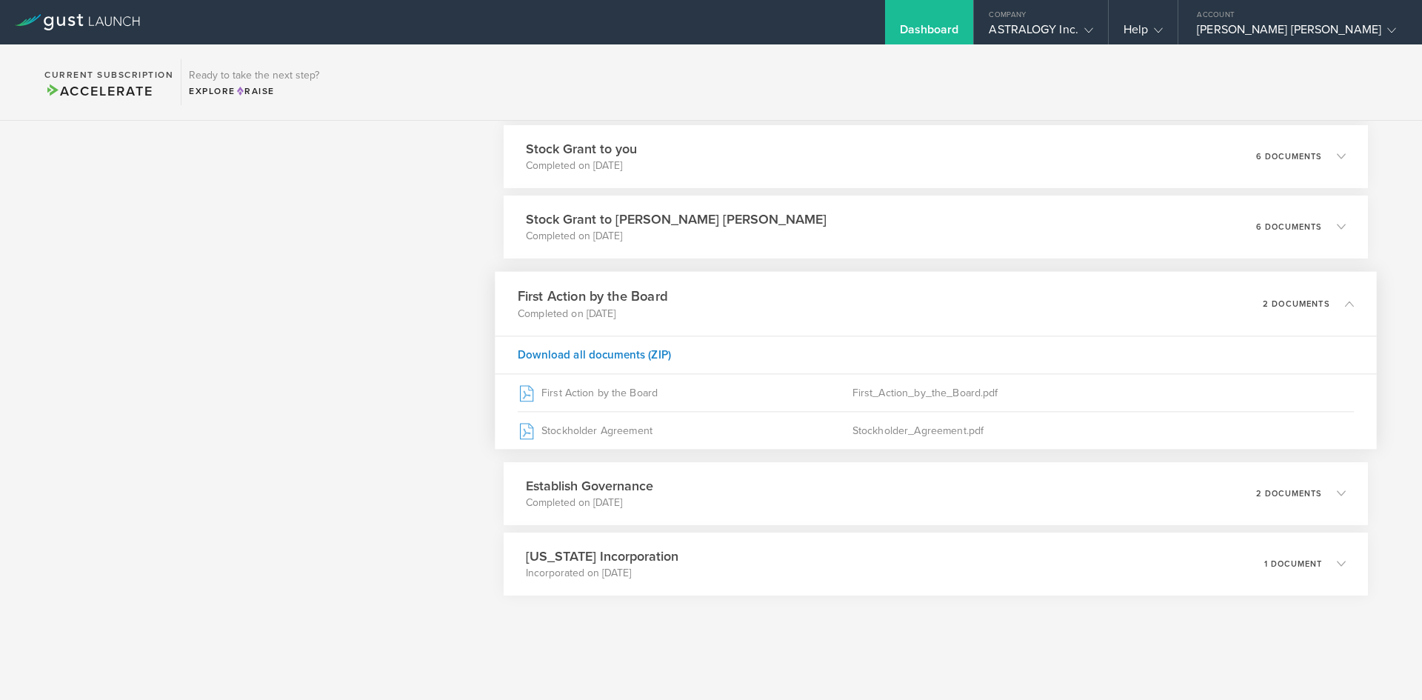
scroll to position [1070, 0]
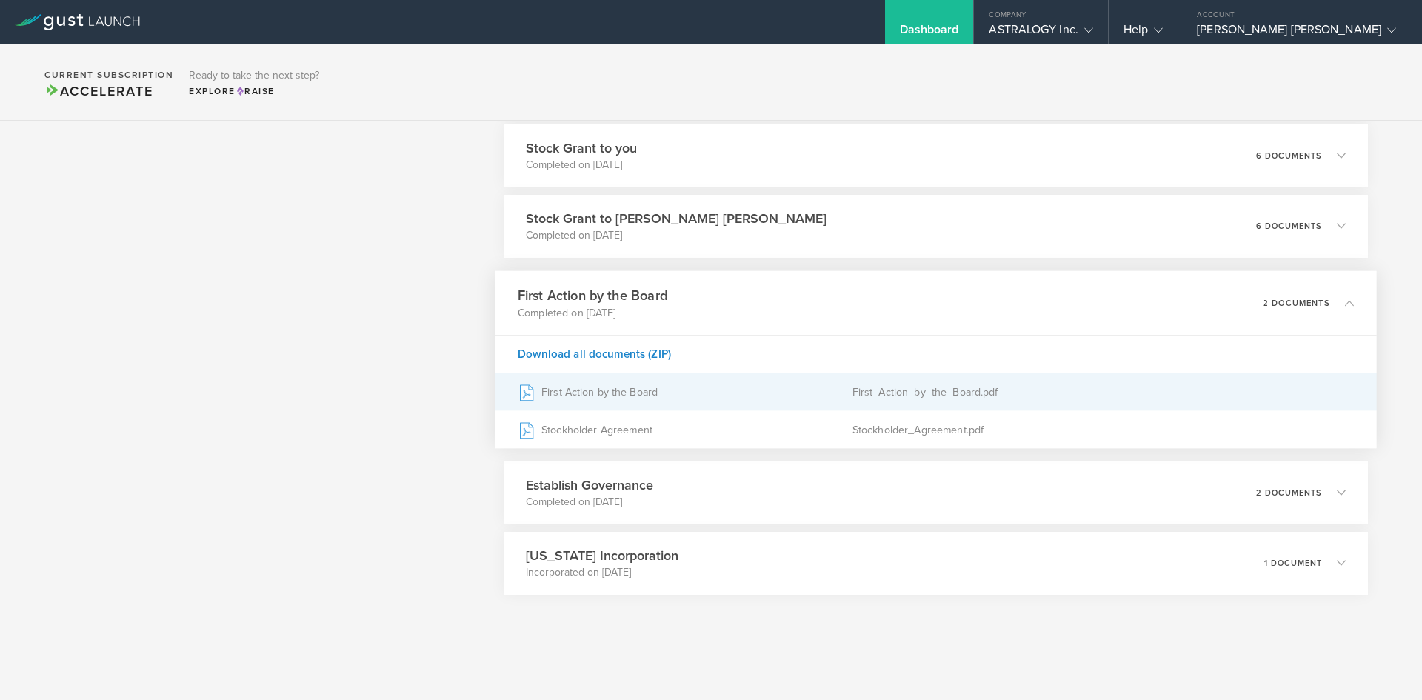
click at [564, 383] on div "First Action by the Board" at bounding box center [685, 391] width 335 height 37
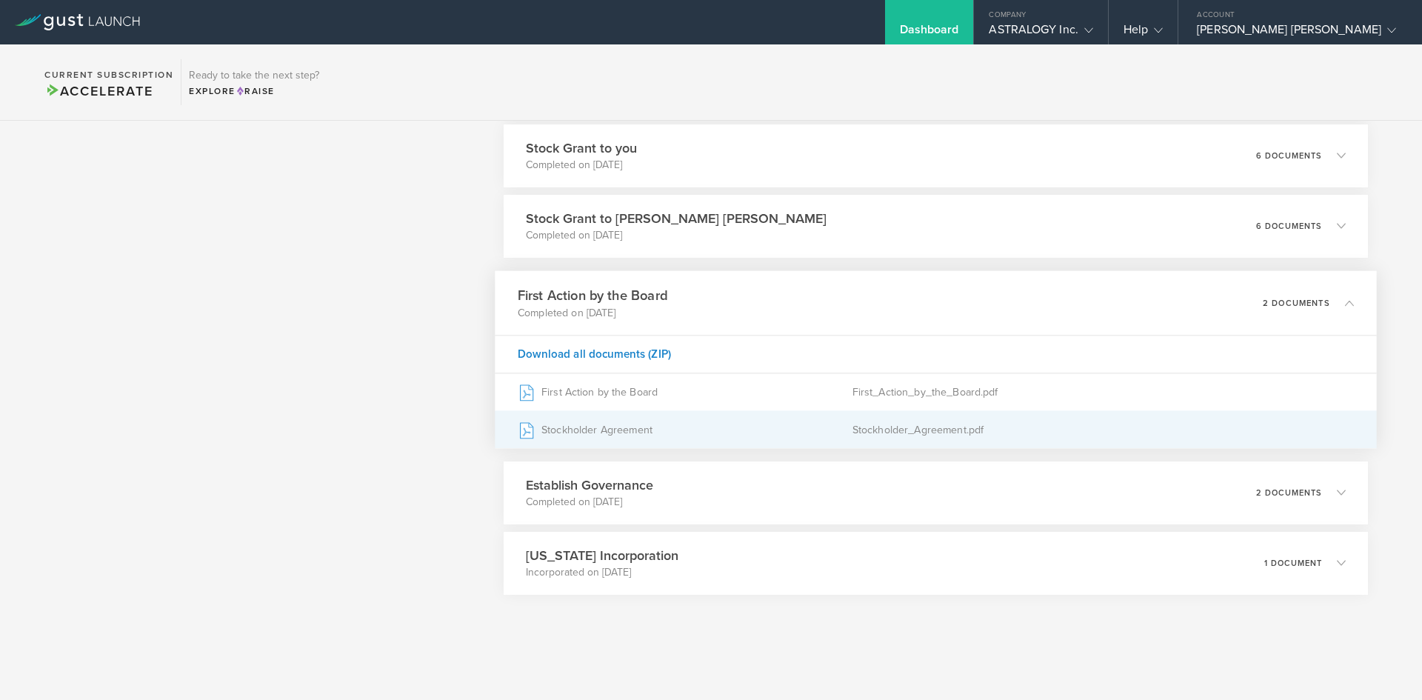
click at [670, 436] on div "Stockholder Agreement" at bounding box center [685, 429] width 335 height 37
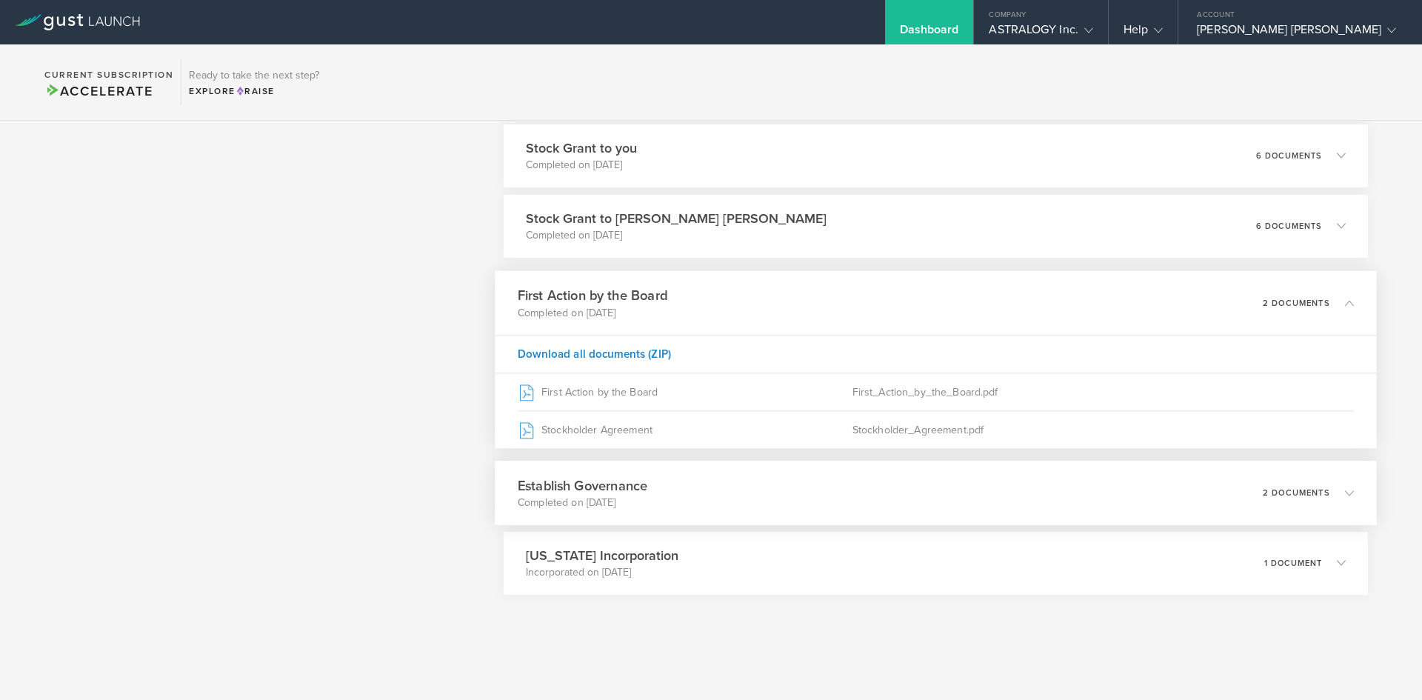
click at [713, 499] on div "Establish Governance Completed on Dec 23, 2021 2 documents" at bounding box center [936, 493] width 882 height 64
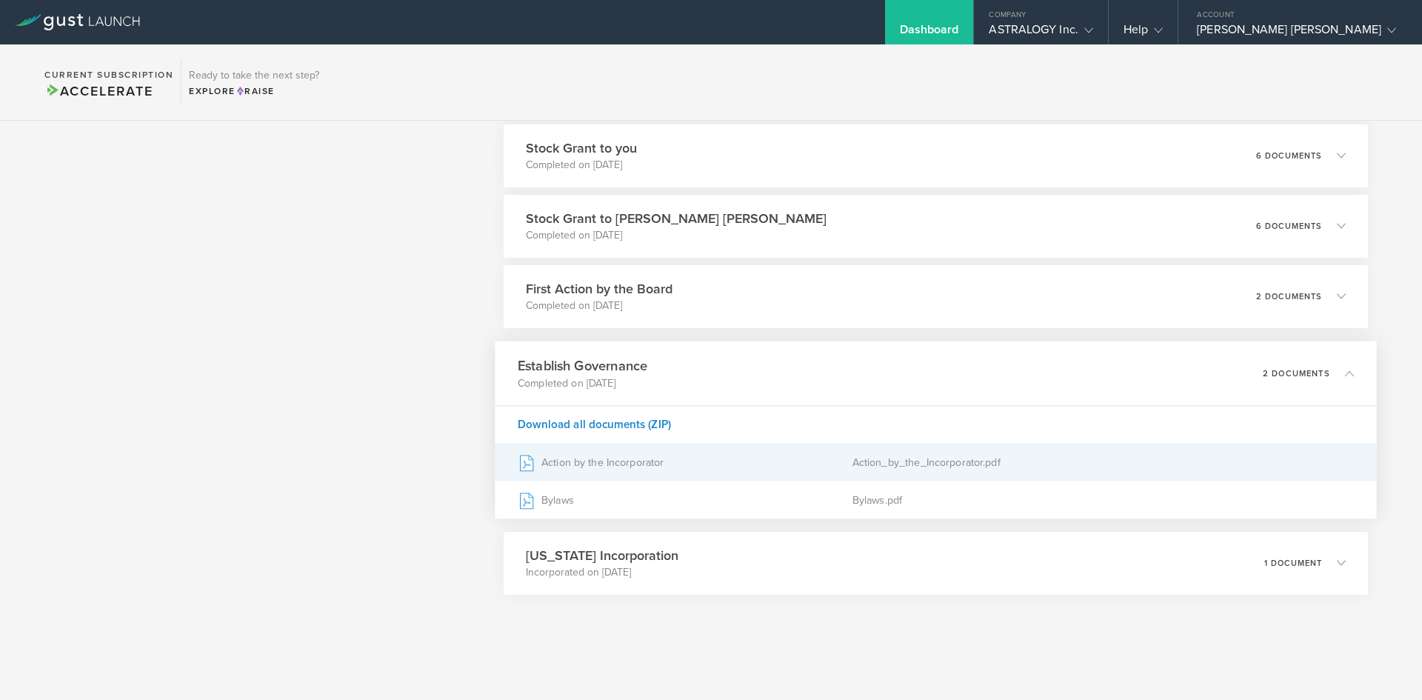
click at [748, 468] on div "Action by the Incorporator" at bounding box center [685, 462] width 335 height 37
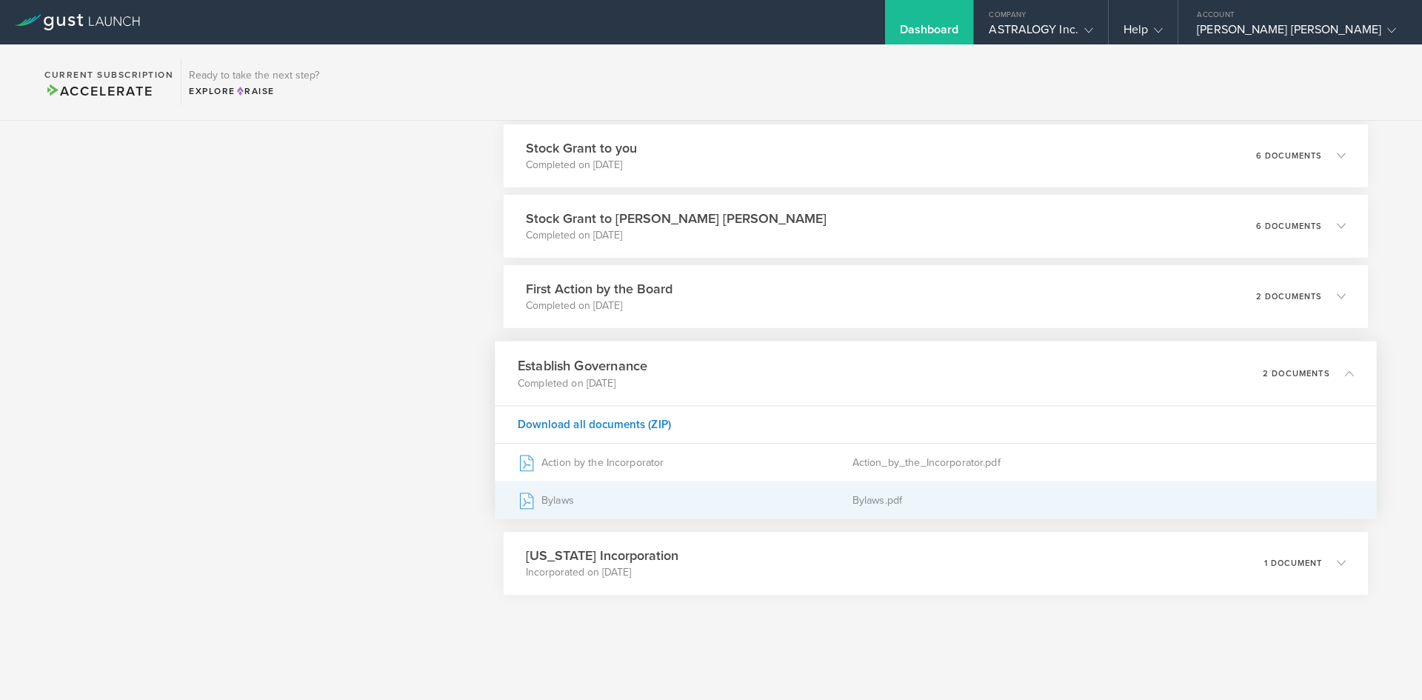
click at [667, 505] on div "Bylaws" at bounding box center [685, 500] width 335 height 37
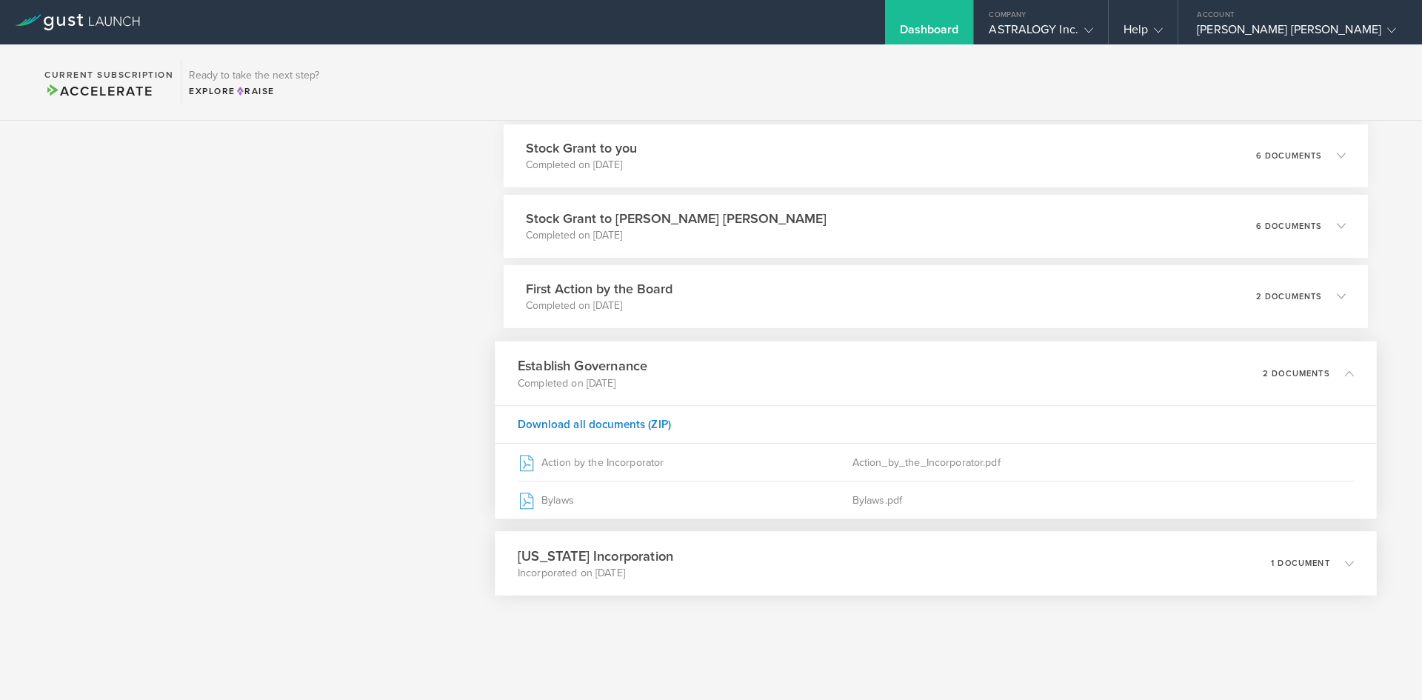
click at [779, 573] on div "Delaware Incorporation Incorporated on Nov 8, 2021 1 document" at bounding box center [936, 563] width 882 height 64
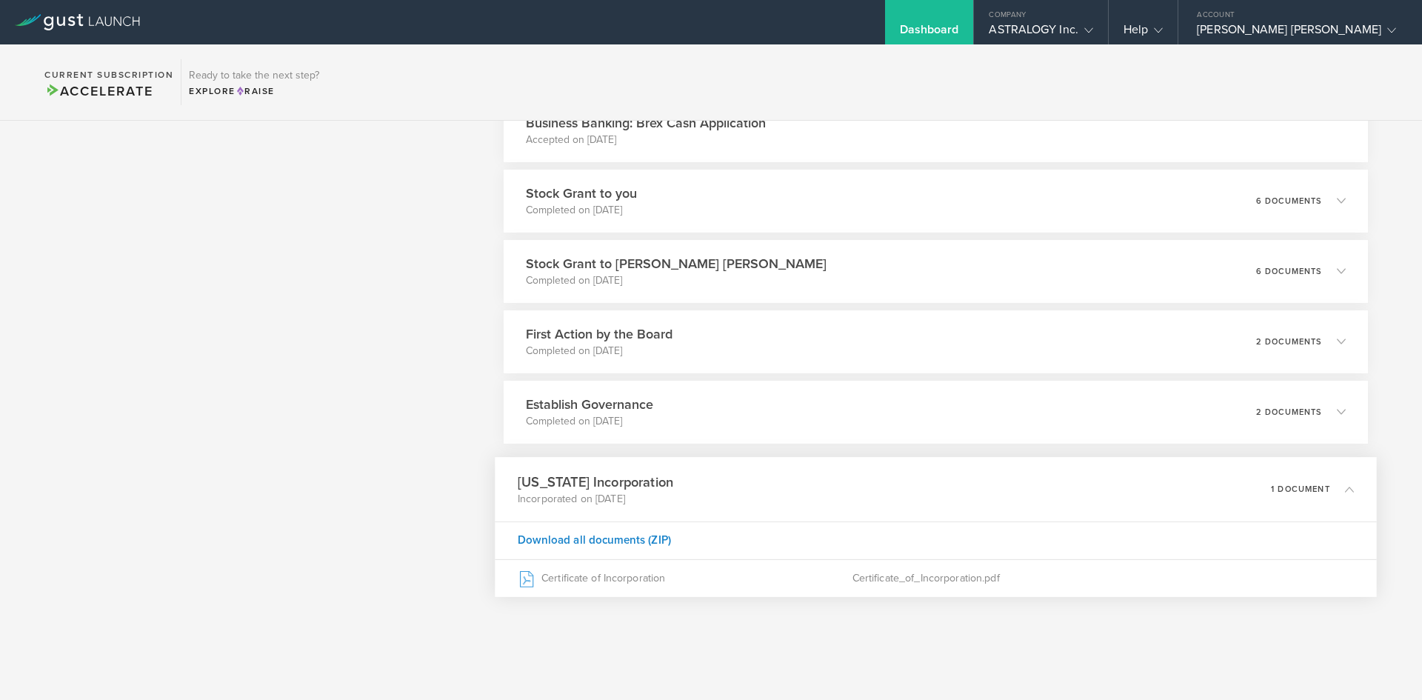
scroll to position [1025, 0]
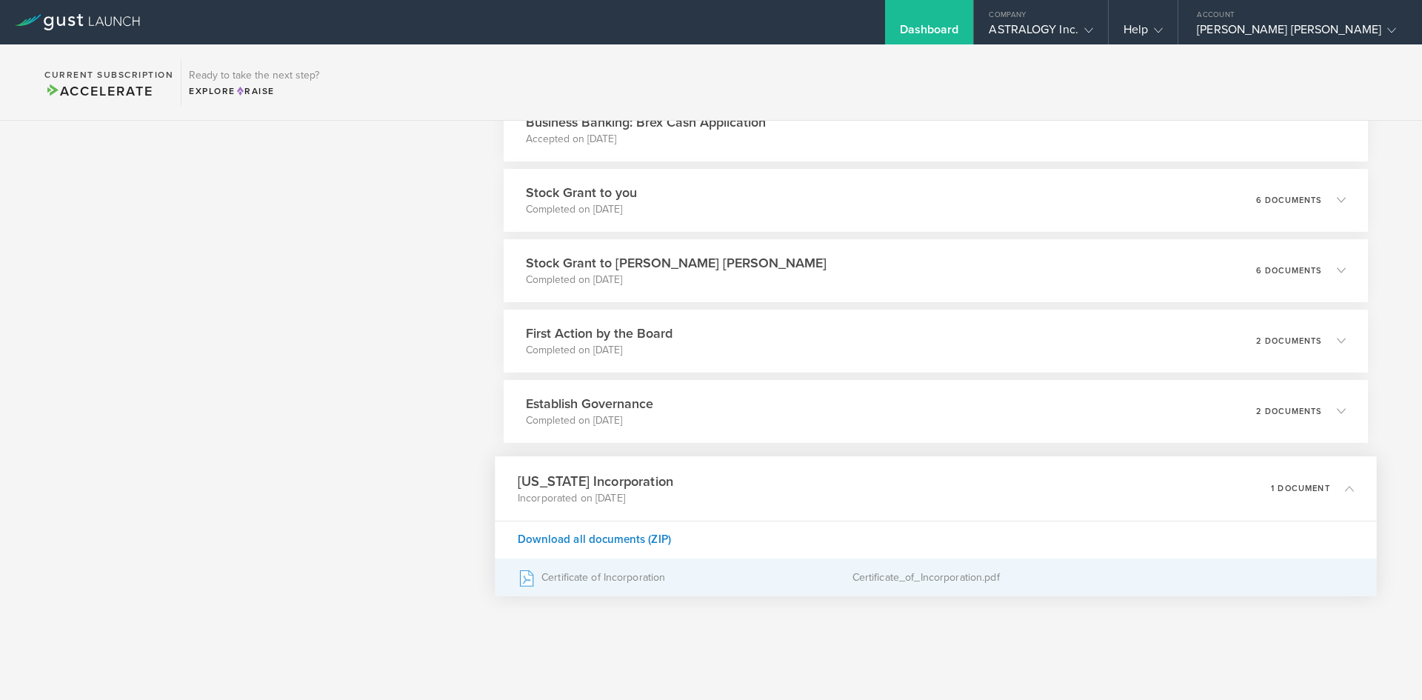
click at [775, 572] on div "Certificate of Incorporation" at bounding box center [685, 577] width 335 height 37
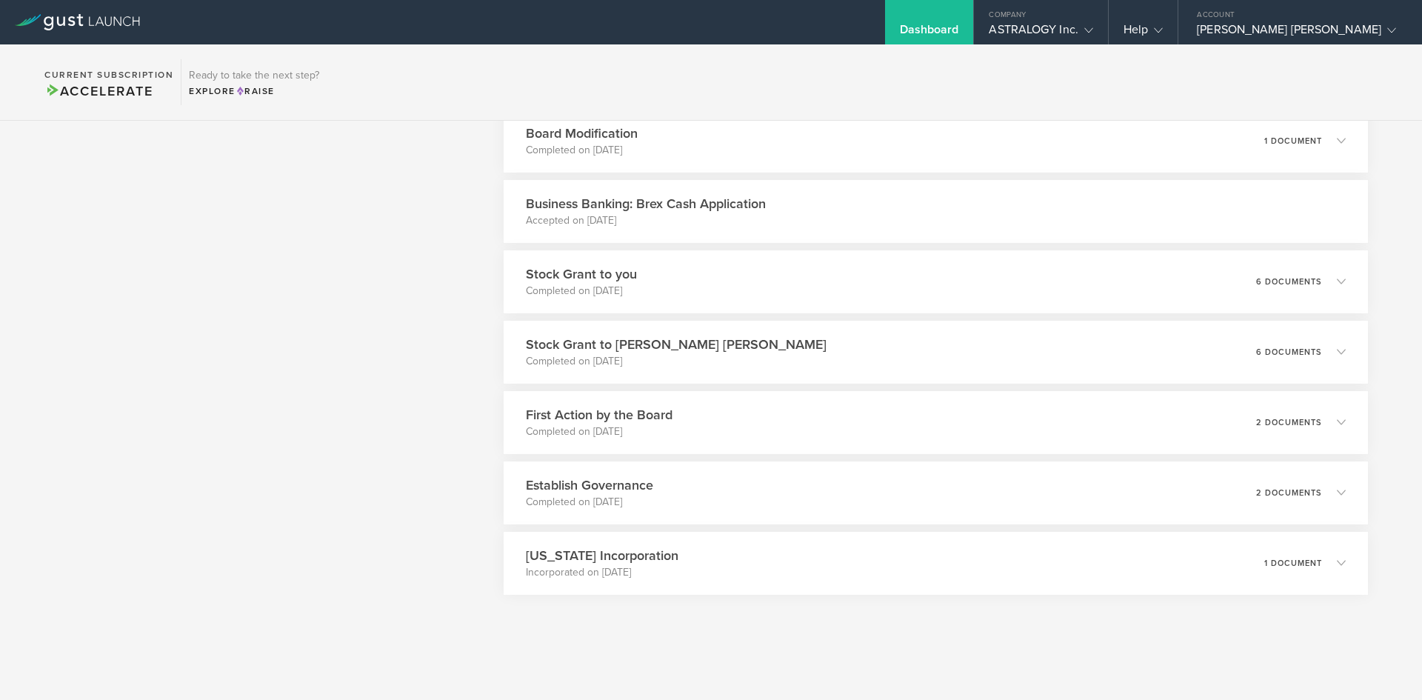
scroll to position [944, 0]
click at [1278, 20] on div "Account" at bounding box center [1301, 11] width 244 height 22
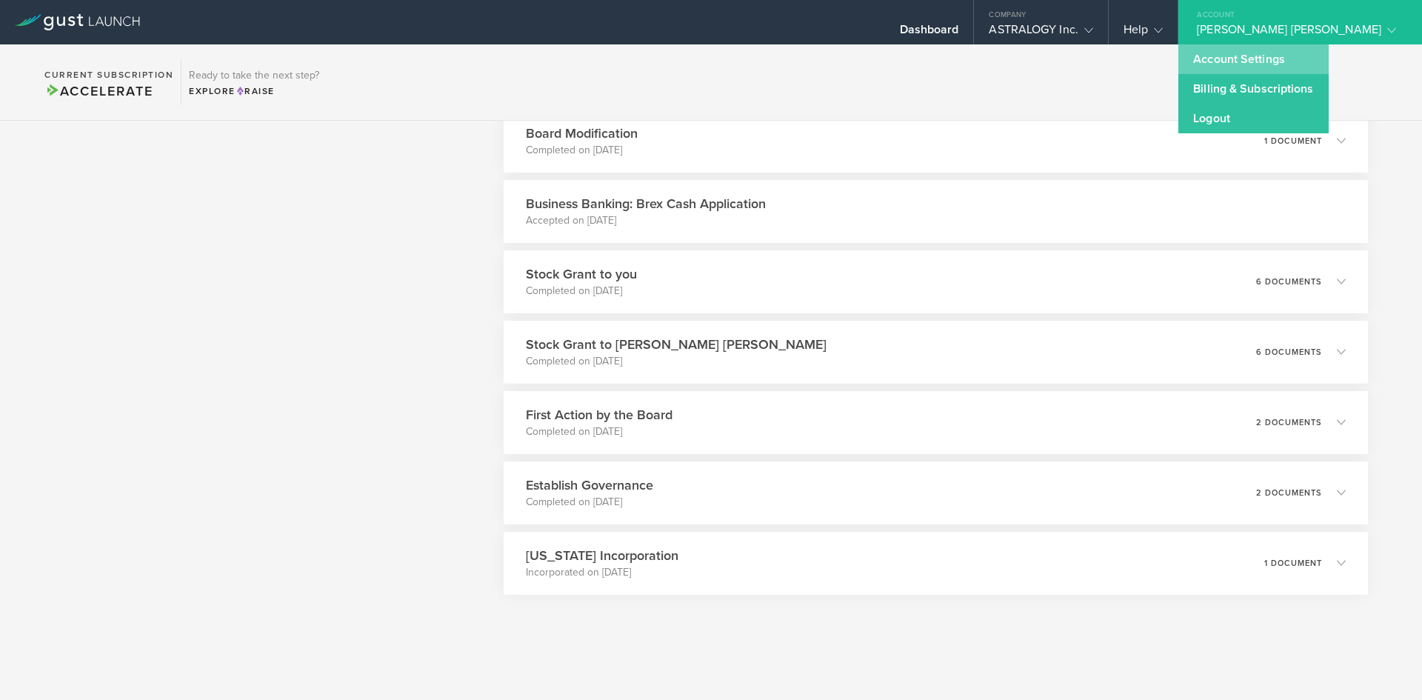
click at [1234, 61] on link "Account Settings" at bounding box center [1254, 59] width 150 height 30
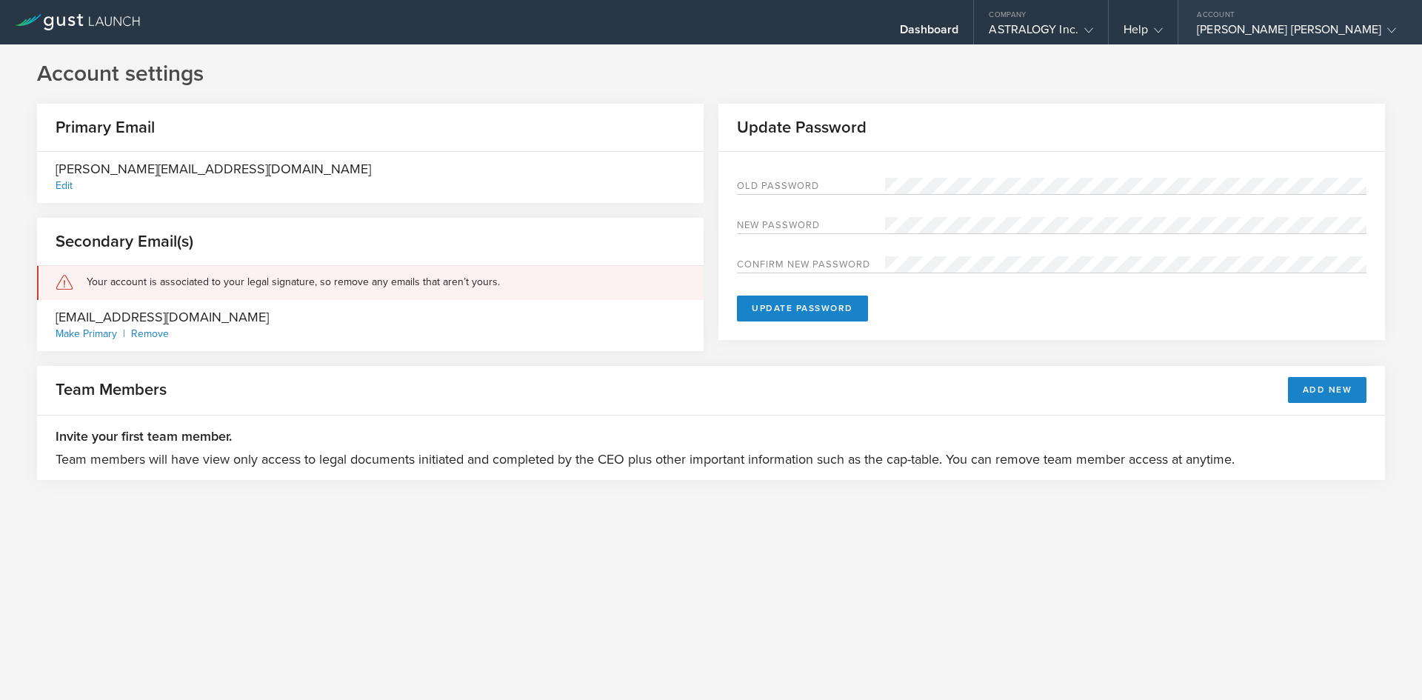
click at [1265, 27] on div "JOSEPH PIUS JANAN RAJARATNAM" at bounding box center [1296, 33] width 199 height 22
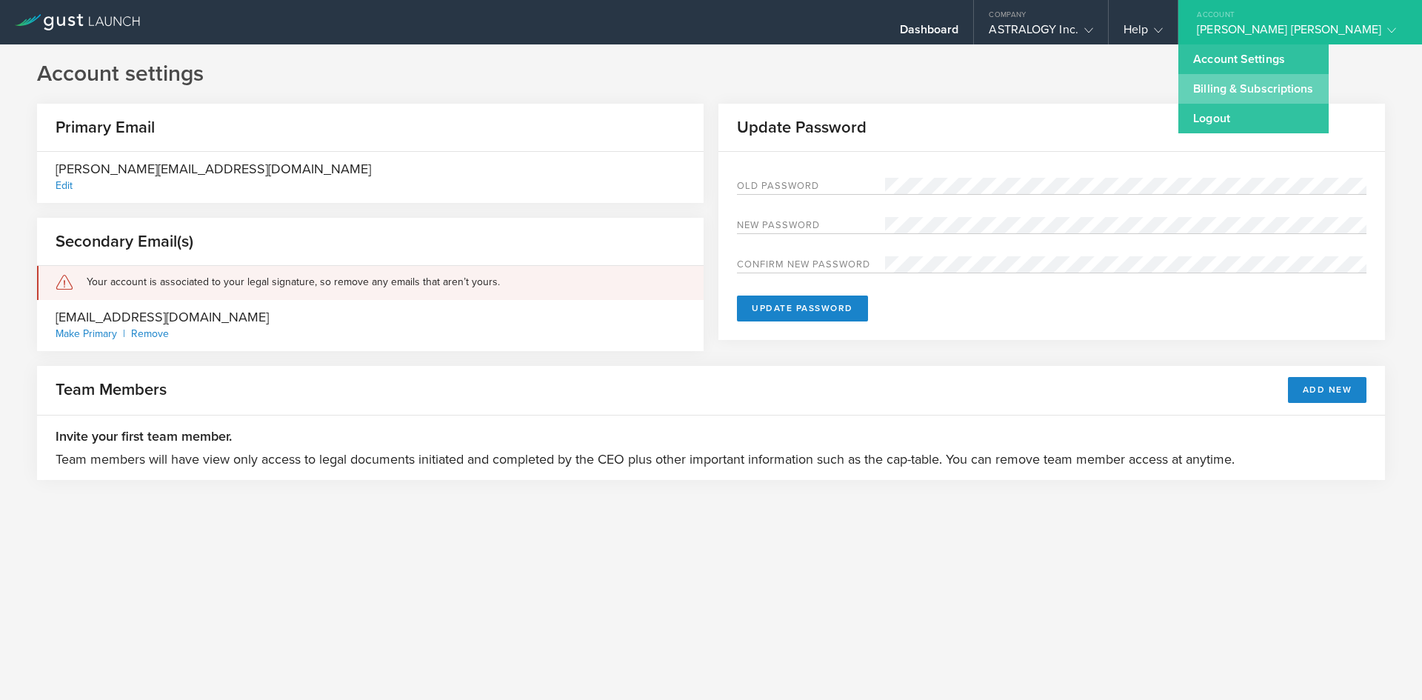
click at [1240, 87] on link "Billing & Subscriptions" at bounding box center [1254, 89] width 150 height 30
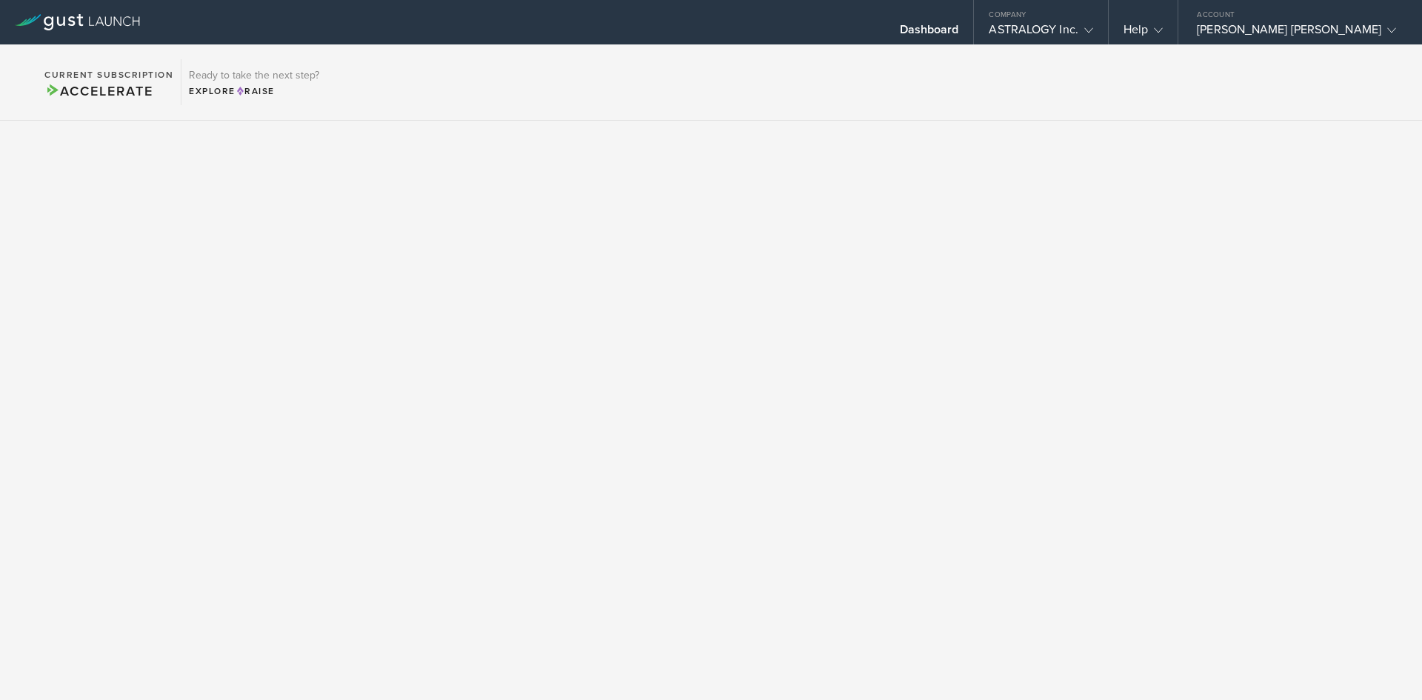
click at [88, 87] on span "Accelerate" at bounding box center [98, 91] width 108 height 16
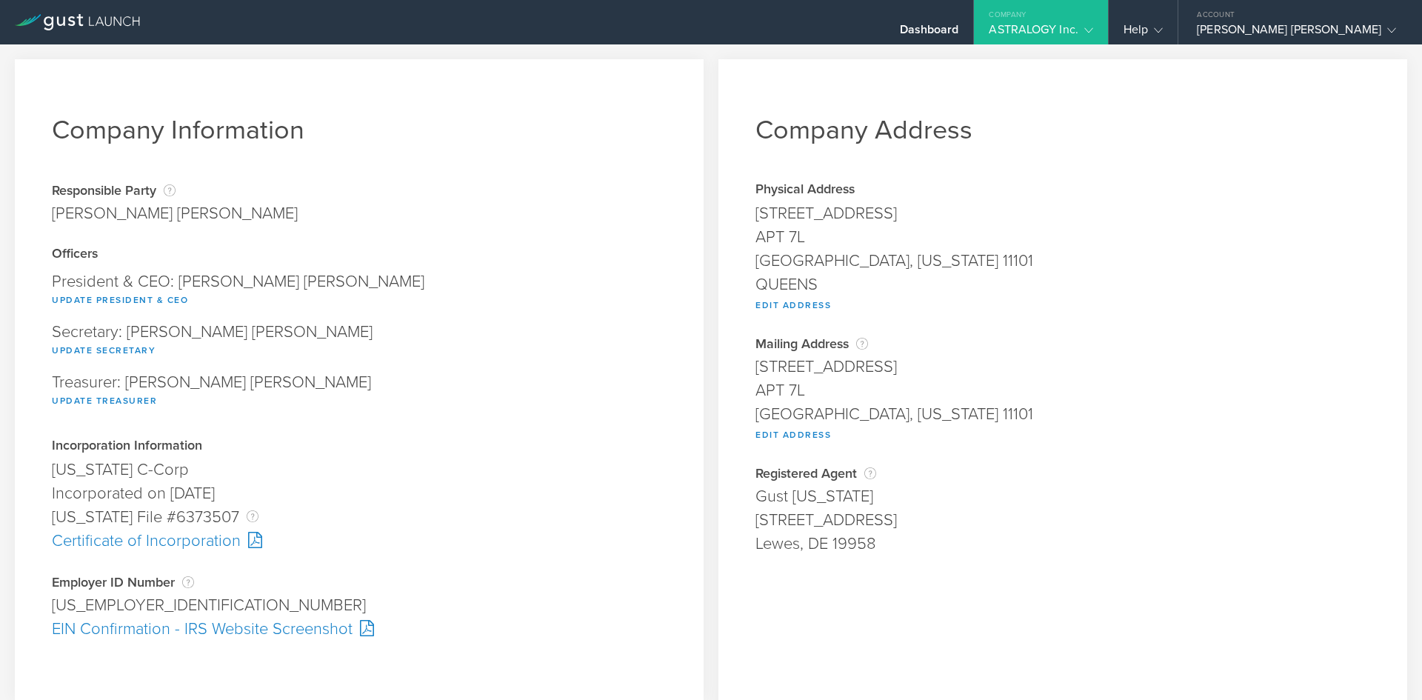
click at [249, 542] on div at bounding box center [251, 540] width 21 height 16
click at [363, 627] on div at bounding box center [363, 628] width 21 height 16
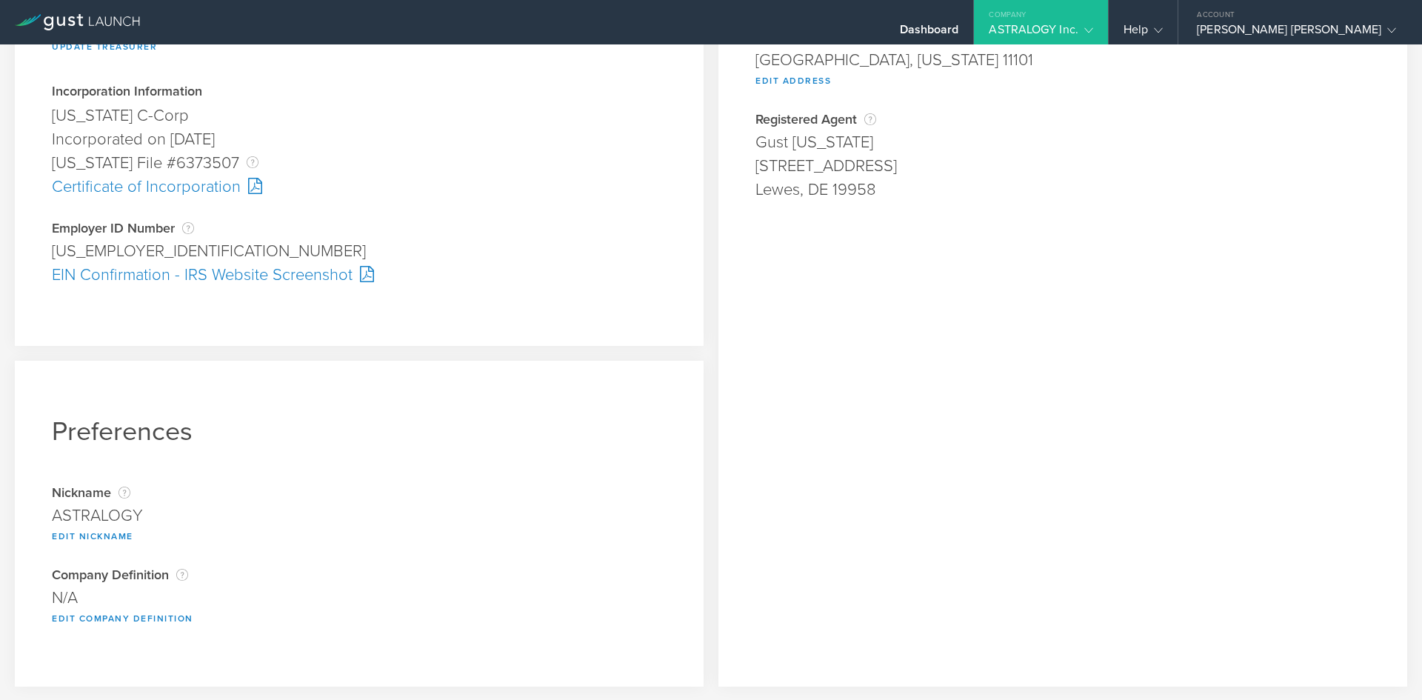
scroll to position [356, 0]
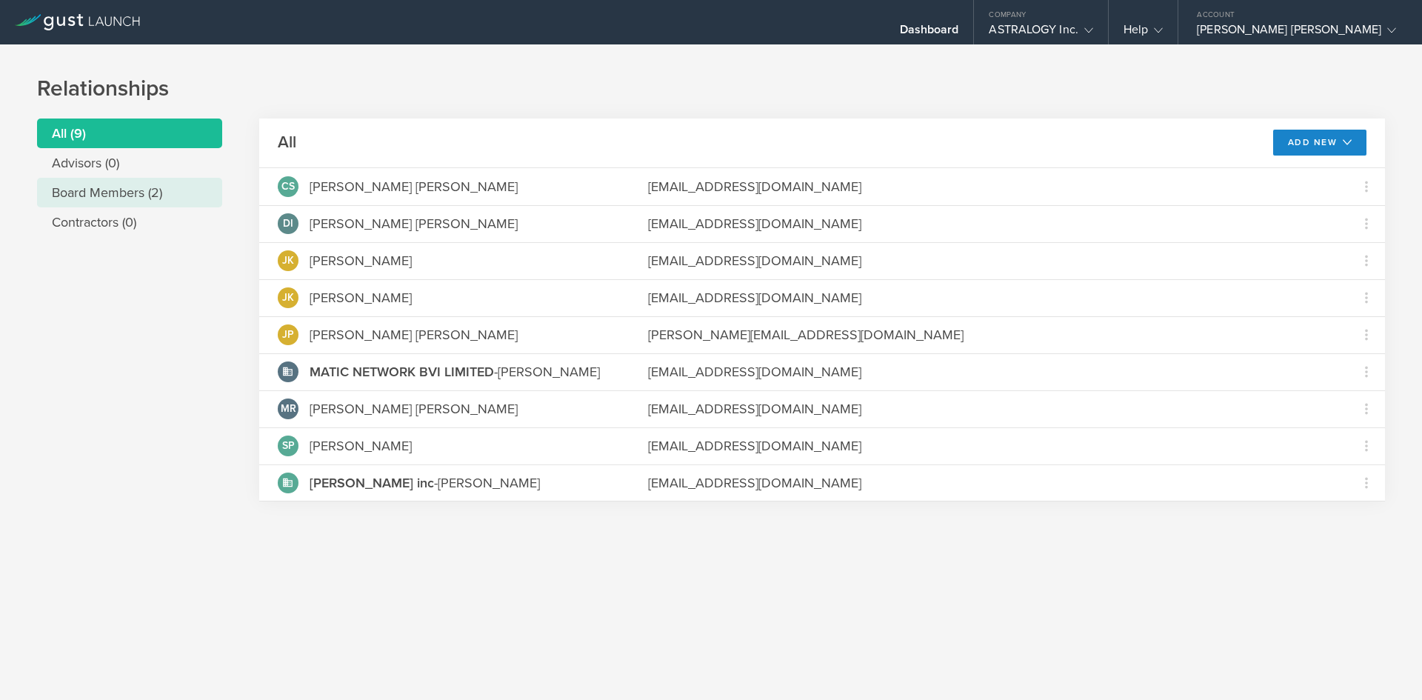
click at [108, 190] on li "Board Members (2)" at bounding box center [129, 193] width 185 height 30
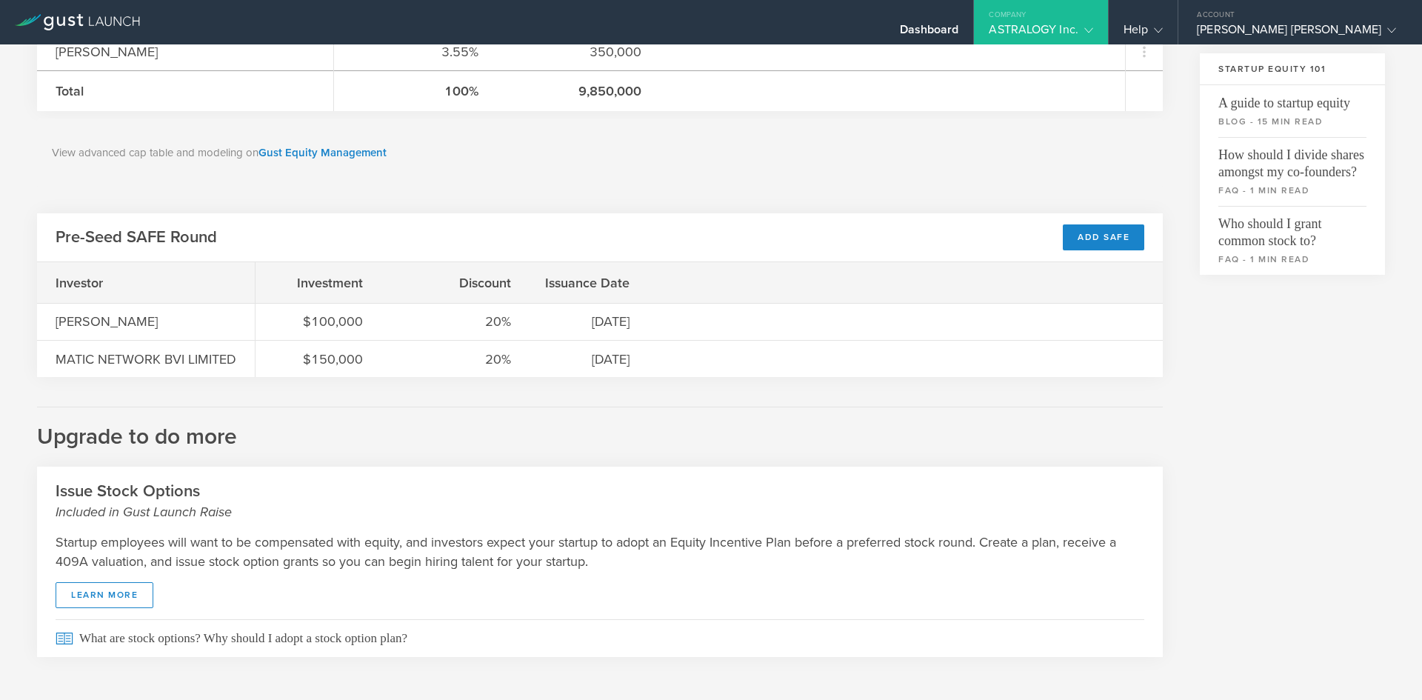
scroll to position [493, 0]
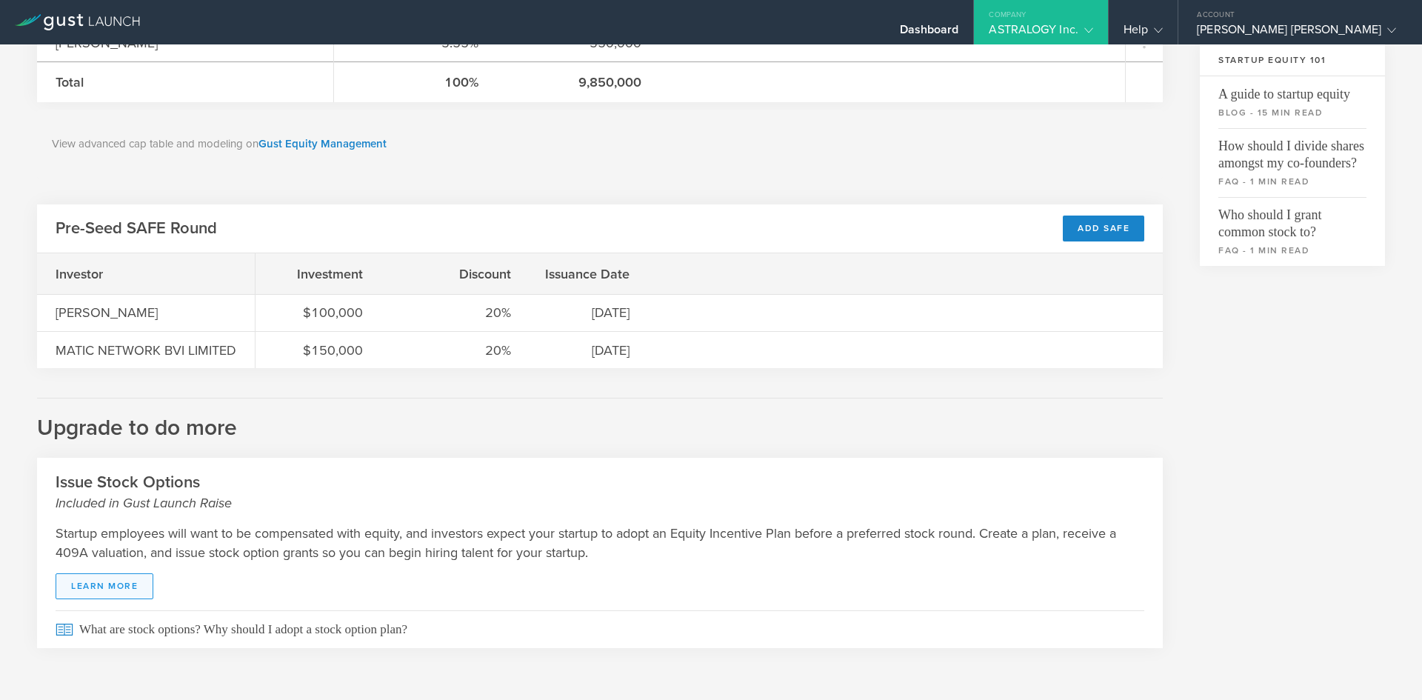
click at [110, 590] on link "learn more" at bounding box center [105, 586] width 98 height 26
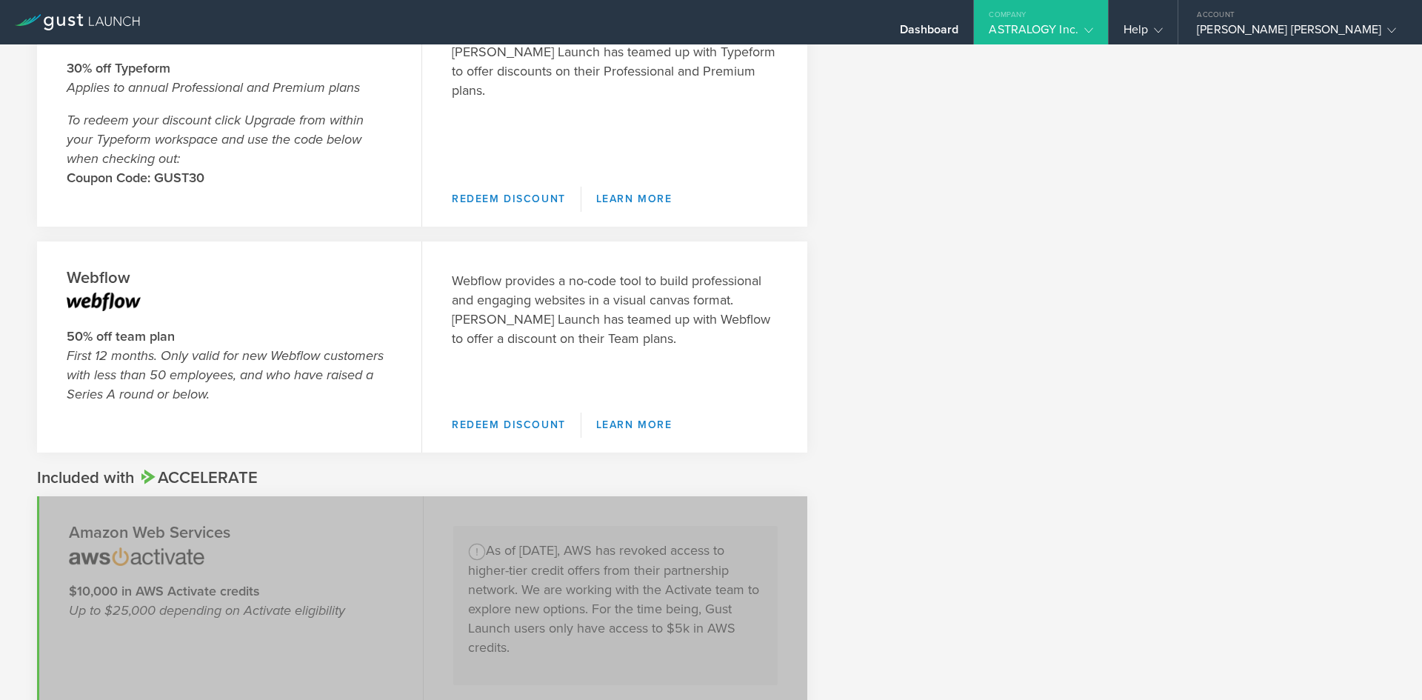
scroll to position [741, 0]
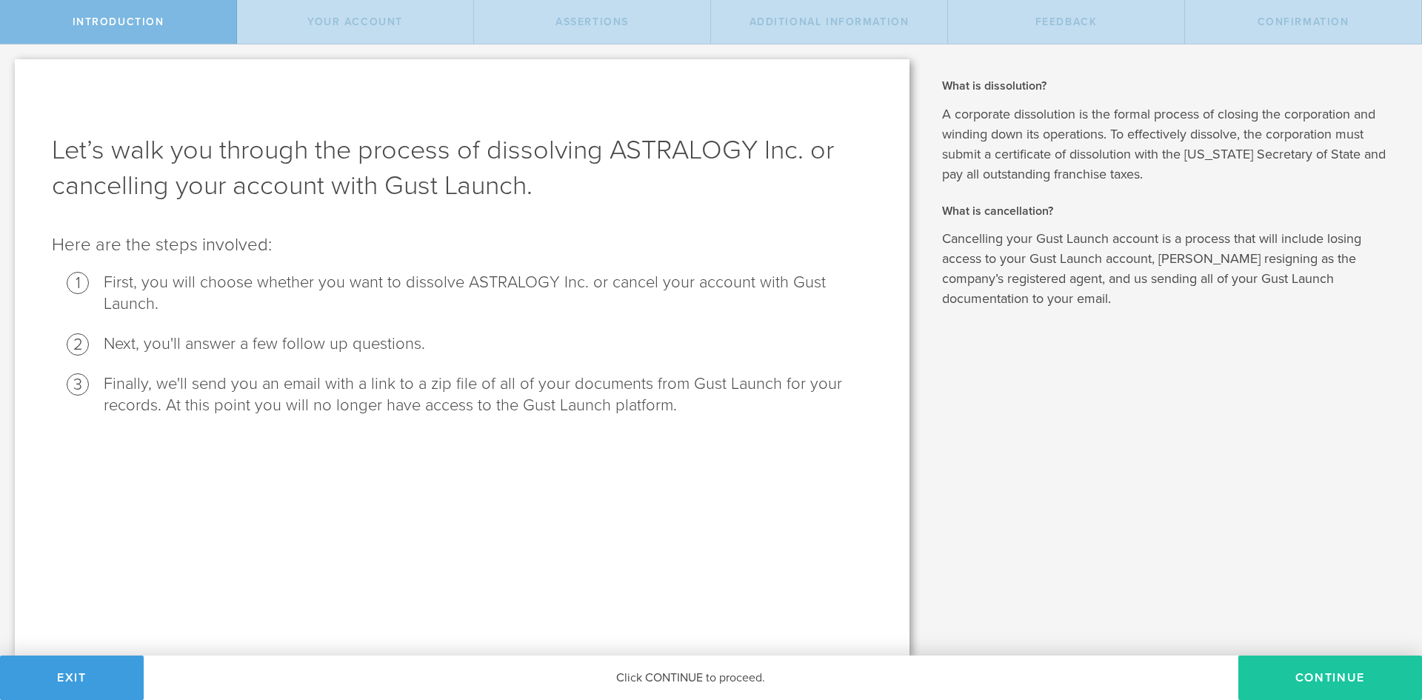
click at [1298, 682] on button "Continue" at bounding box center [1331, 678] width 184 height 44
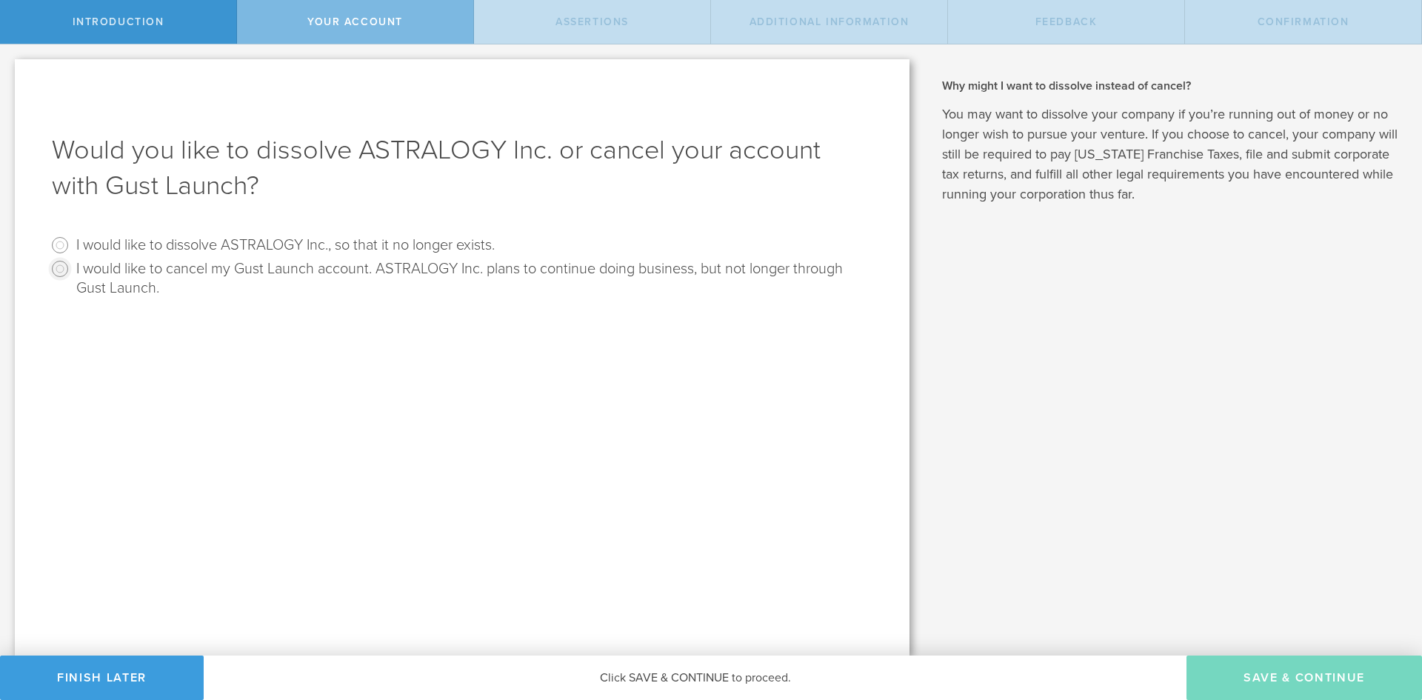
click at [61, 270] on input "I would like to cancel my Gust Launch account. ASTRALOGY Inc. plans to continue…" at bounding box center [60, 269] width 24 height 24
radio input "true"
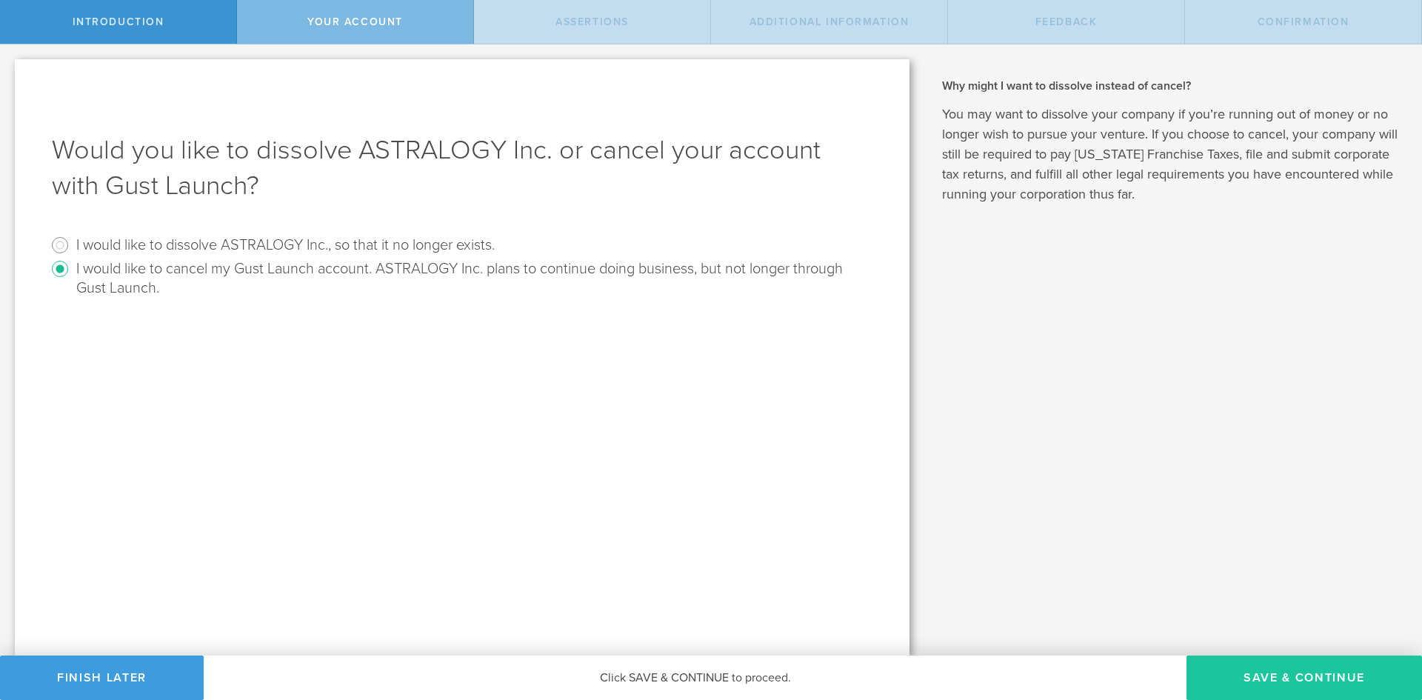
click at [1244, 682] on button "Save & Continue" at bounding box center [1305, 678] width 236 height 44
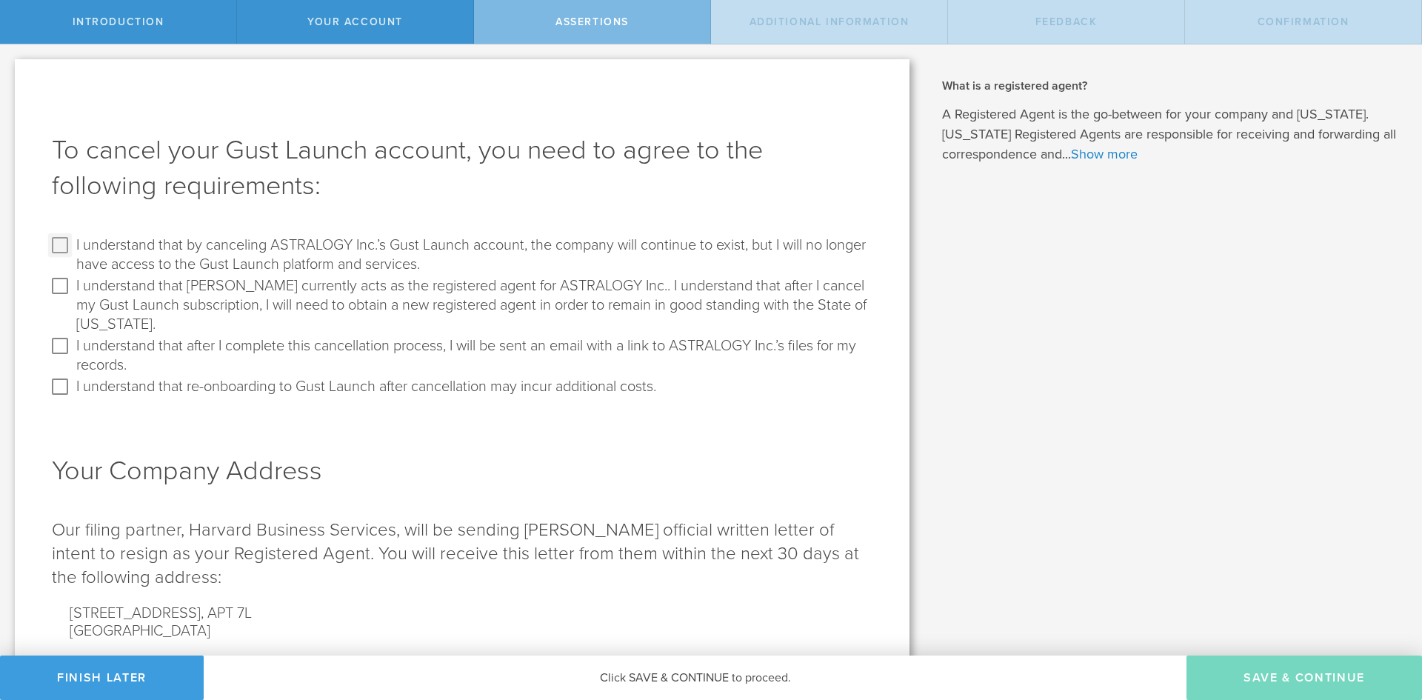
click at [63, 246] on input "I understand that by canceling ASTRALOGY Inc.’s Gust Launch account, the compan…" at bounding box center [60, 245] width 24 height 24
checkbox input "true"
click at [58, 283] on input "I understand that [PERSON_NAME] currently acts as the registered agent for ASTR…" at bounding box center [60, 286] width 24 height 24
checkbox input "true"
click at [59, 343] on input "I understand that after I complete this cancellation process, I will be sent an…" at bounding box center [60, 346] width 24 height 24
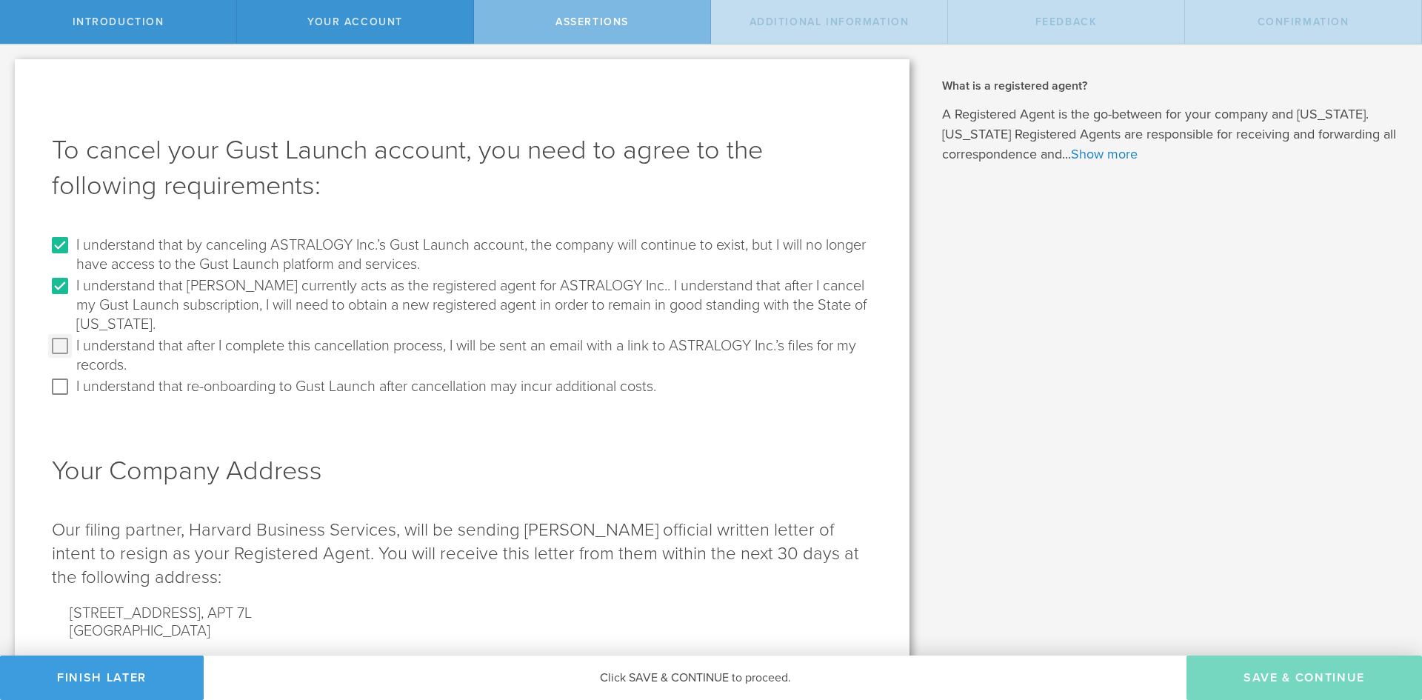
checkbox input "true"
click at [57, 390] on input "I understand that re-onboarding to Gust Launch after cancellation may incur add…" at bounding box center [60, 387] width 24 height 24
checkbox input "true"
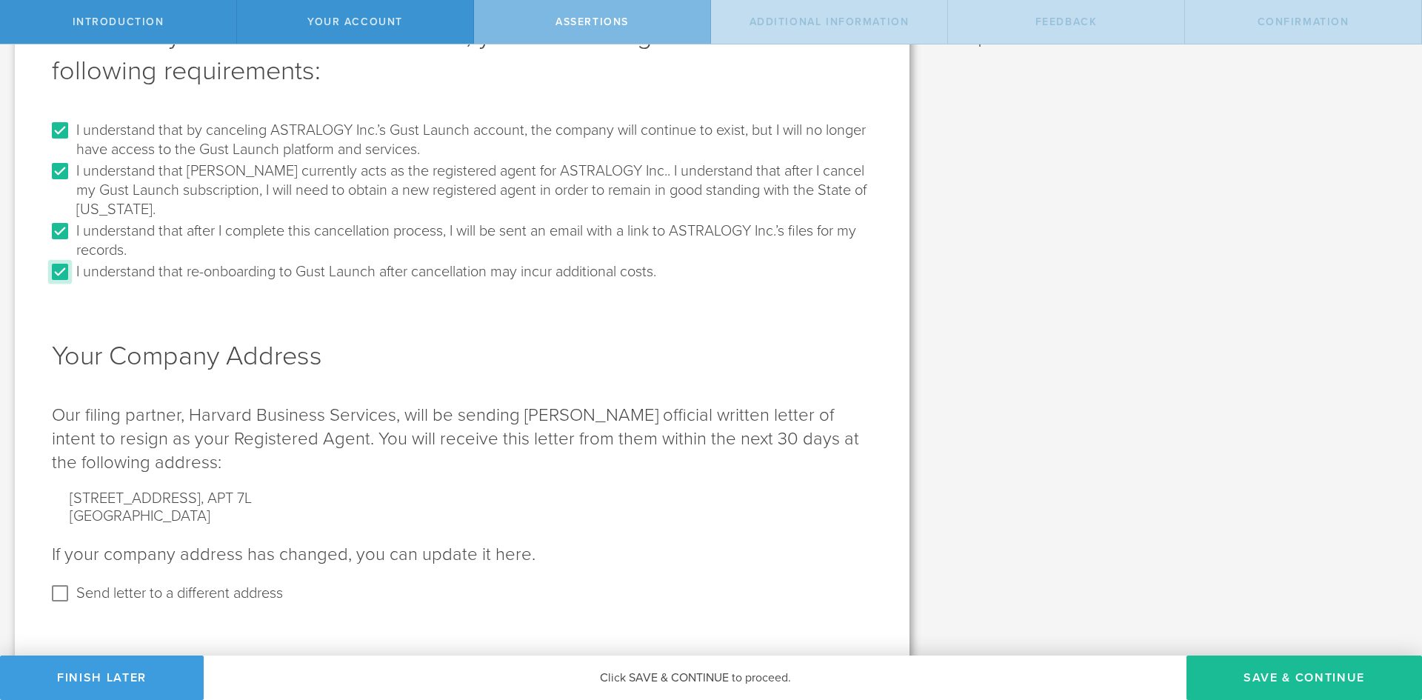
scroll to position [120, 0]
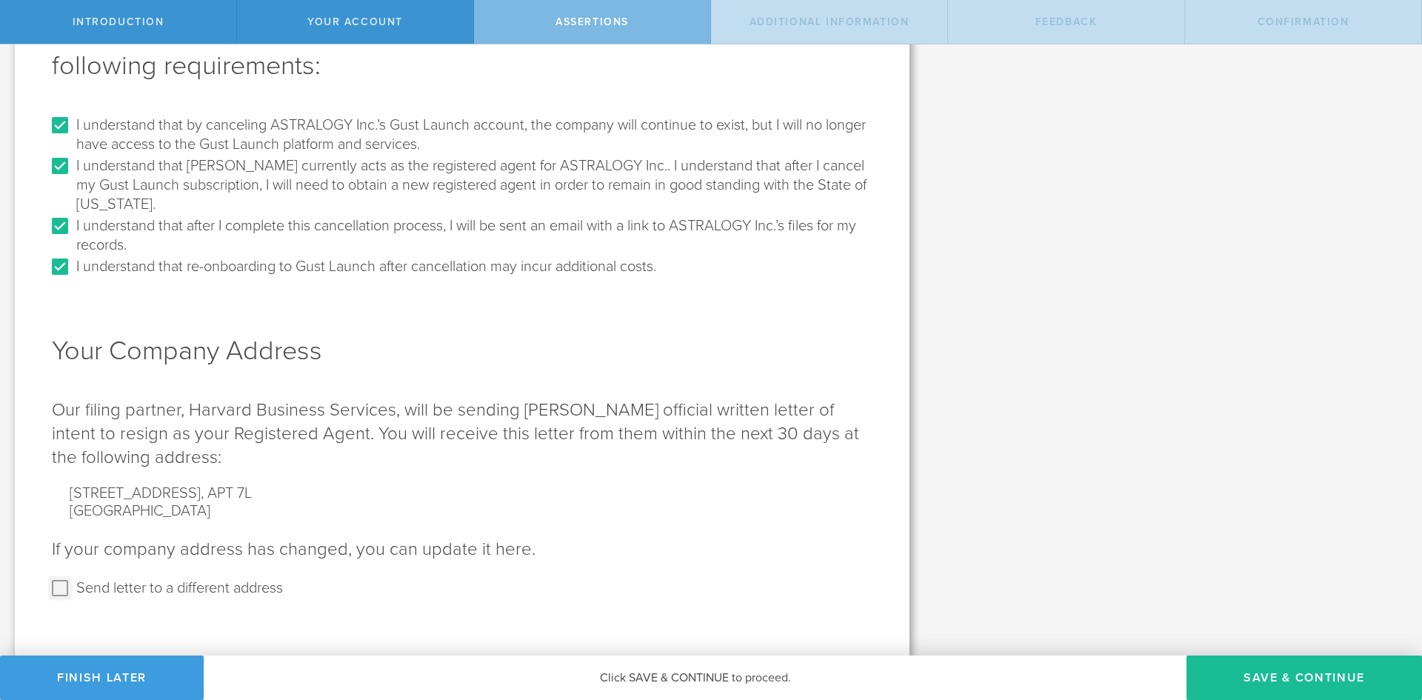
click at [59, 587] on input "Send letter to a different address" at bounding box center [60, 588] width 24 height 24
checkbox input "true"
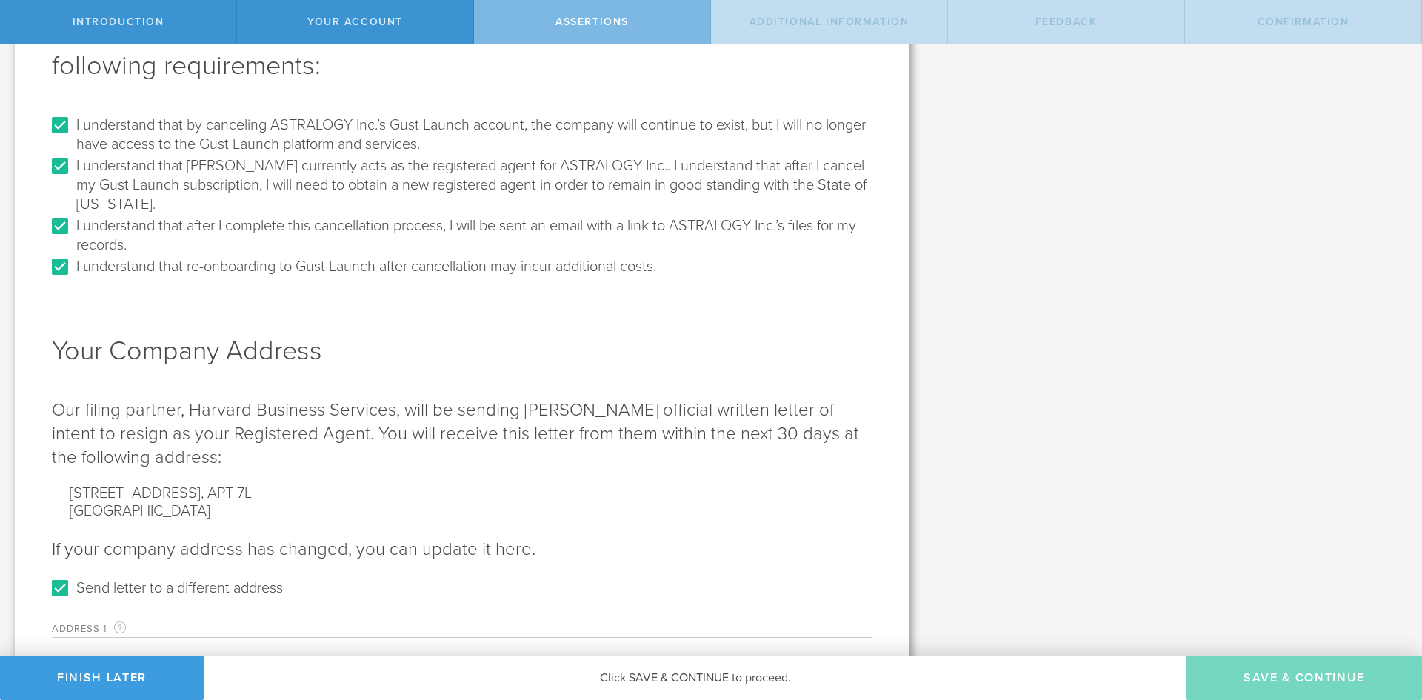
click at [154, 628] on label "Address [STREET_ADDRESS] mailing address for your company that is current as of…" at bounding box center [144, 628] width 185 height 17
click at [184, 627] on label "Address [STREET_ADDRESS] mailing address for your company that is current as of…" at bounding box center [144, 628] width 185 height 17
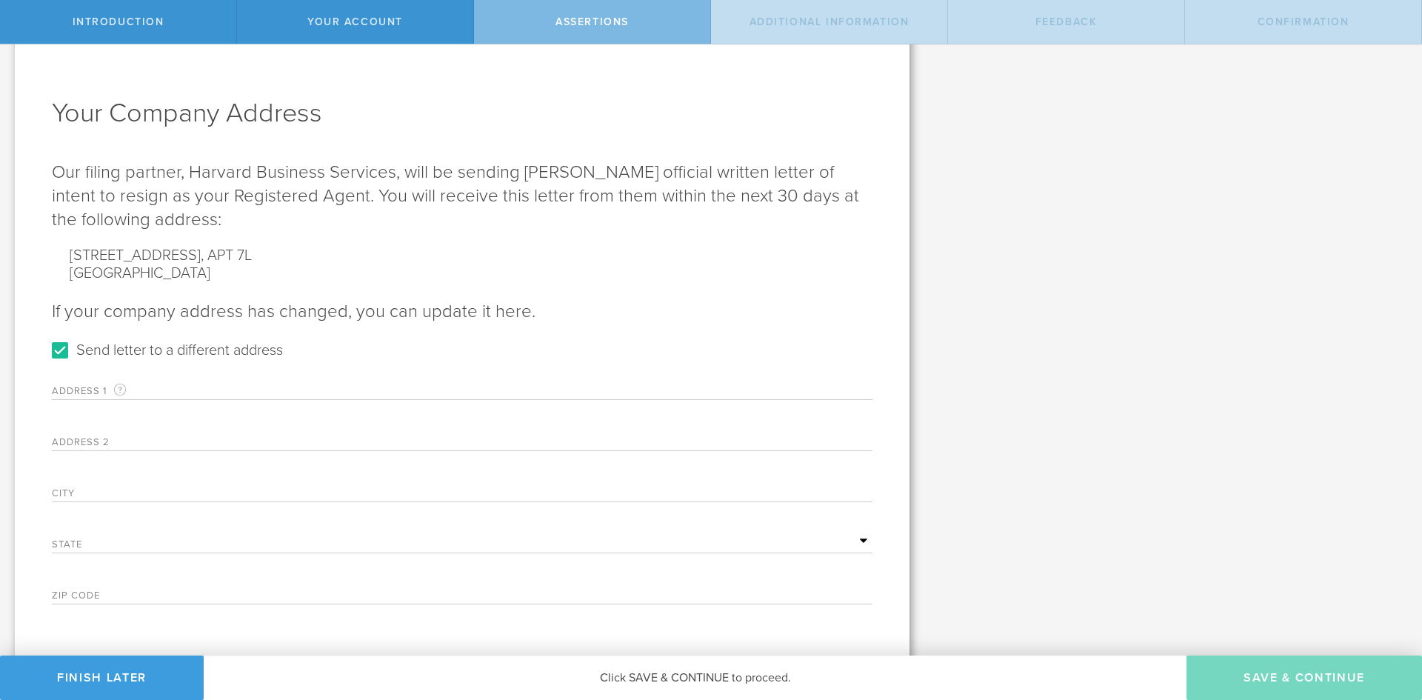
scroll to position [383, 0]
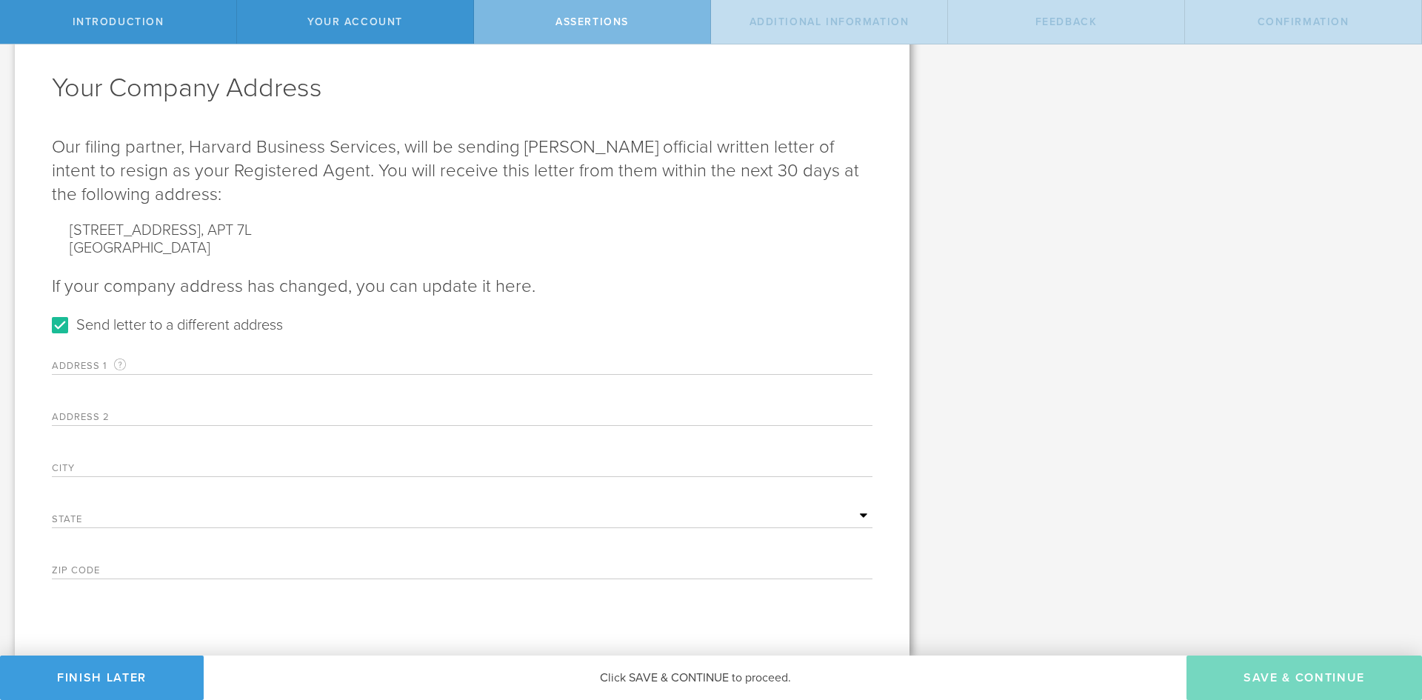
click at [226, 362] on label "Address [STREET_ADDRESS] mailing address for your company that is current as of…" at bounding box center [144, 365] width 185 height 17
click at [418, 386] on div "Address [STREET_ADDRESS] mailing address for your company that is current as of…" at bounding box center [462, 461] width 821 height 235
click at [266, 417] on input "text" at bounding box center [555, 414] width 636 height 22
click at [179, 464] on label "City" at bounding box center [144, 470] width 185 height 13
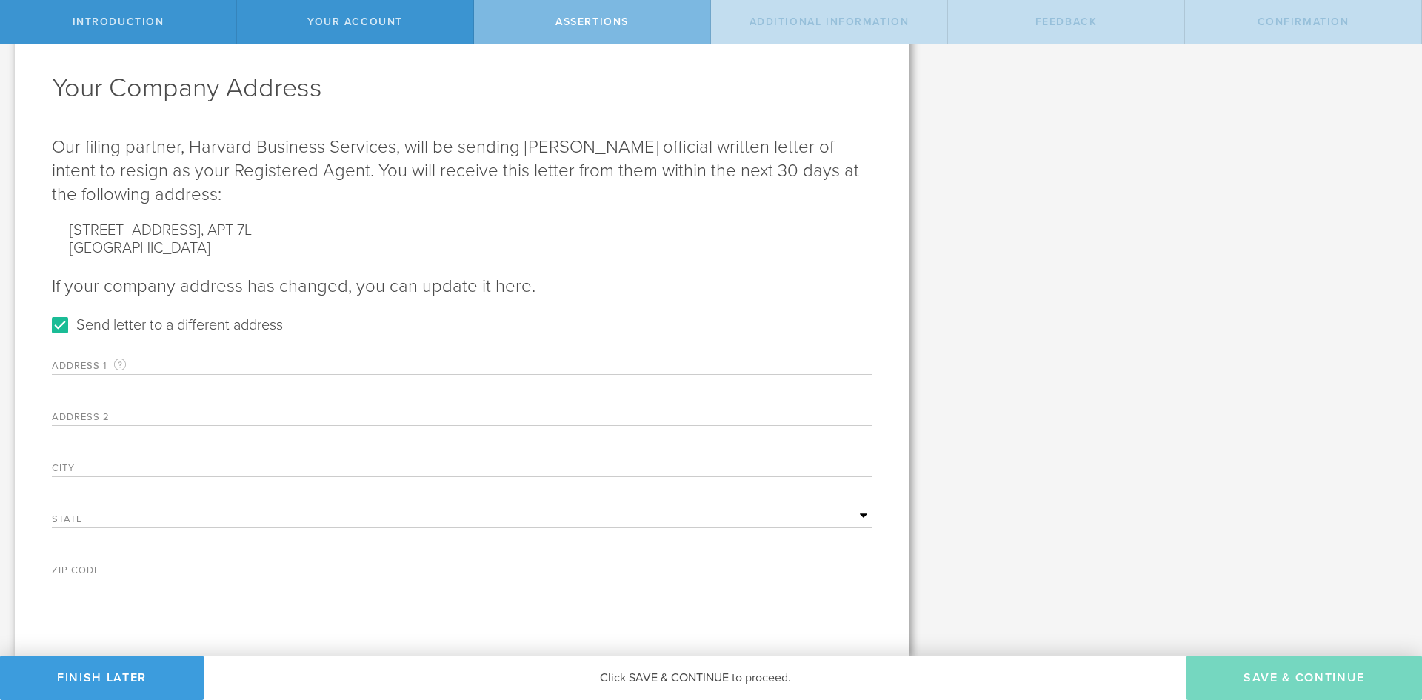
click at [263, 372] on input "text" at bounding box center [555, 363] width 636 height 22
type input "[STREET_ADDRESS]"
type input "[GEOGRAPHIC_DATA]"
select select "NY"
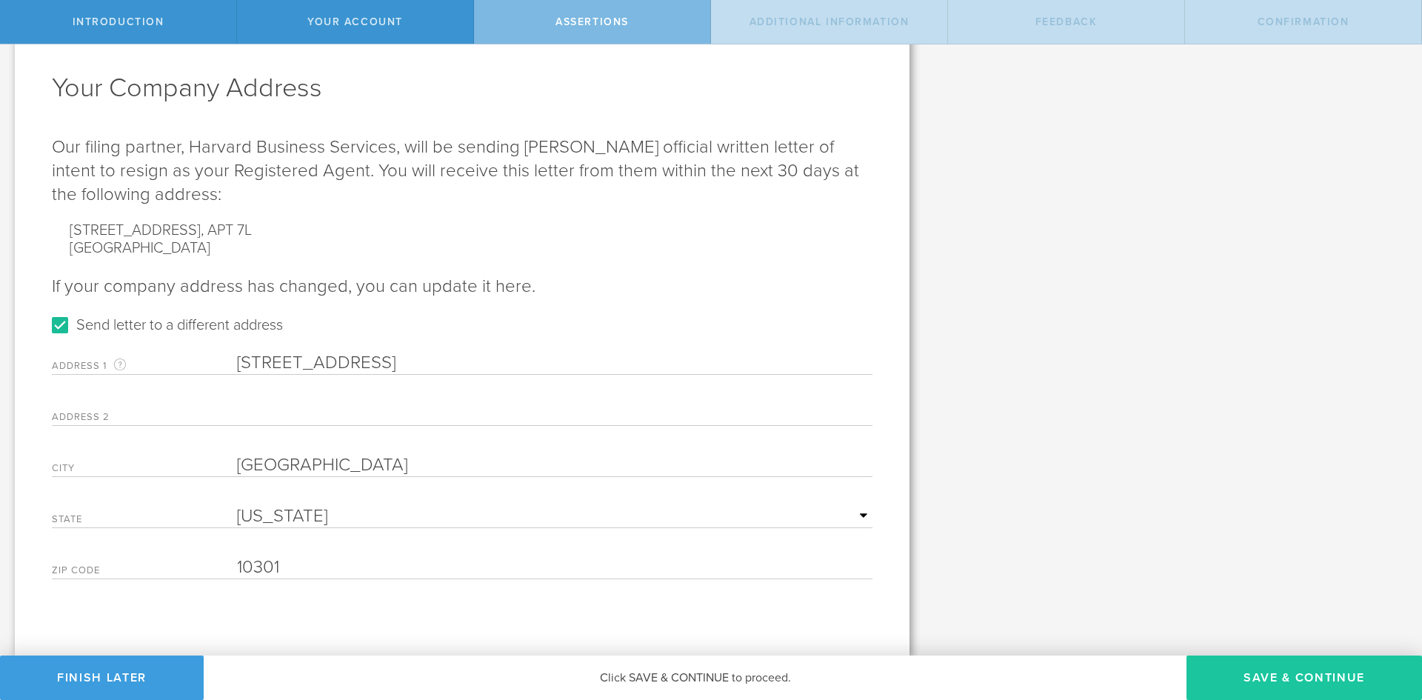
type input "10301"
click at [1364, 670] on button "Save & Continue" at bounding box center [1305, 678] width 236 height 44
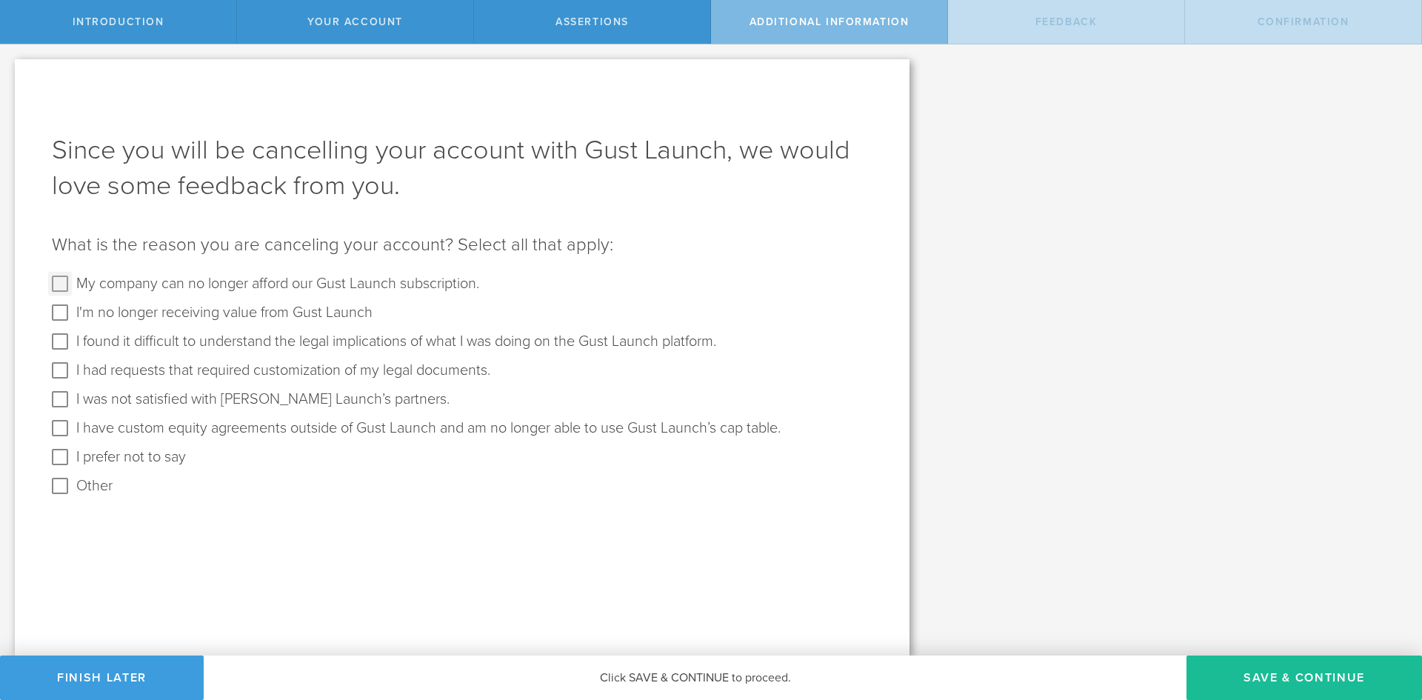
click at [61, 285] on input "My company can no longer afford our Gust Launch subscription." at bounding box center [60, 284] width 24 height 24
checkbox input "true"
click at [56, 309] on input "I'm no longer receiving value from Gust Launch" at bounding box center [60, 313] width 24 height 24
checkbox input "true"
click at [61, 340] on input "I found it difficult to understand the legal implications of what I was doing o…" at bounding box center [60, 342] width 24 height 24
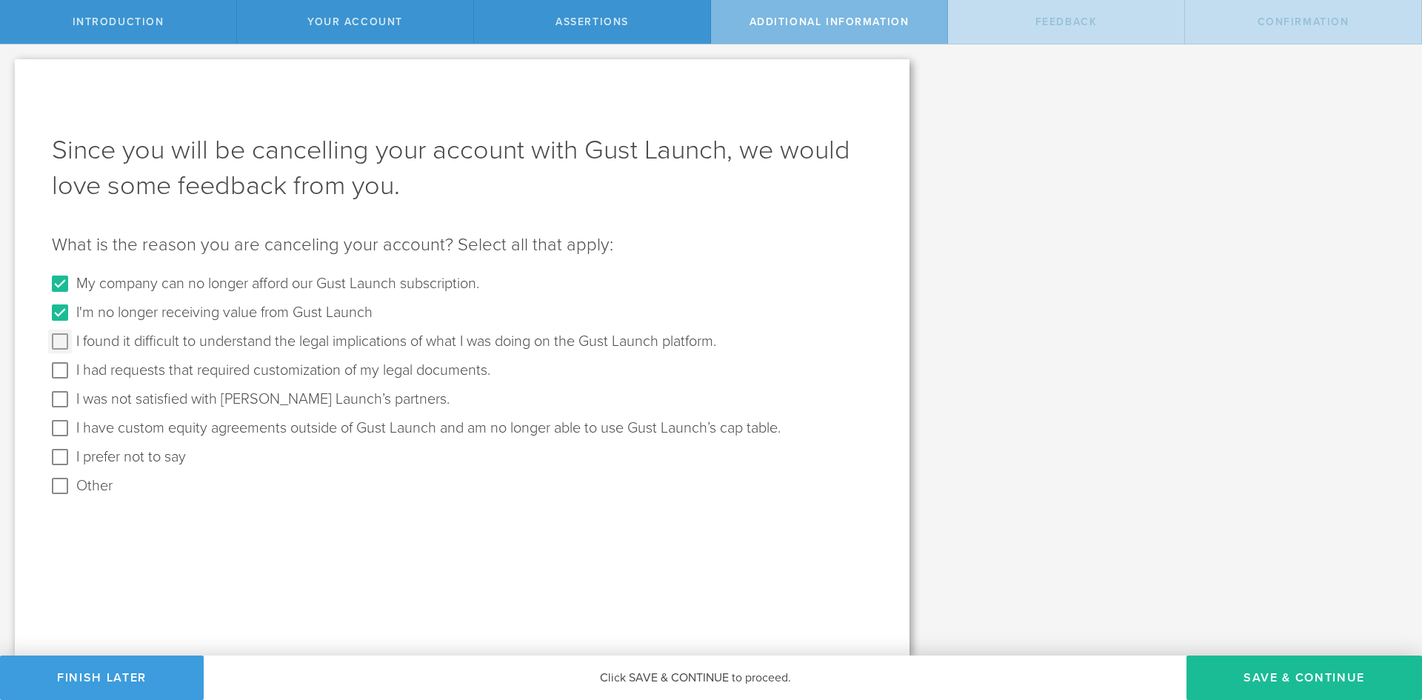
checkbox input "true"
click at [60, 313] on input "I'm no longer receiving value from Gust Launch" at bounding box center [60, 313] width 24 height 24
checkbox input "false"
click at [60, 343] on input "I found it difficult to understand the legal implications of what I was doing o…" at bounding box center [60, 342] width 24 height 24
checkbox input "false"
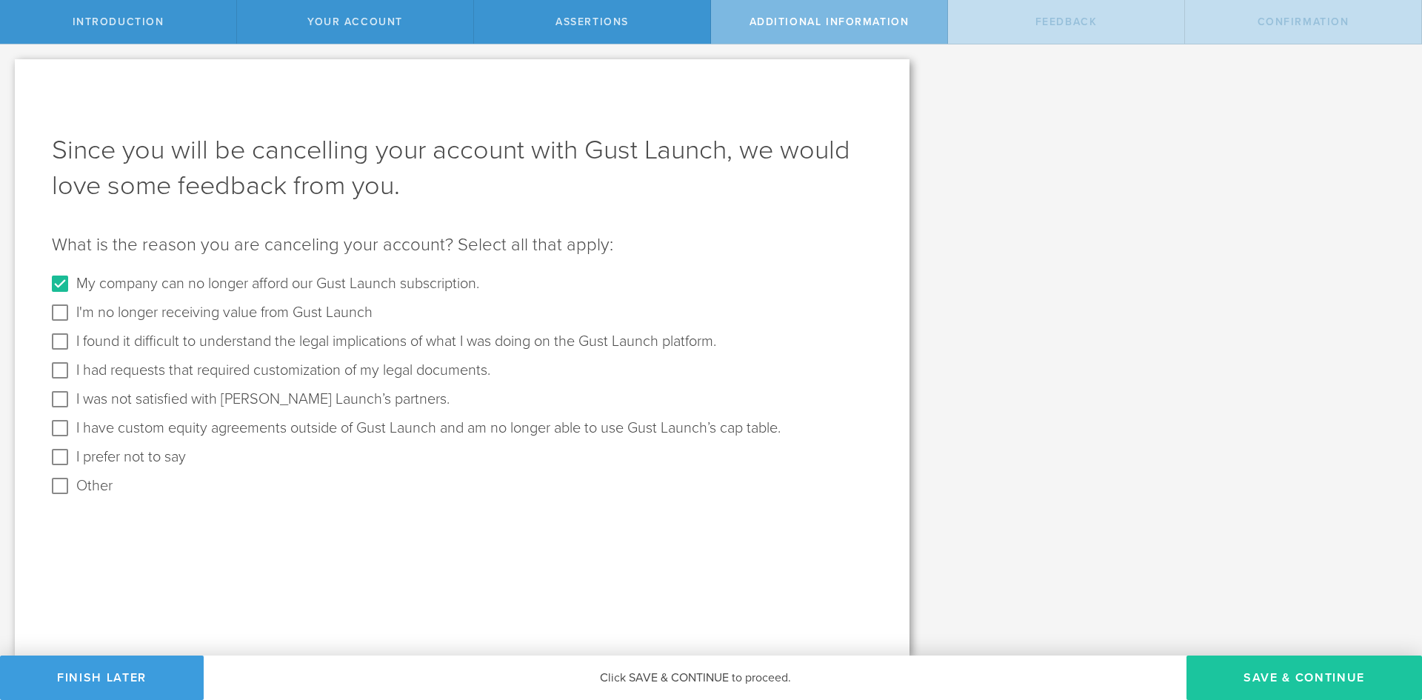
click at [1242, 676] on button "Save & Continue" at bounding box center [1305, 678] width 236 height 44
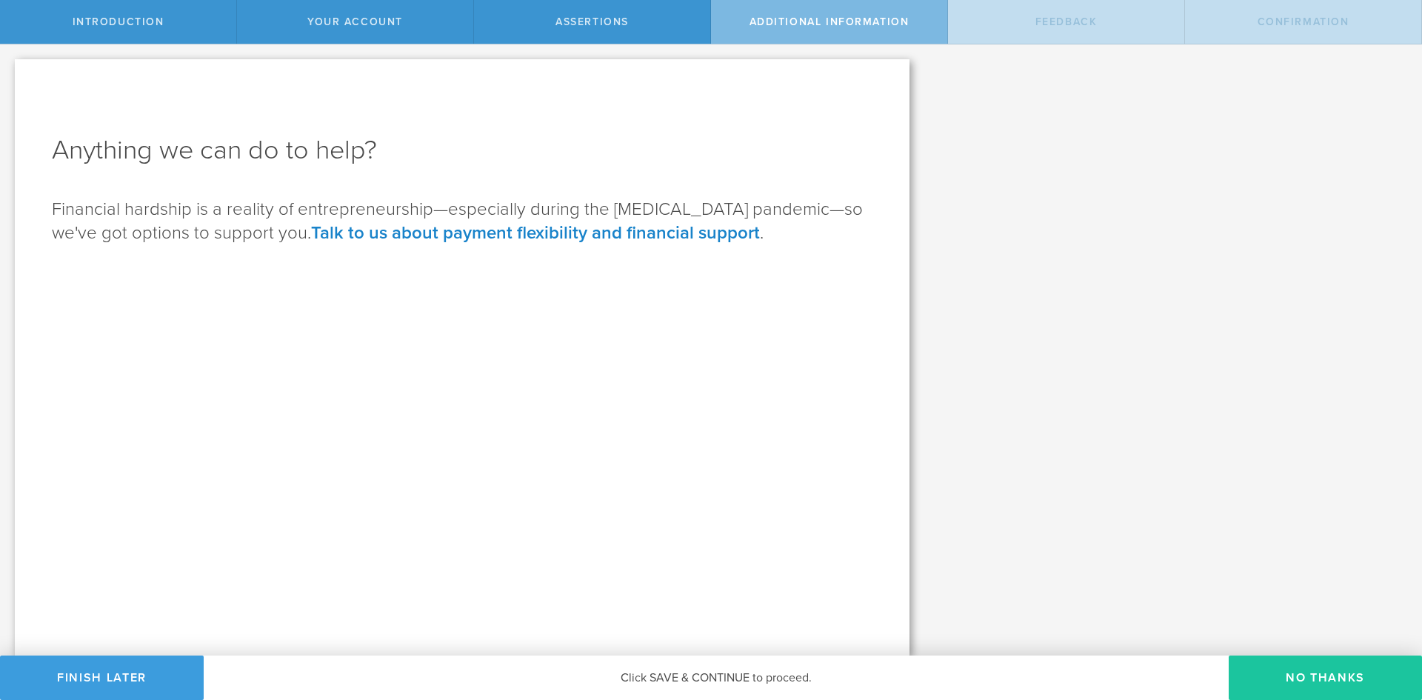
click at [1345, 670] on button "No Thanks" at bounding box center [1325, 678] width 193 height 44
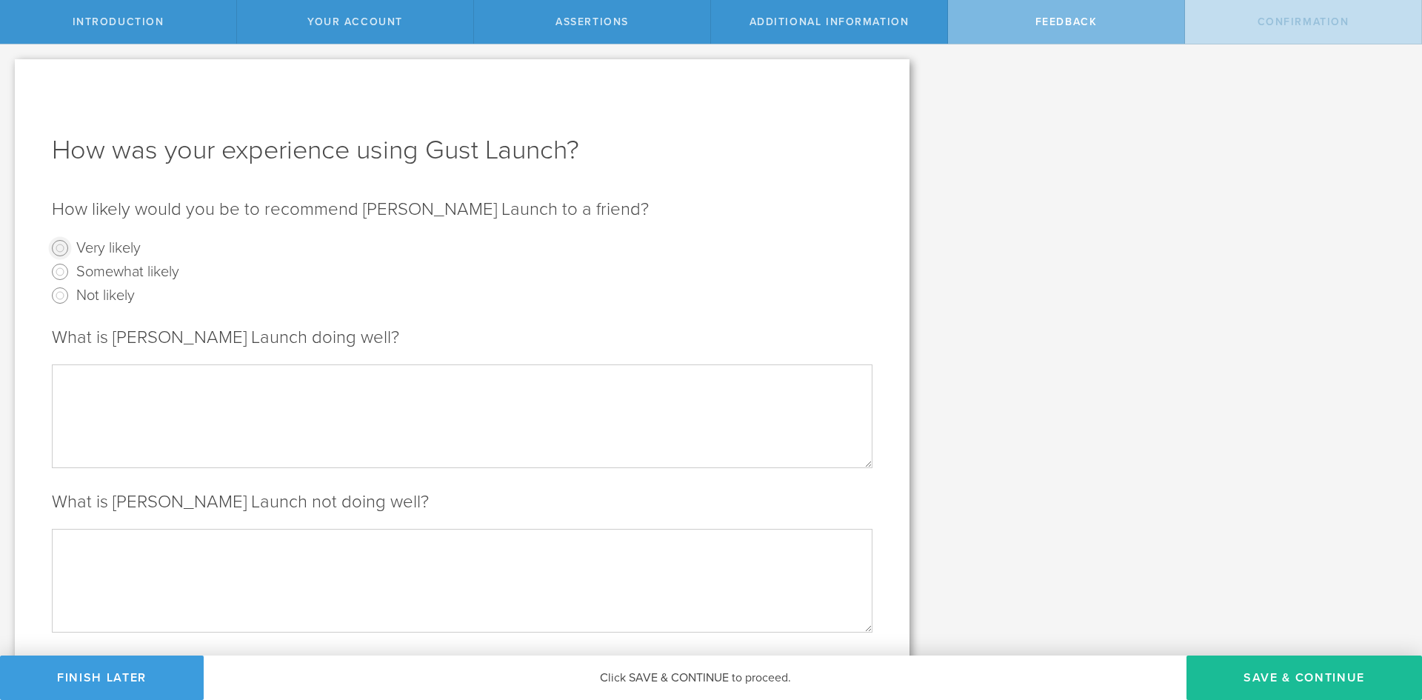
click at [60, 252] on input "Very likely" at bounding box center [60, 248] width 24 height 24
radio input "true"
click at [112, 422] on textarea at bounding box center [462, 415] width 821 height 103
type textarea "W"
type textarea "Ease of Access for setting up the corporation and all the legal access was impe…"
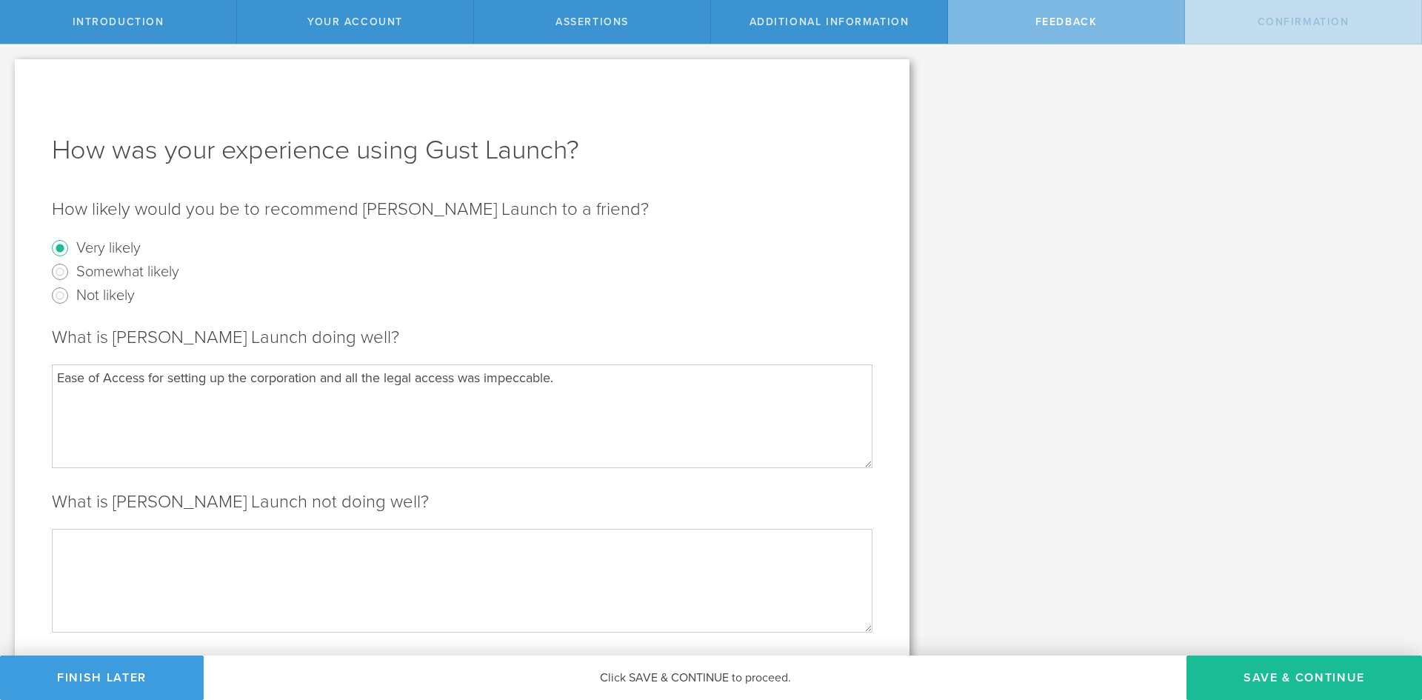
click at [107, 601] on textarea at bounding box center [462, 580] width 821 height 103
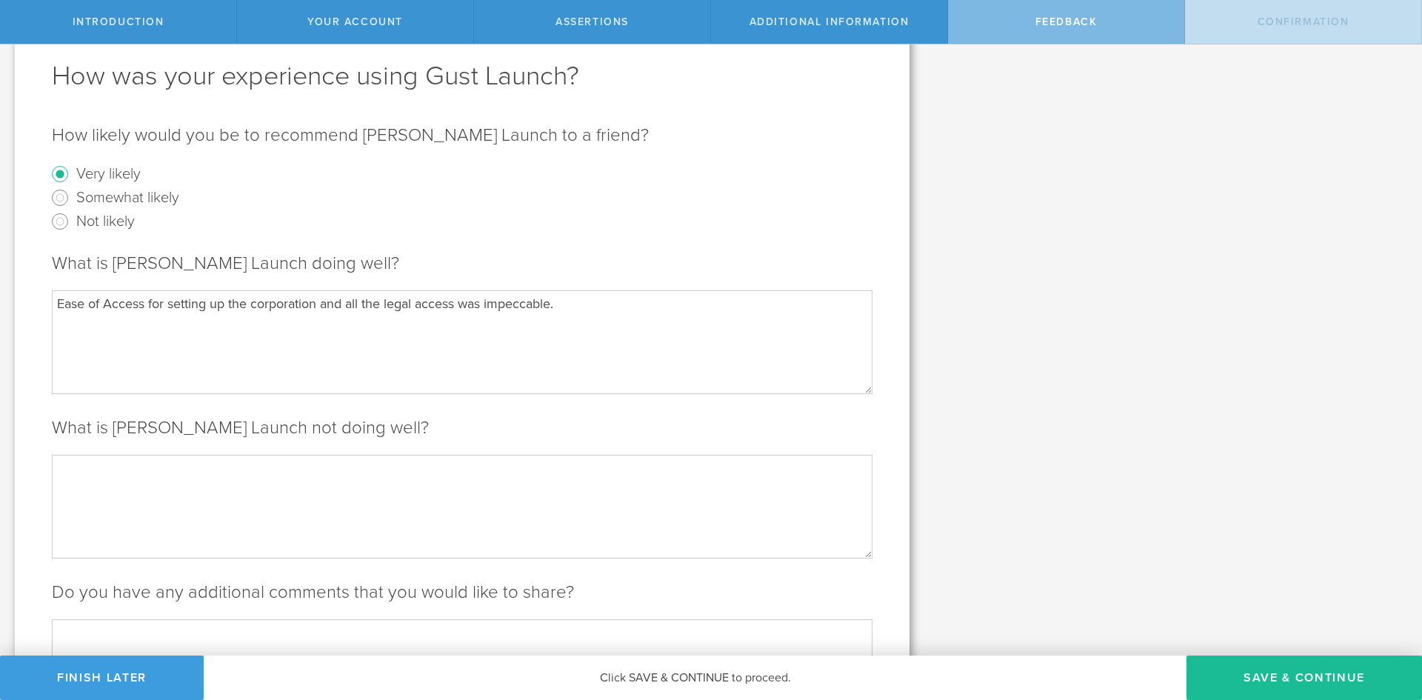
click at [165, 482] on textarea at bounding box center [462, 506] width 821 height 103
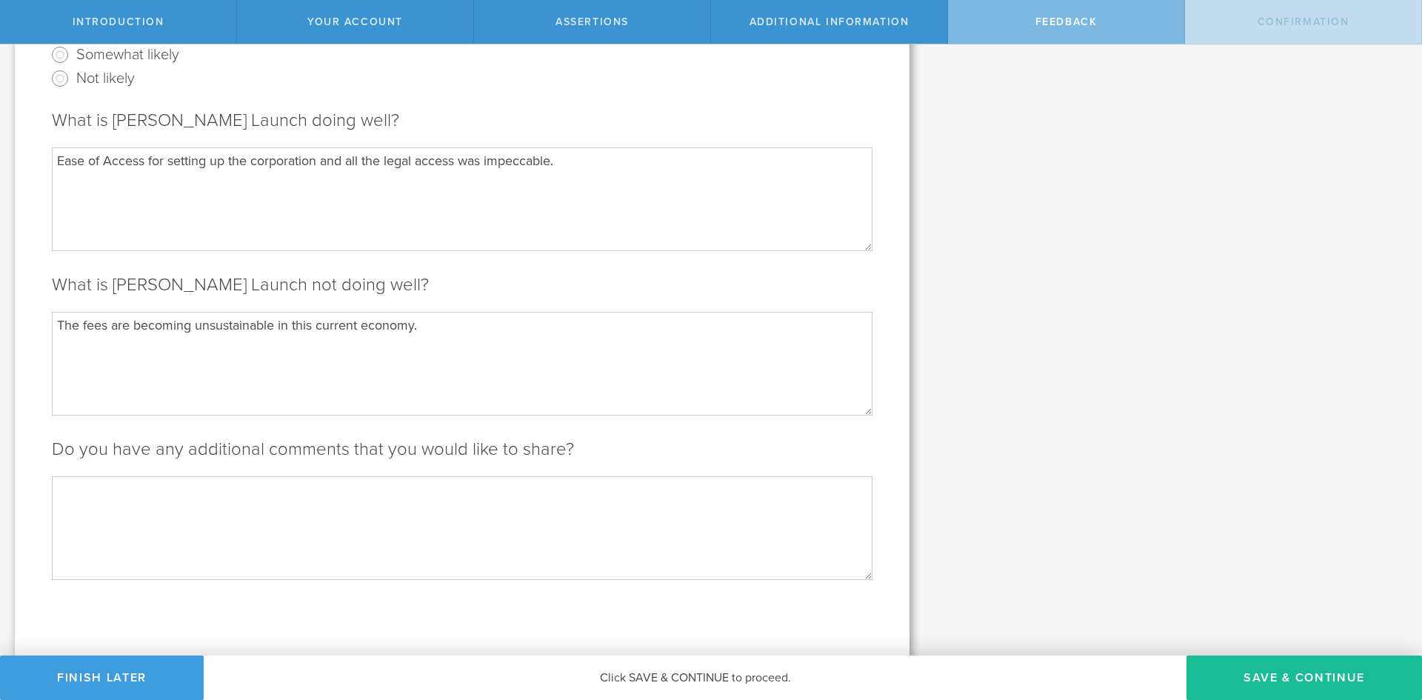
scroll to position [219, 0]
type textarea "The fees are becoming unsustainable in this current economy."
click at [1275, 676] on button "Save & Continue" at bounding box center [1305, 678] width 236 height 44
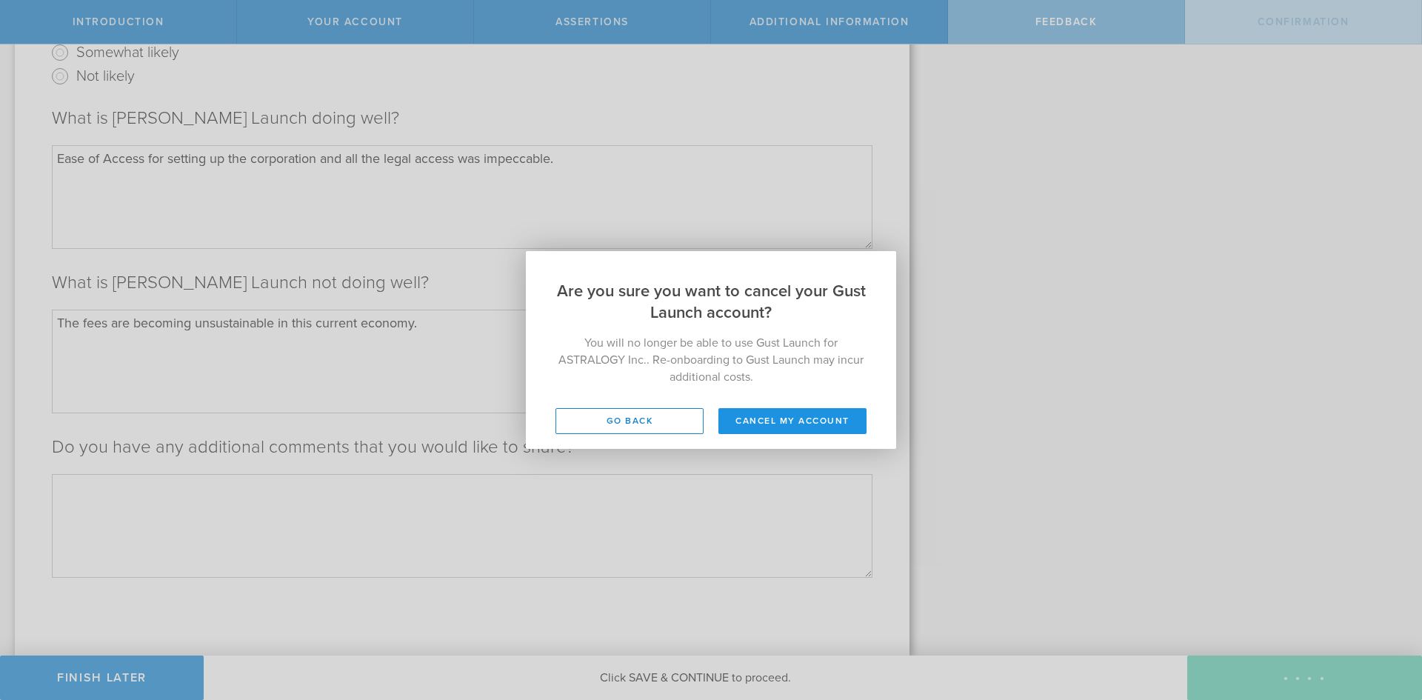
click at [752, 420] on button "Cancel my account" at bounding box center [793, 421] width 148 height 26
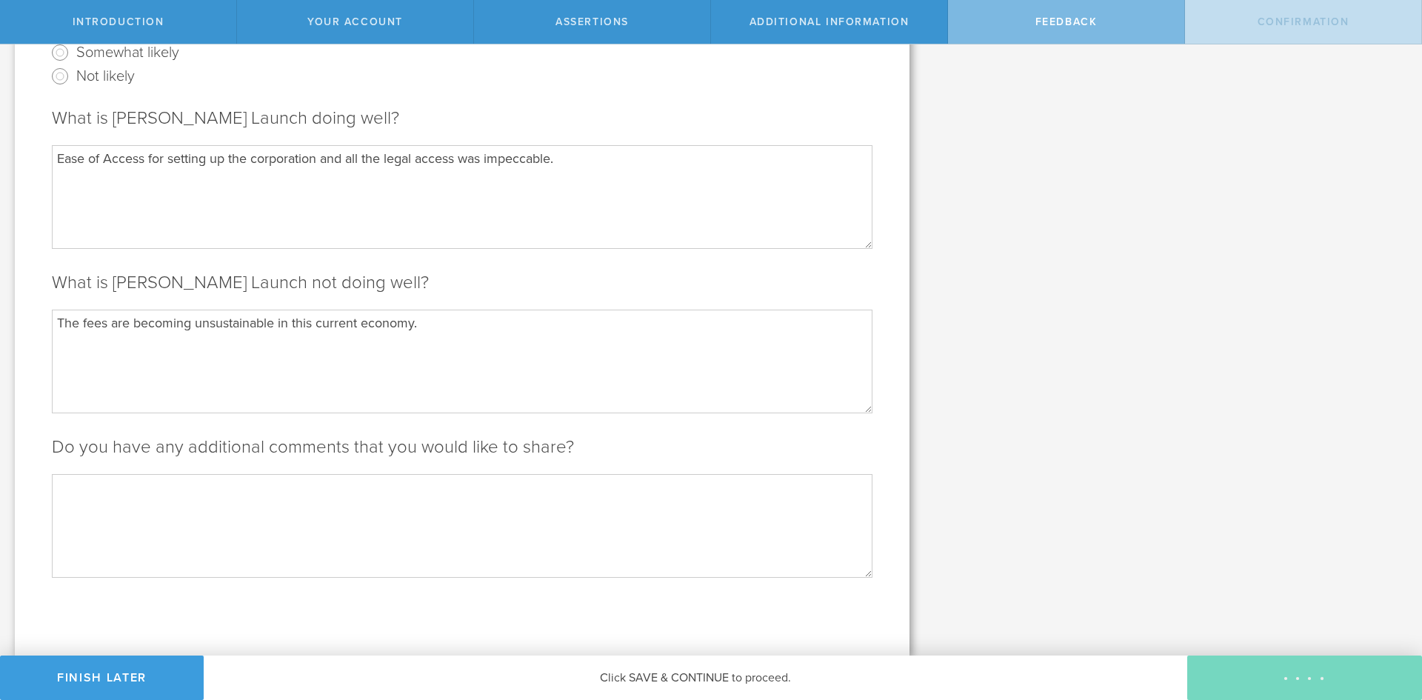
scroll to position [0, 0]
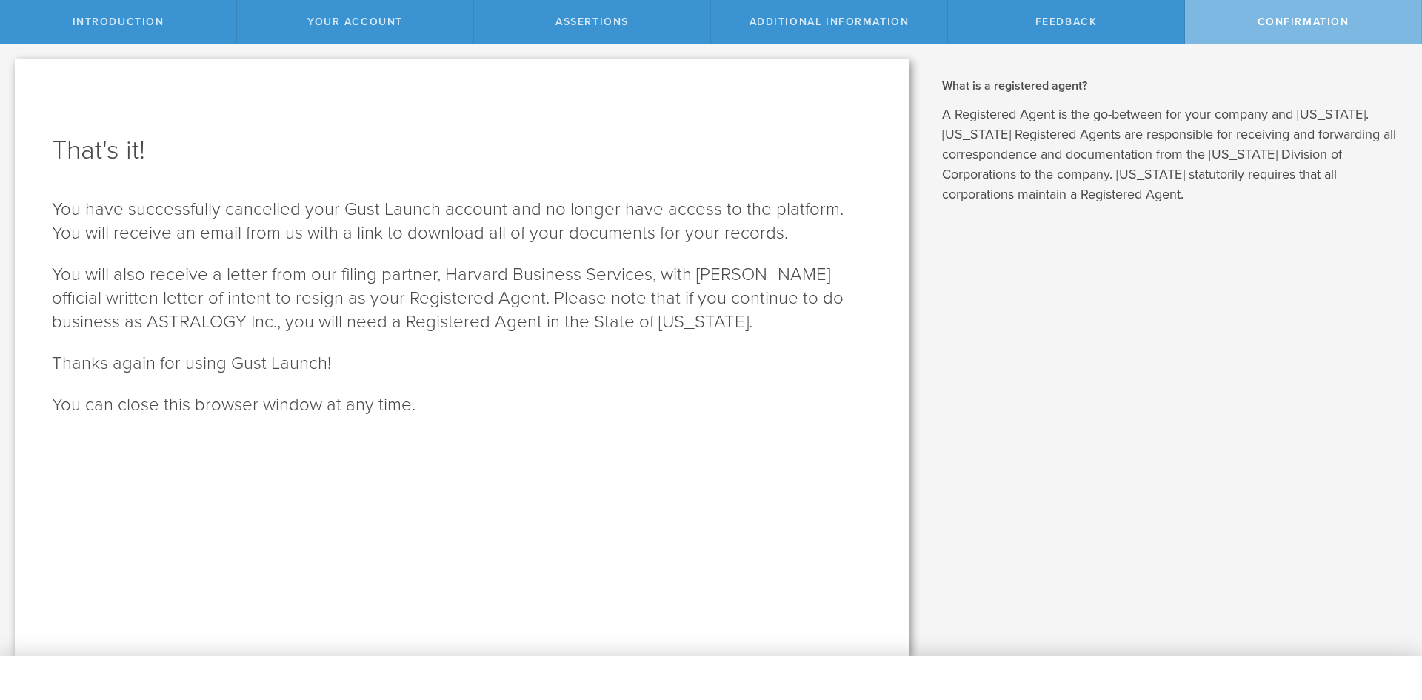
click at [112, 377] on div "That's it! You have successfully cancelled your Gust Launch account and no long…" at bounding box center [462, 357] width 895 height 596
click at [606, 470] on div "That's it! You have successfully cancelled your Gust Launch account and no long…" at bounding box center [462, 357] width 895 height 596
